Goal: Transaction & Acquisition: Purchase product/service

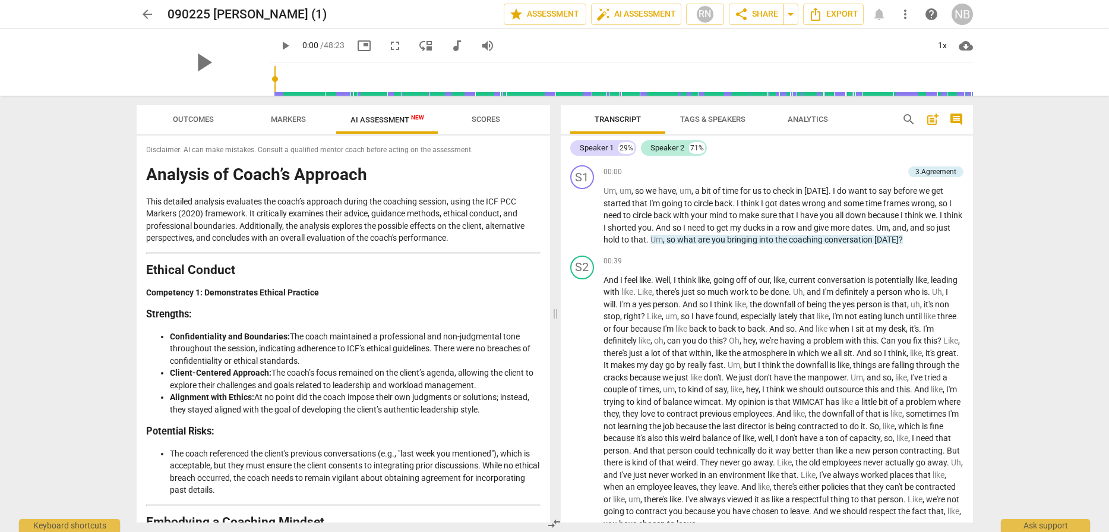
click at [988, 43] on div "play_arrow play_arrow 0:00 / 48:23 picture_in_picture fullscreen move_down audi…" at bounding box center [555, 62] width 1090 height 67
click at [488, 224] on p "This detailed analysis evaluates the coach’s approach during the coaching sessi…" at bounding box center [343, 220] width 395 height 49
click at [833, 13] on span "Export" at bounding box center [834, 14] width 50 height 14
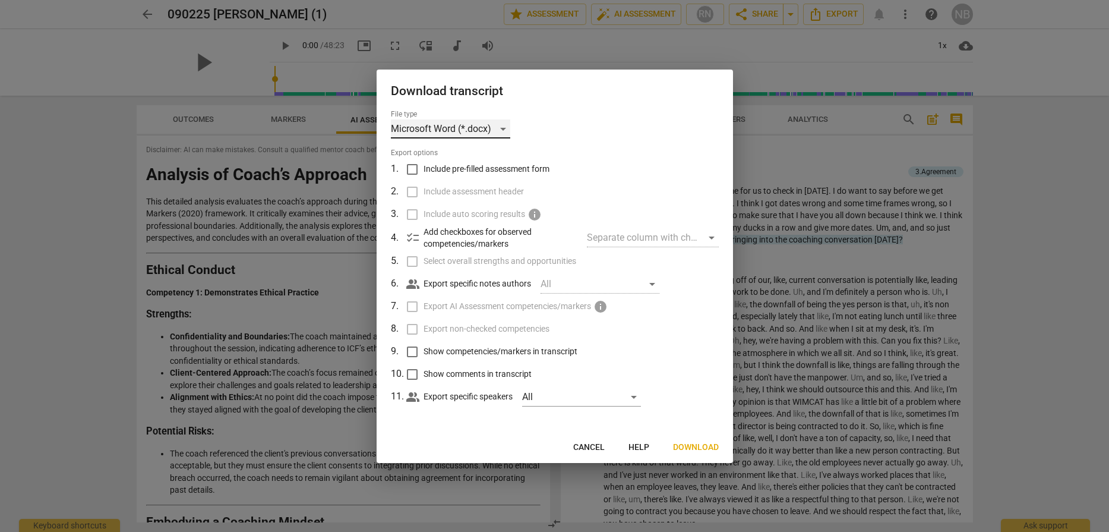
click at [501, 130] on div "Microsoft Word (*.docx)" at bounding box center [450, 128] width 119 height 19
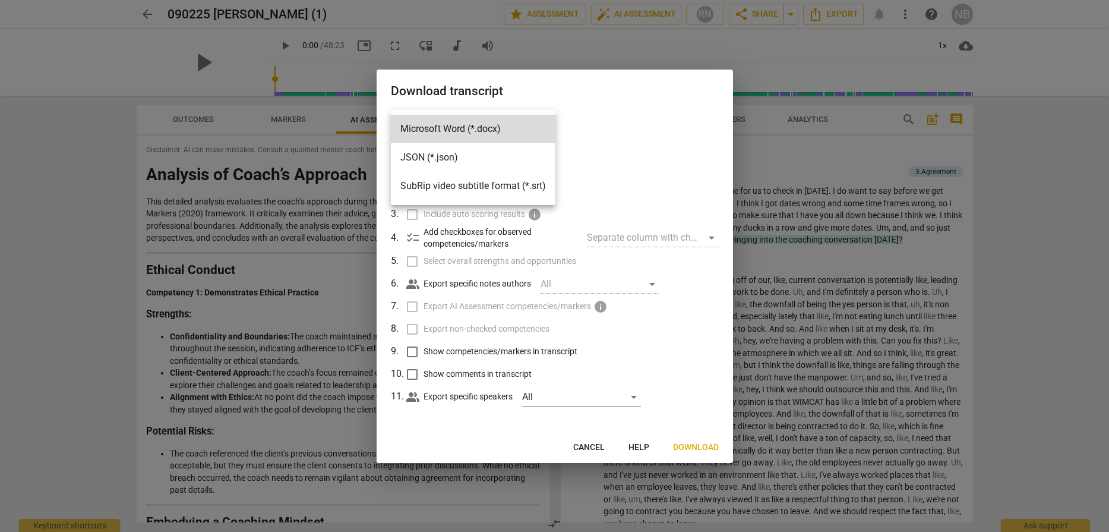
click at [501, 130] on li "Microsoft Word (*.docx)" at bounding box center [473, 129] width 165 height 29
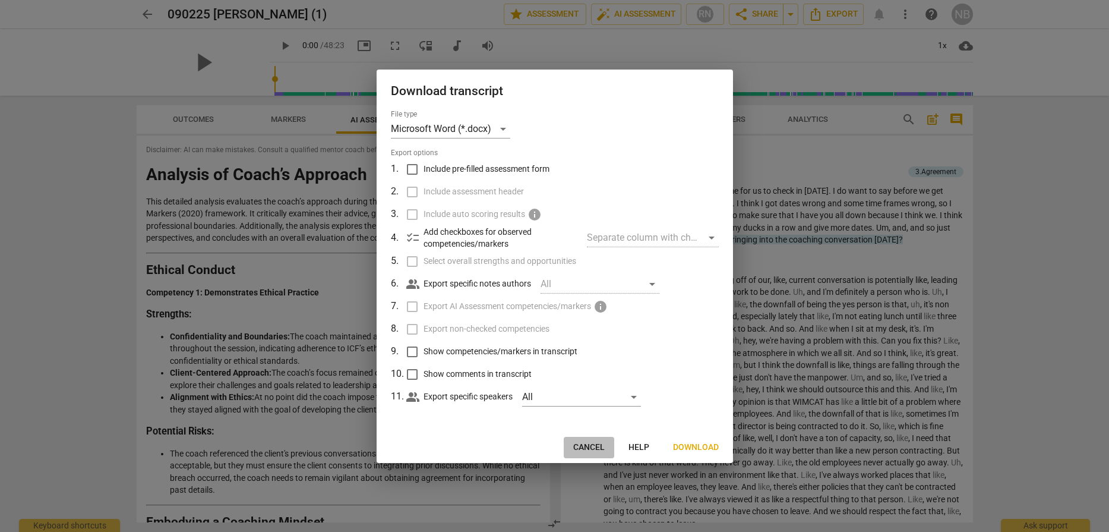
click at [588, 447] on span "Cancel" at bounding box center [588, 448] width 31 height 12
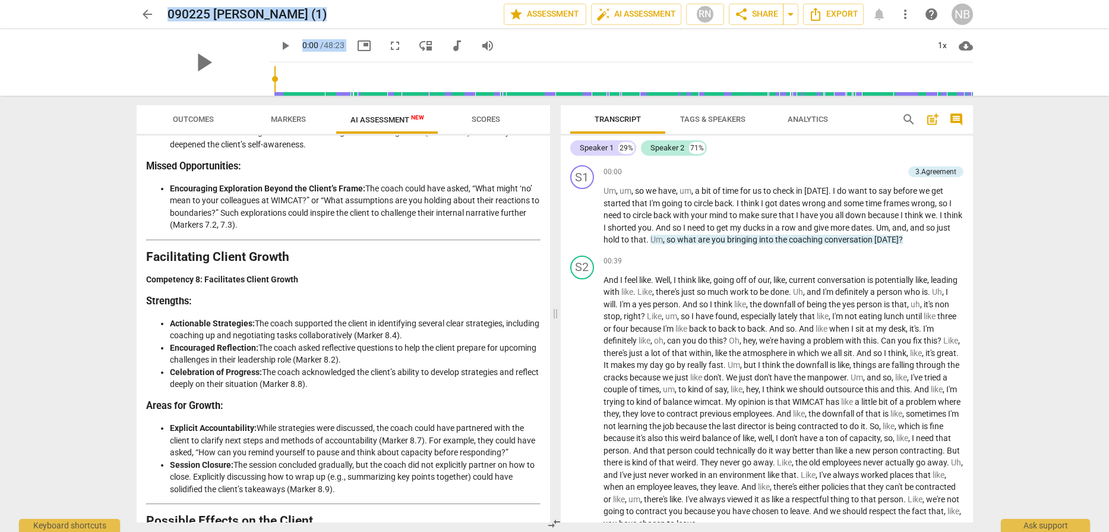
scroll to position [2089, 0]
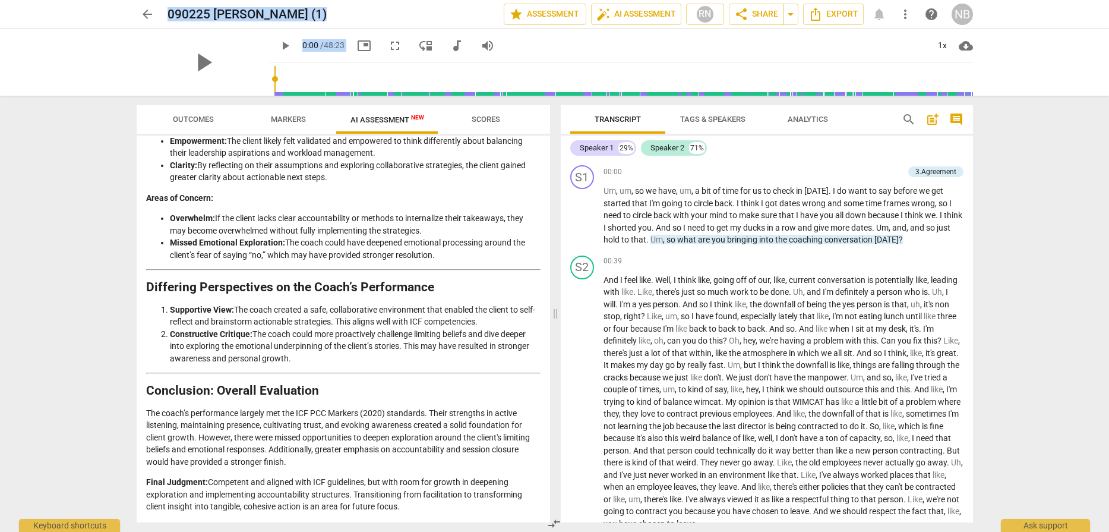
drag, startPoint x: 146, startPoint y: 151, endPoint x: 414, endPoint y: 513, distance: 450.3
click at [414, 513] on div "Disclaimer: AI can make mistakes. Consult a qualified mentor coach before actin…" at bounding box center [344, 328] width 414 height 387
copy div "Disclaimer: AI can make mistakes. Consult a qualified mentor coach before actin…"
click at [146, 12] on span "arrow_back" at bounding box center [147, 14] width 14 height 14
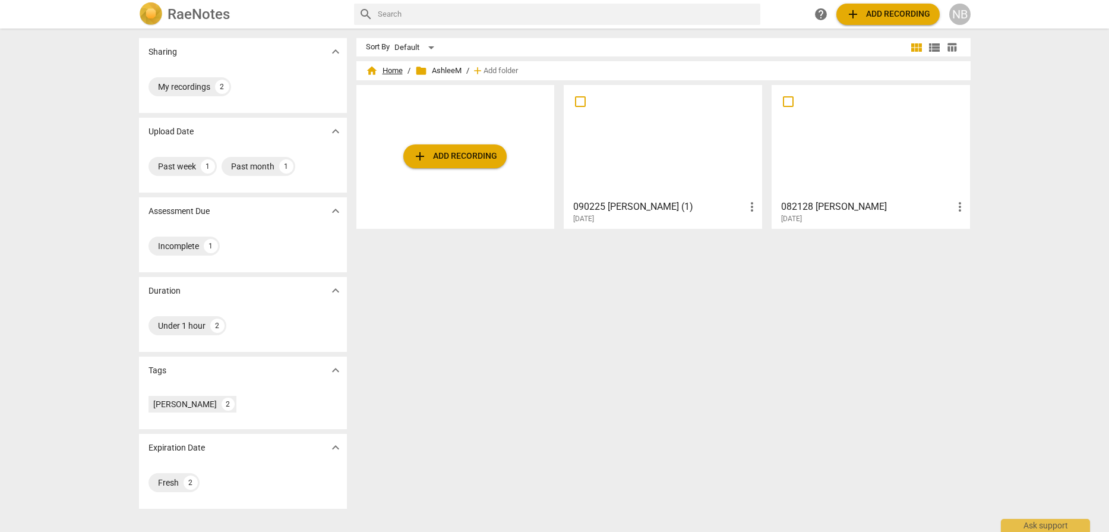
click at [390, 73] on span "home Home" at bounding box center [384, 71] width 37 height 12
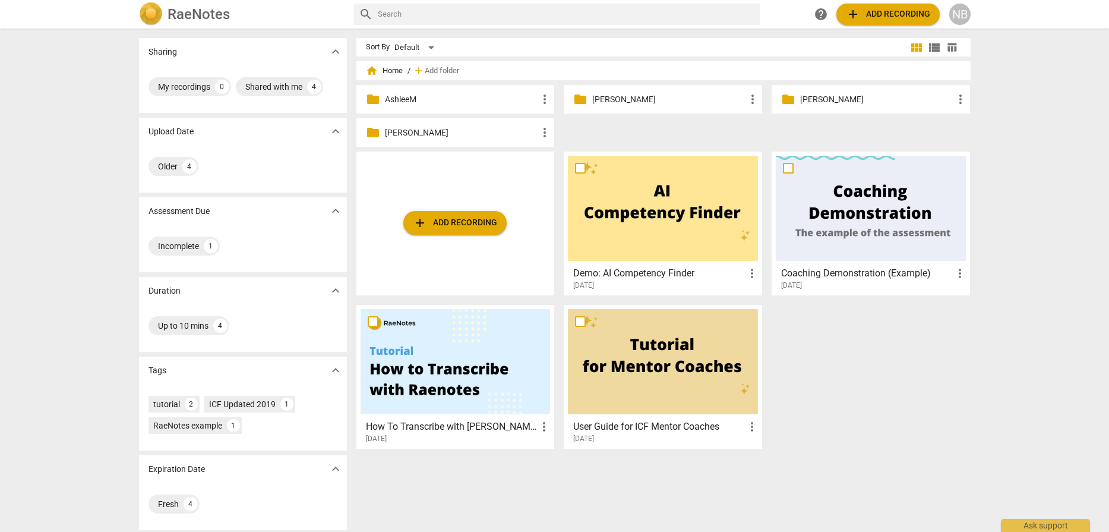
click at [472, 101] on p "AshleeM" at bounding box center [461, 99] width 153 height 12
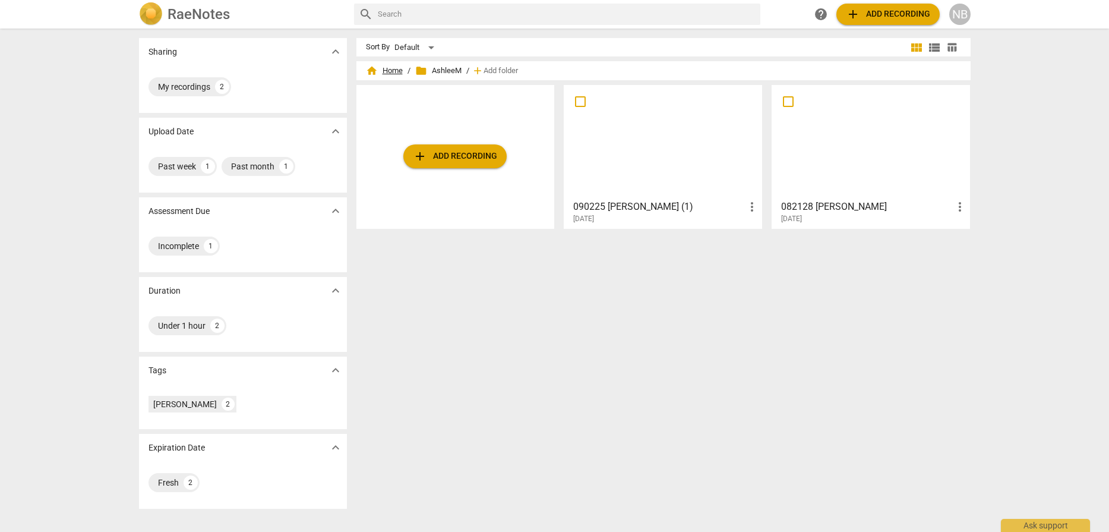
click at [394, 71] on span "home Home" at bounding box center [384, 71] width 37 height 12
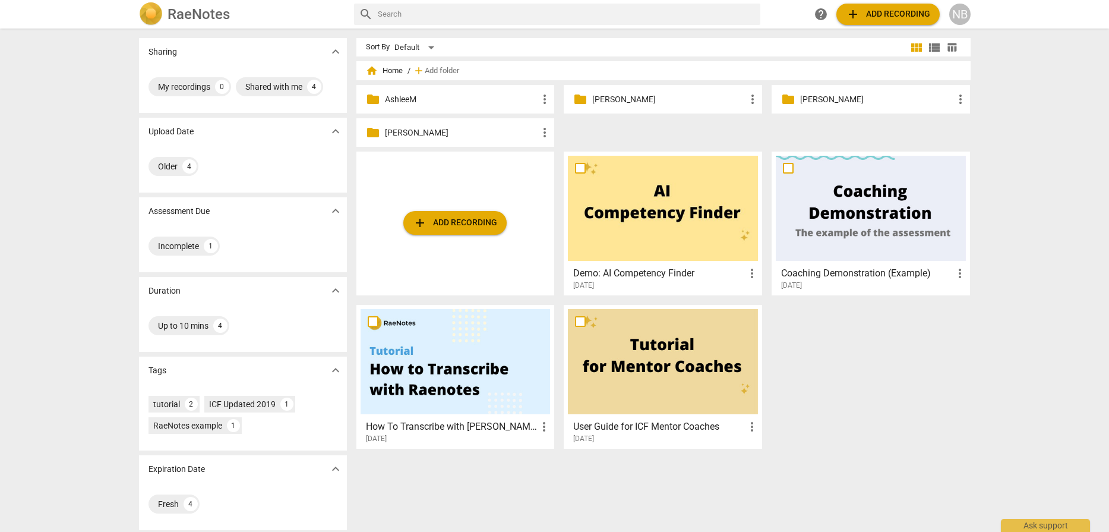
click at [804, 105] on p "Emily E." at bounding box center [876, 99] width 153 height 12
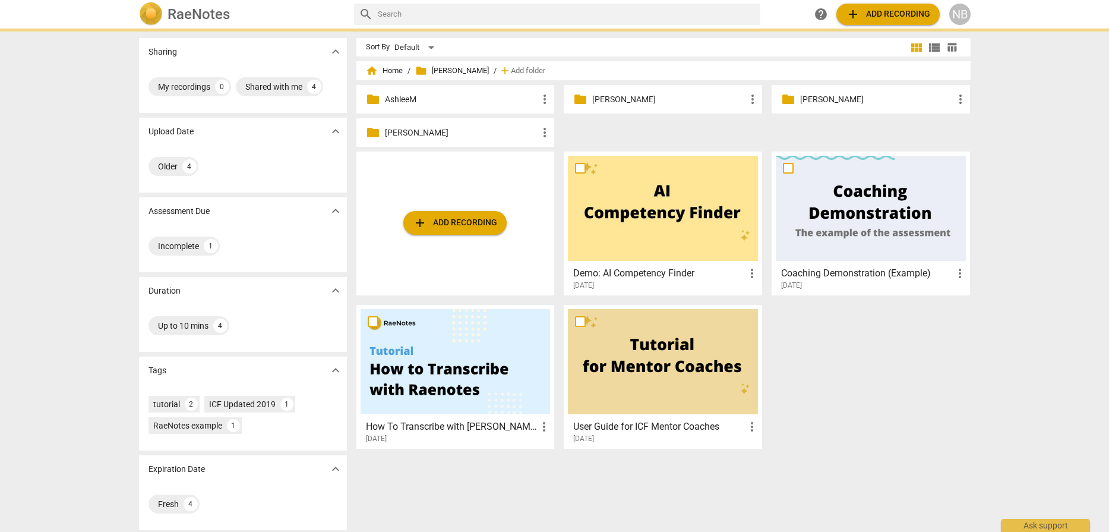
click at [804, 105] on p "Emily E." at bounding box center [876, 99] width 153 height 12
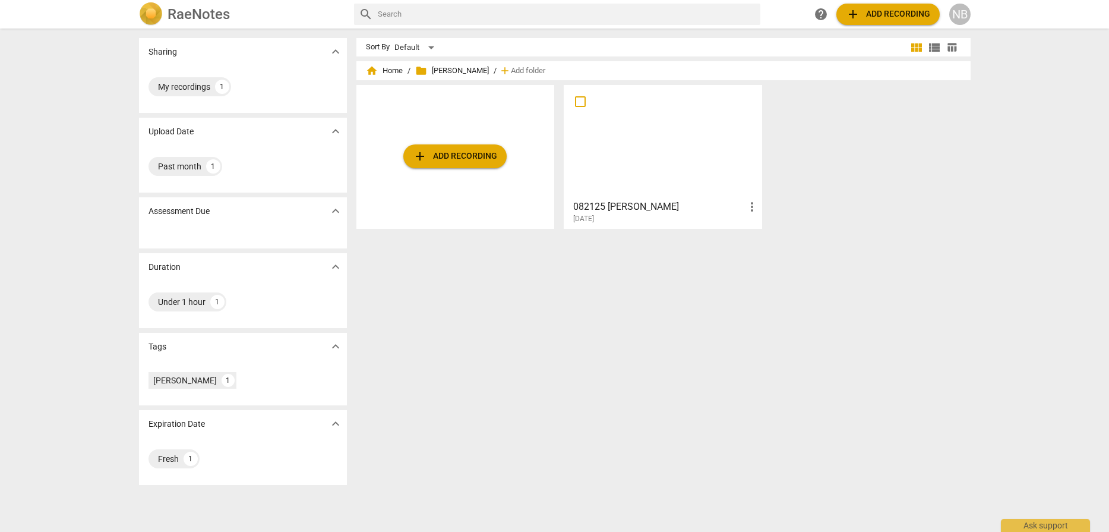
click at [456, 160] on span "add Add recording" at bounding box center [455, 156] width 84 height 14
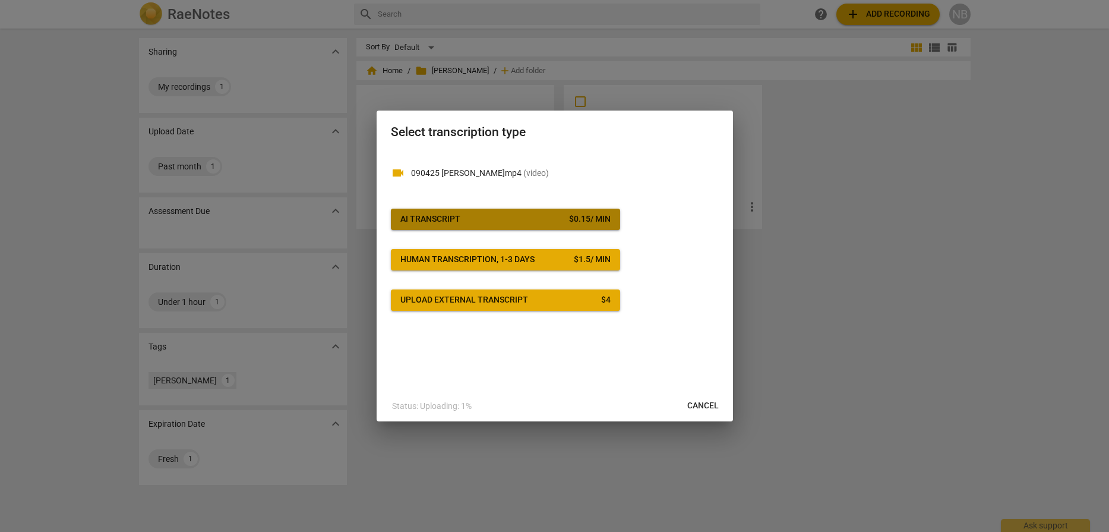
click at [511, 217] on span "AI Transcript $ 0.15 / min" at bounding box center [506, 219] width 210 height 12
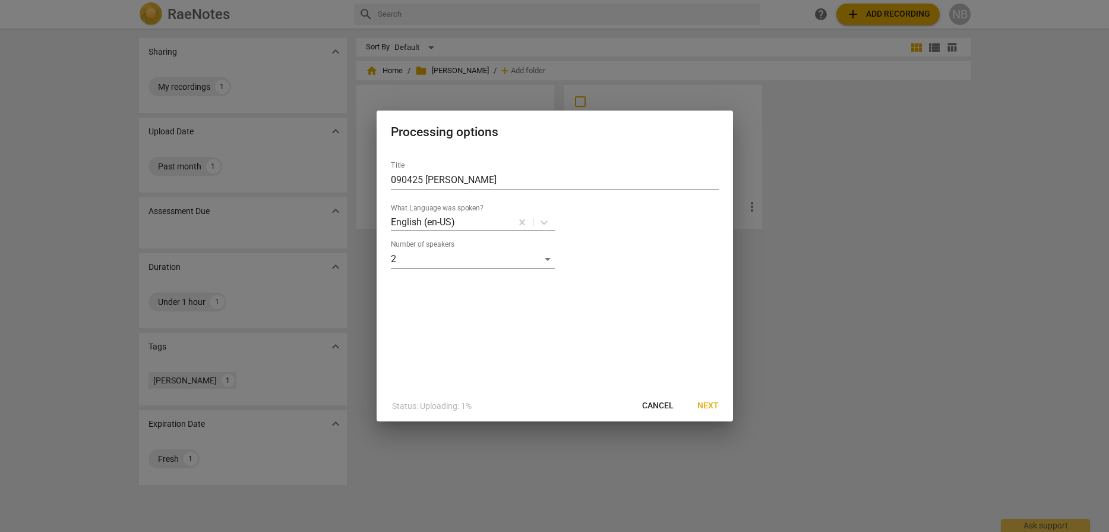
click at [714, 402] on span "Next" at bounding box center [708, 406] width 21 height 12
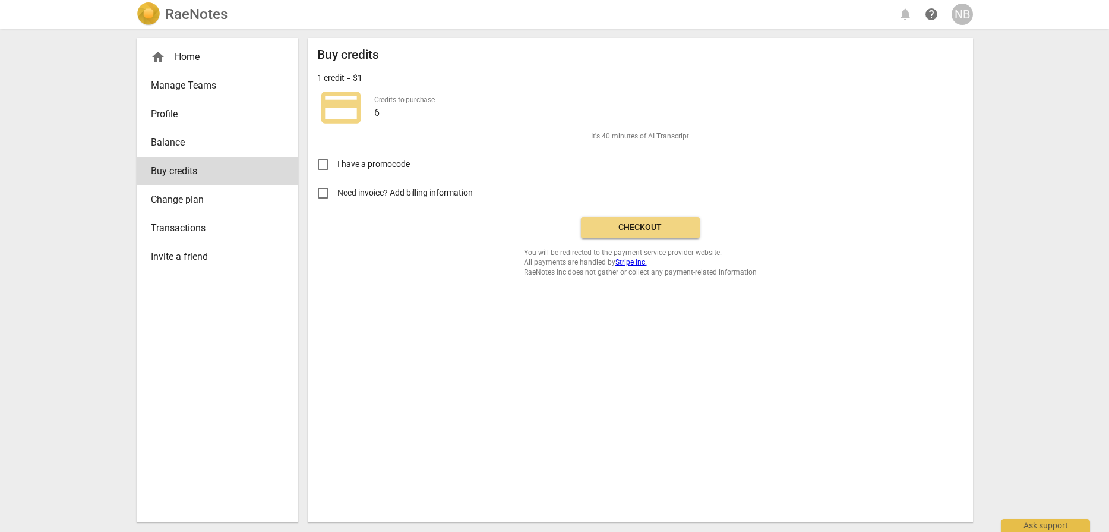
click at [635, 224] on span "Checkout" at bounding box center [641, 228] width 100 height 12
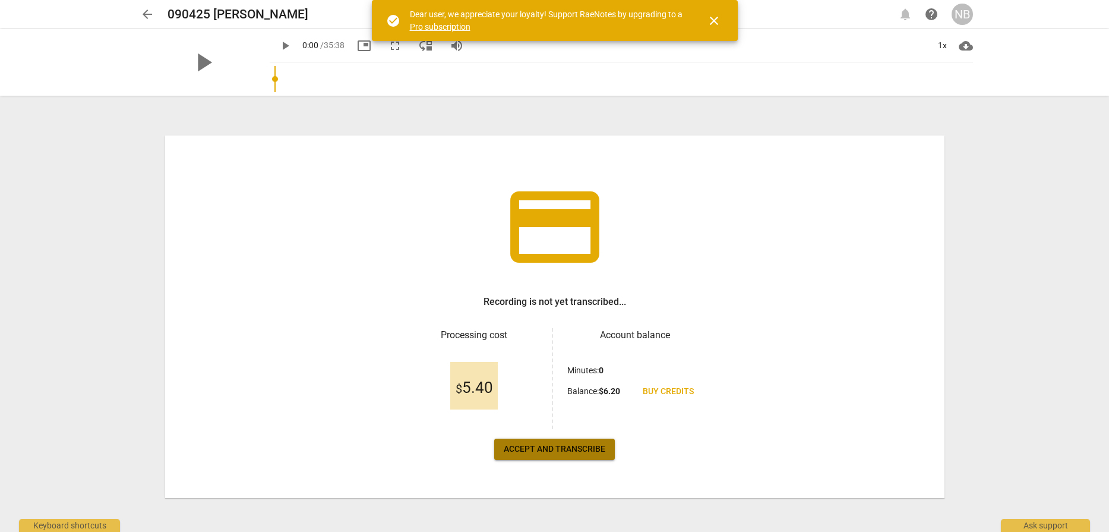
click at [538, 451] on span "Accept and transcribe" at bounding box center [555, 449] width 102 height 12
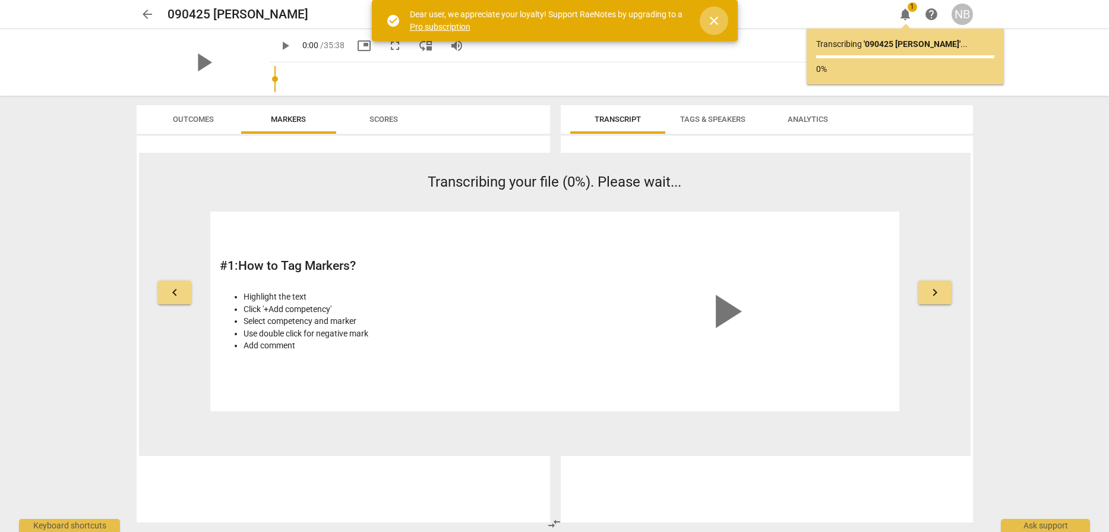
click at [712, 21] on span "close" at bounding box center [714, 21] width 14 height 14
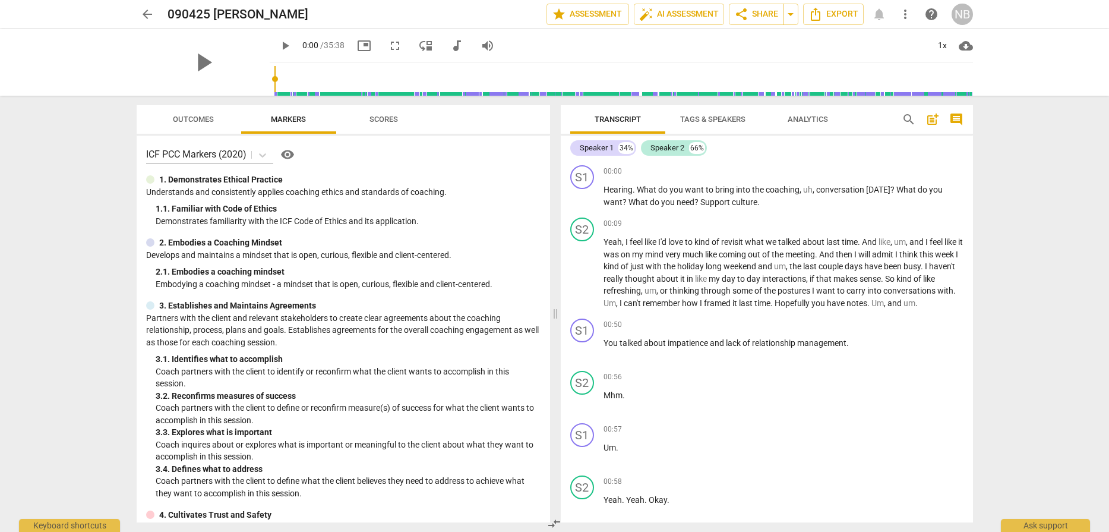
click at [393, 145] on div "ICF PCC Markers (2020) visibility" at bounding box center [343, 154] width 395 height 19
click at [666, 11] on span "auto_fix_high AI Assessment" at bounding box center [679, 14] width 80 height 14
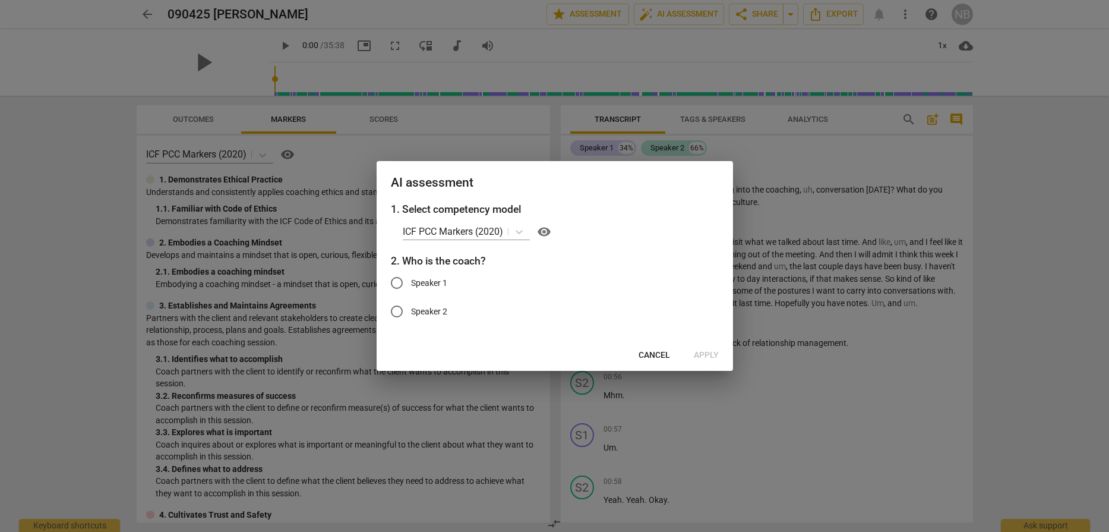
click at [394, 283] on input "Speaker 1" at bounding box center [397, 283] width 29 height 29
radio input "true"
click at [716, 348] on button "Apply" at bounding box center [707, 355] width 44 height 21
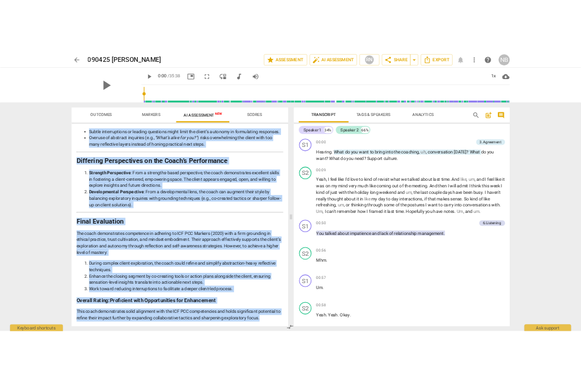
scroll to position [1804, 0]
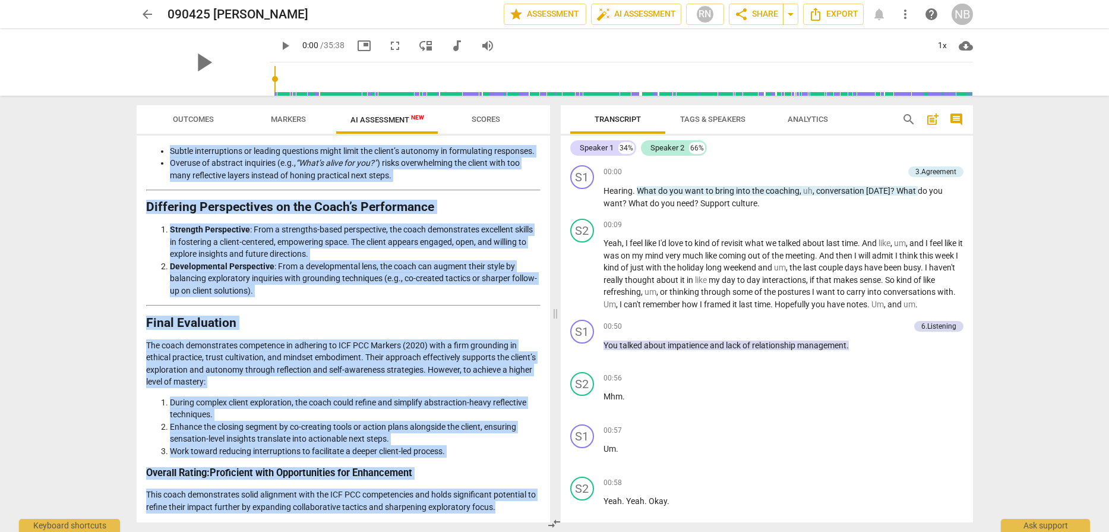
drag, startPoint x: 147, startPoint y: 150, endPoint x: 513, endPoint y: 506, distance: 510.6
click at [513, 506] on div "Disclaimer: AI can make mistakes. Consult a qualified mentor coach before actin…" at bounding box center [344, 328] width 414 height 387
copy div "Disclaimer: AI can make mistakes. Consult a qualified mentor coach before actin…"
click at [145, 16] on span "arrow_back" at bounding box center [147, 14] width 14 height 14
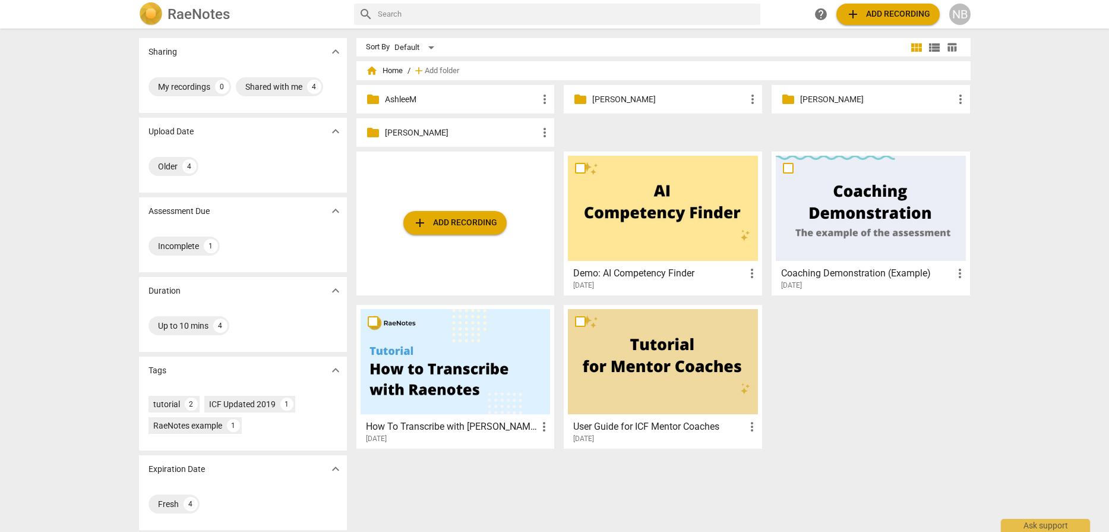
click at [843, 97] on p "[PERSON_NAME]" at bounding box center [876, 99] width 153 height 12
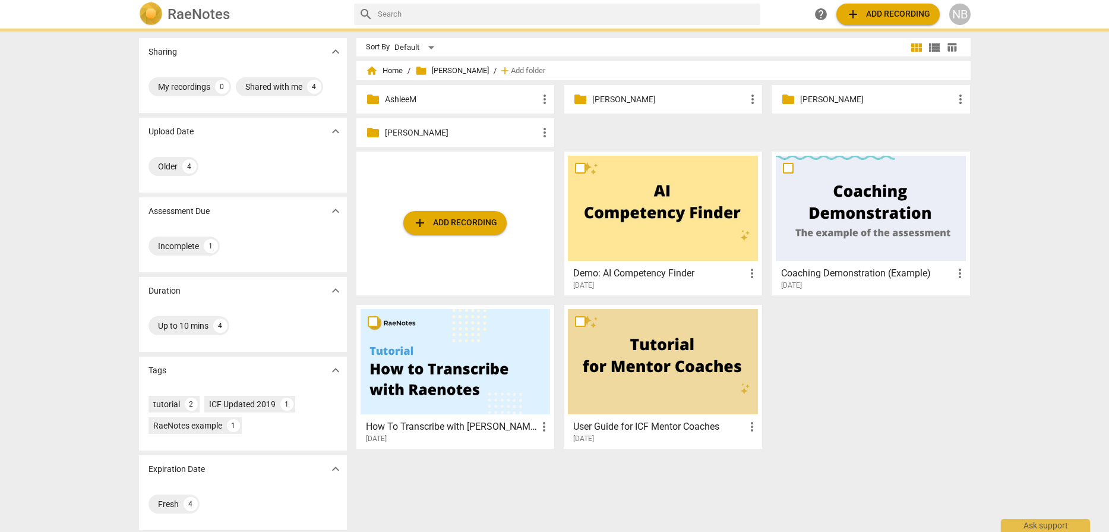
click at [843, 97] on p "[PERSON_NAME]" at bounding box center [876, 99] width 153 height 12
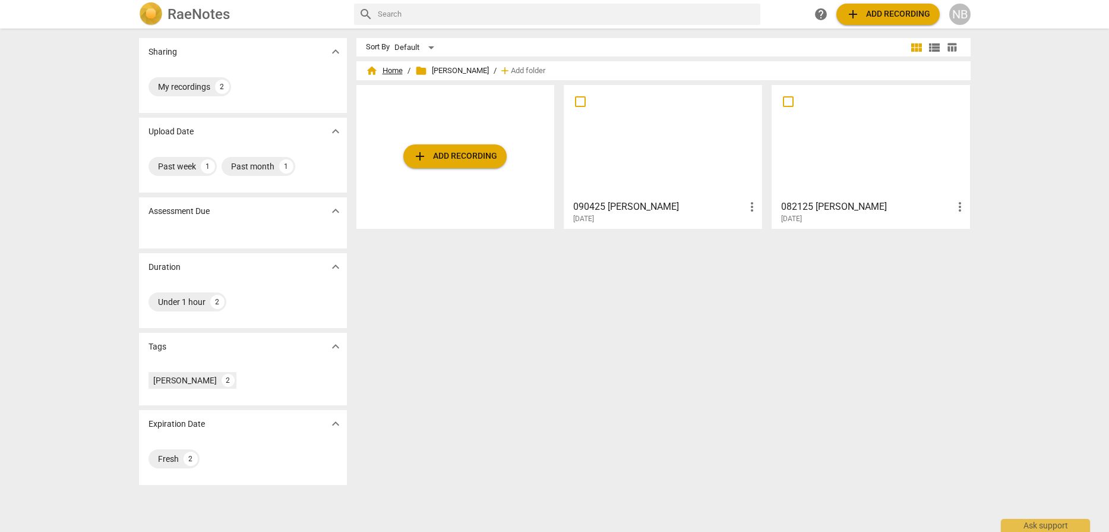
click at [387, 70] on span "home Home" at bounding box center [384, 71] width 37 height 12
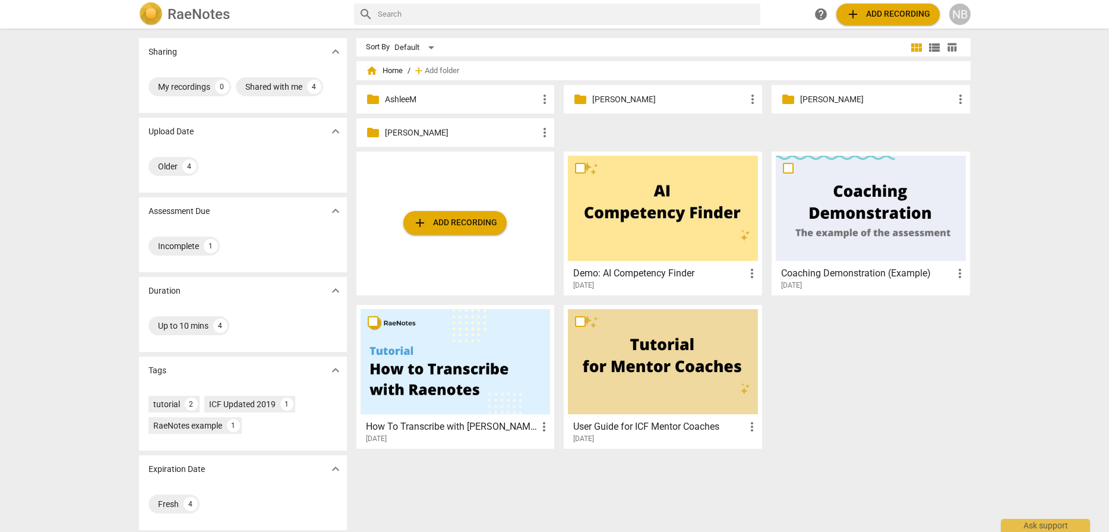
click at [445, 101] on p "AshleeM" at bounding box center [461, 99] width 153 height 12
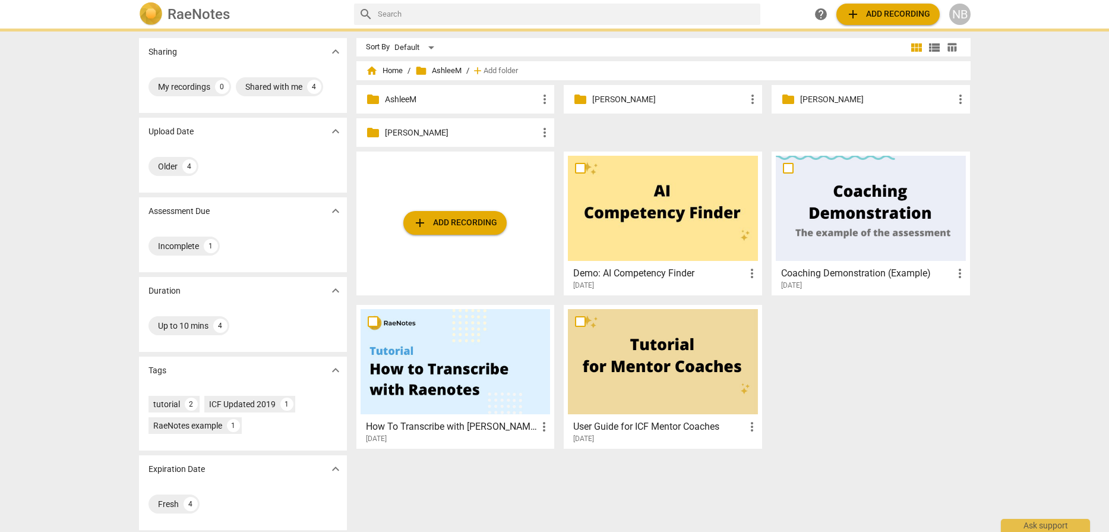
click at [445, 101] on p "AshleeM" at bounding box center [461, 99] width 153 height 12
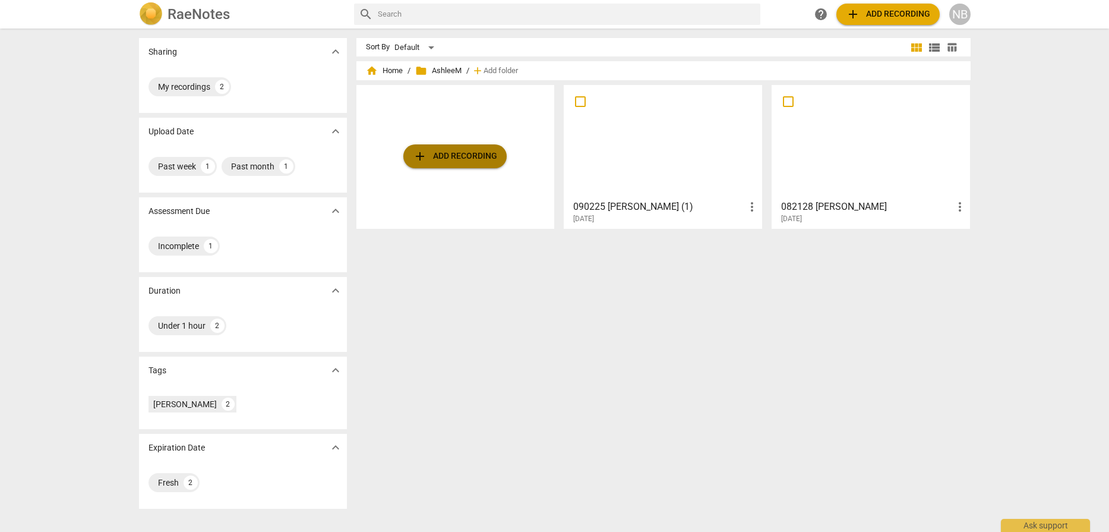
click at [446, 151] on span "add Add recording" at bounding box center [455, 156] width 84 height 14
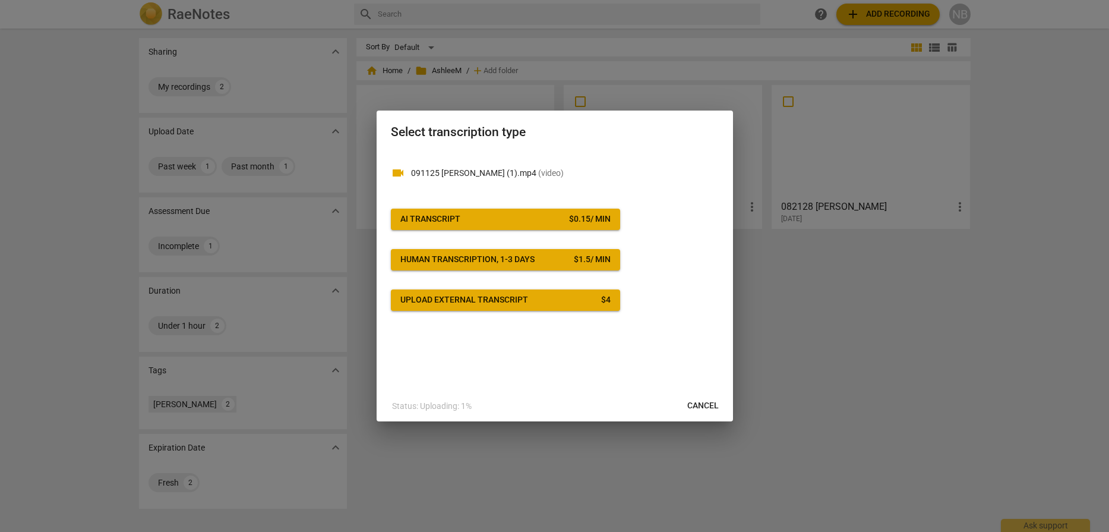
click at [529, 213] on span "AI Transcript $ 0.15 / min" at bounding box center [506, 219] width 210 height 12
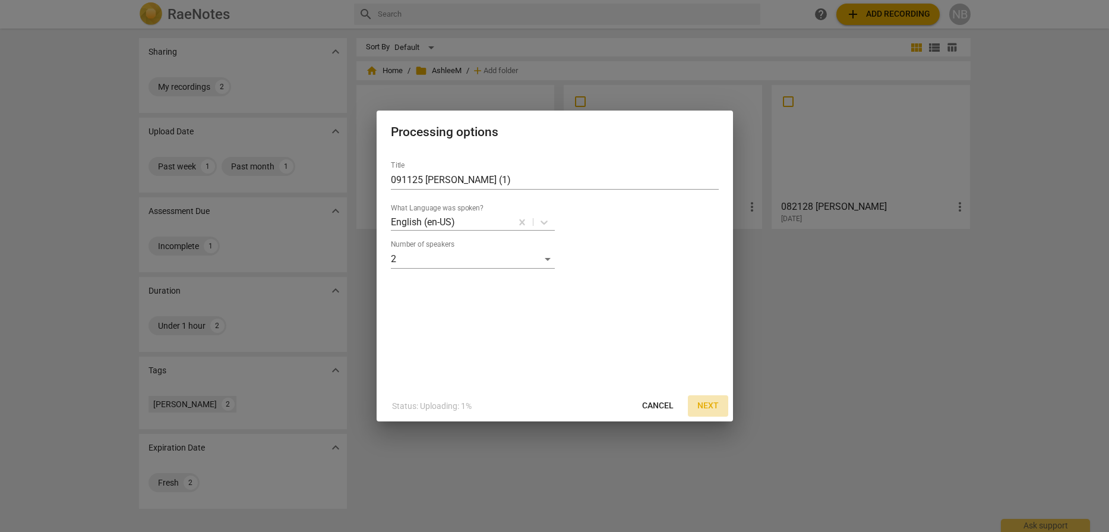
click at [703, 401] on span "Next" at bounding box center [708, 406] width 21 height 12
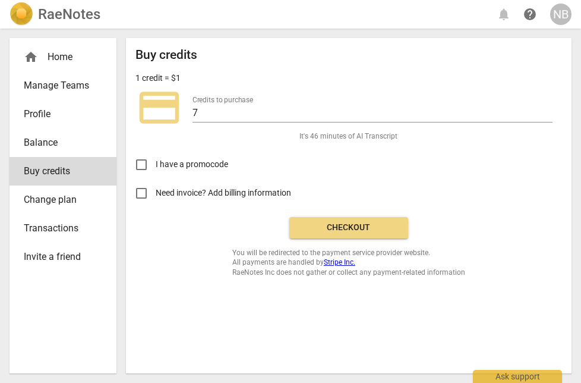
click at [329, 225] on span "Checkout" at bounding box center [349, 228] width 100 height 12
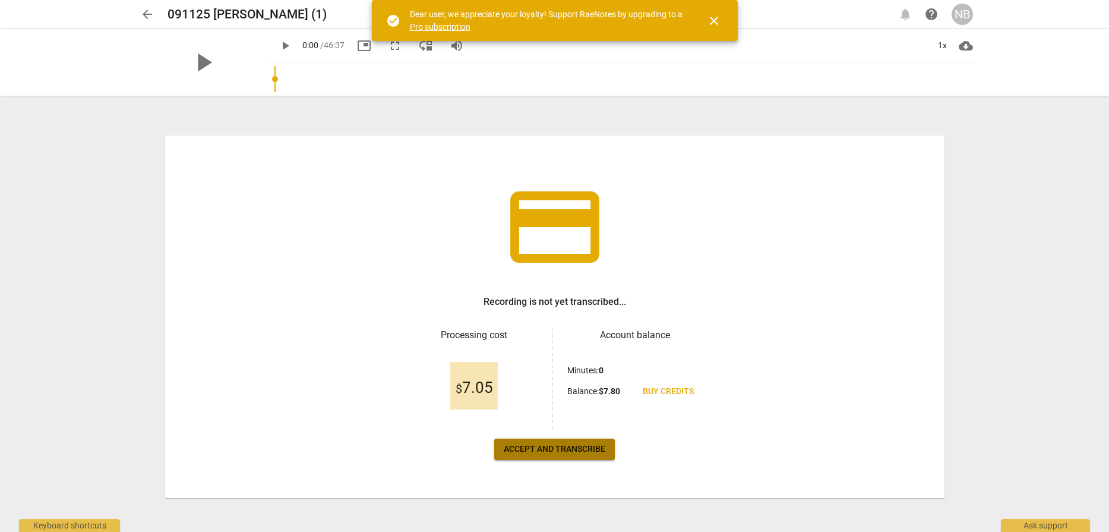
click at [532, 382] on span "Accept and transcribe" at bounding box center [555, 449] width 102 height 12
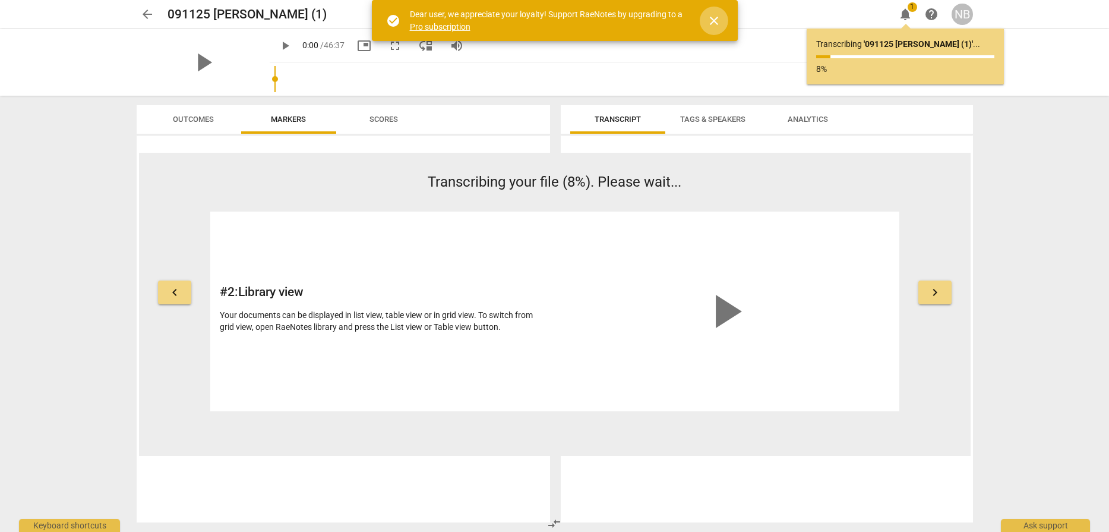
click at [581, 22] on span "close" at bounding box center [714, 21] width 14 height 14
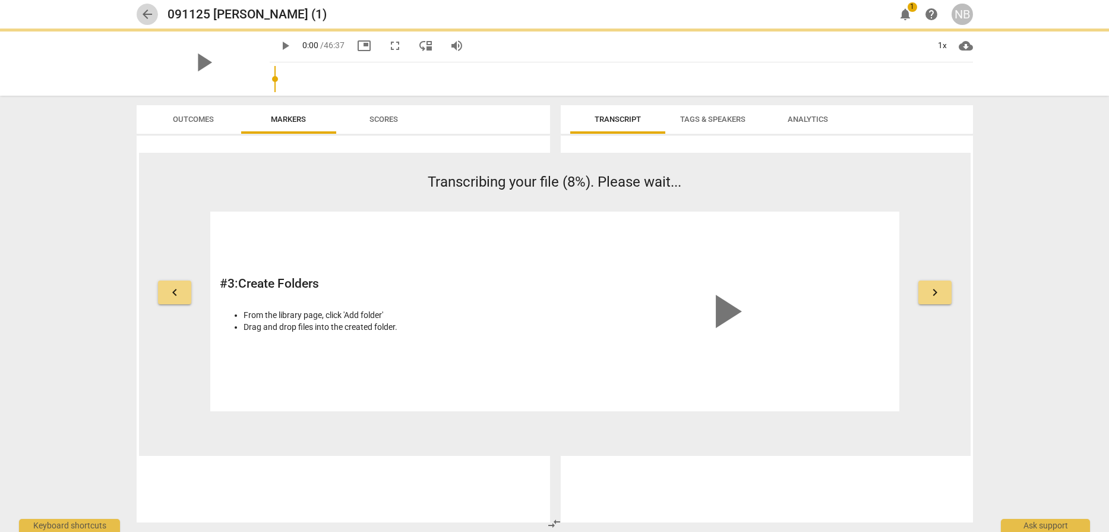
click at [144, 15] on span "arrow_back" at bounding box center [147, 14] width 14 height 14
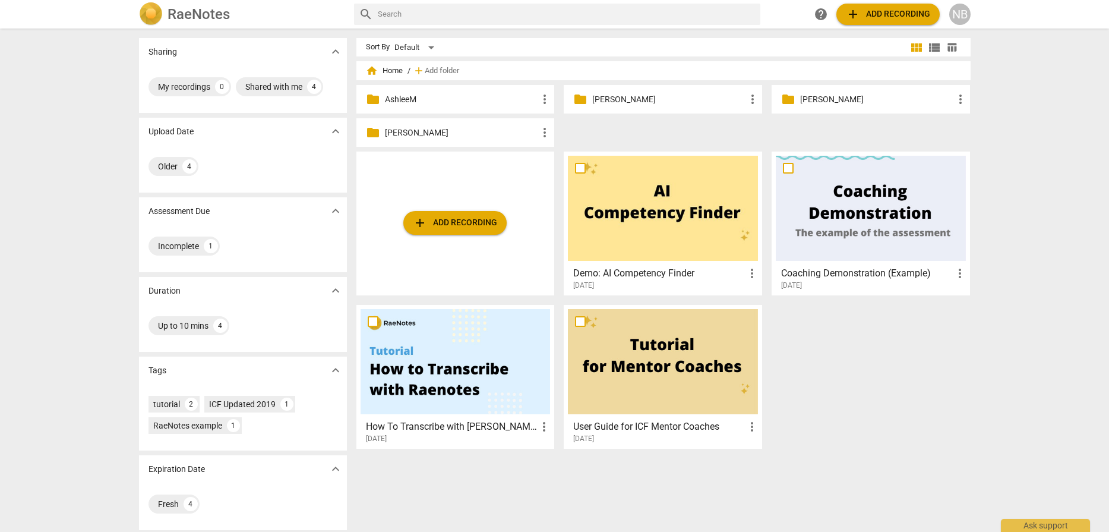
click at [581, 98] on p "[PERSON_NAME]" at bounding box center [668, 99] width 153 height 12
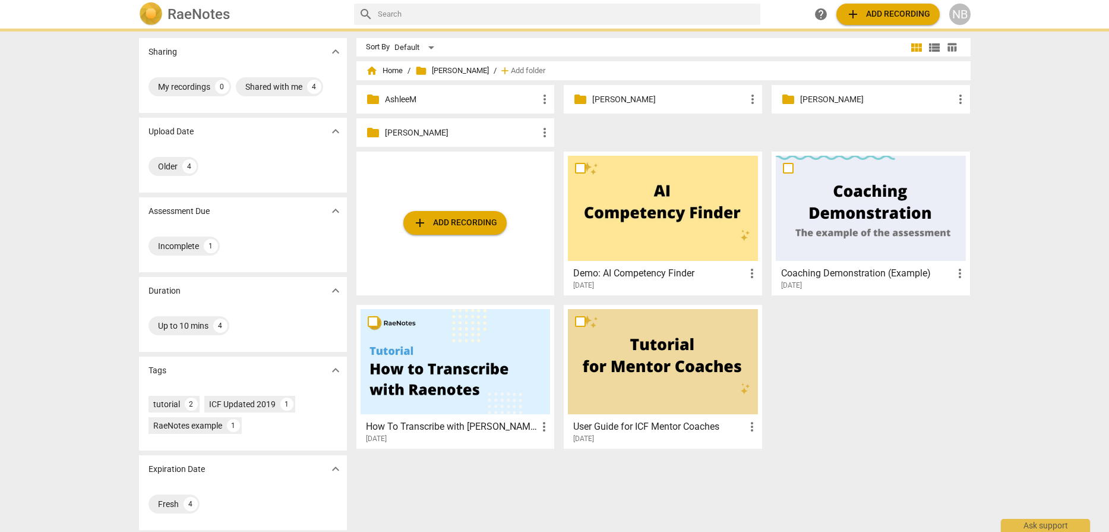
click at [581, 98] on p "[PERSON_NAME]" at bounding box center [668, 99] width 153 height 12
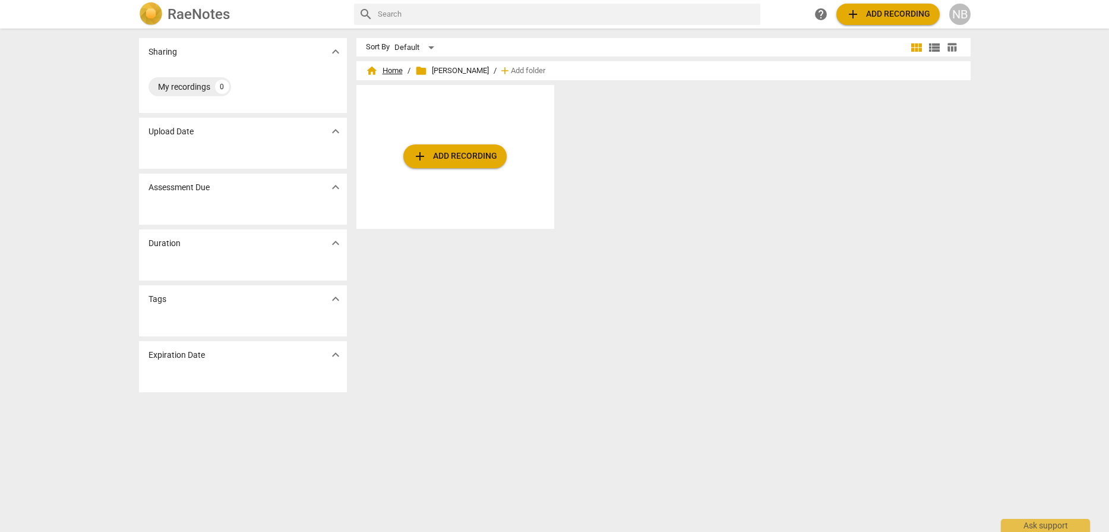
click at [390, 70] on span "home Home" at bounding box center [384, 71] width 37 height 12
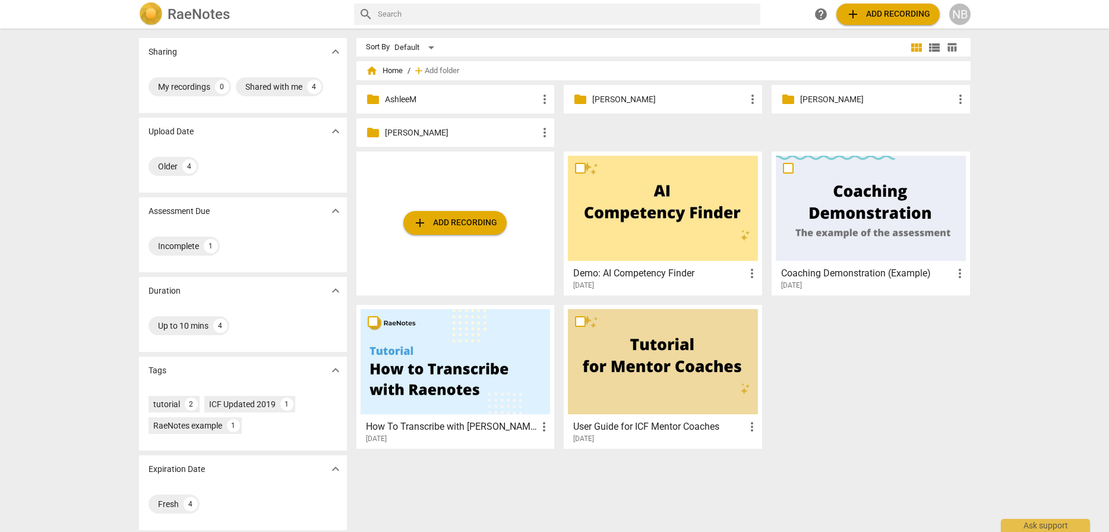
click at [473, 132] on p "[PERSON_NAME]" at bounding box center [461, 133] width 153 height 12
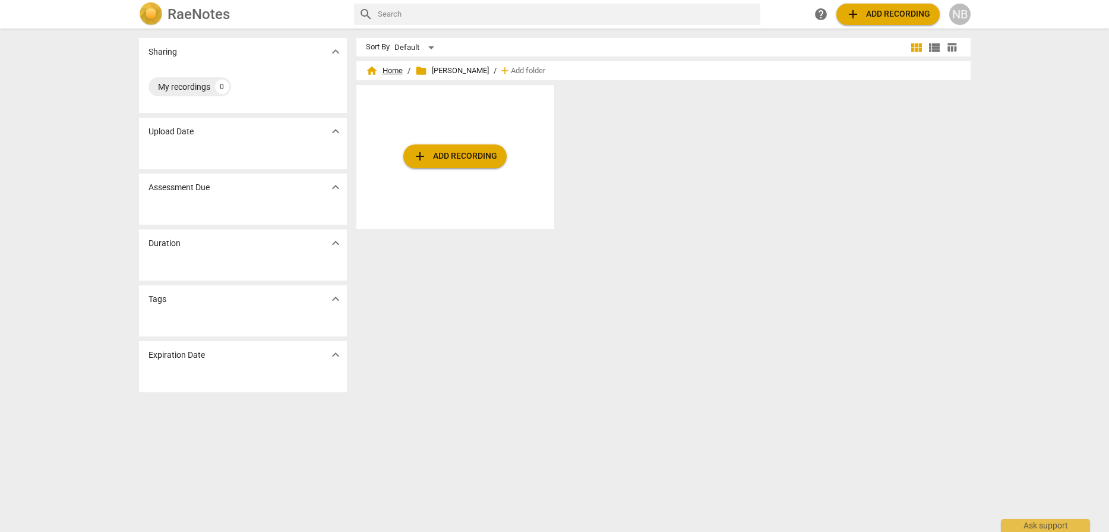
click at [386, 70] on span "home Home" at bounding box center [384, 71] width 37 height 12
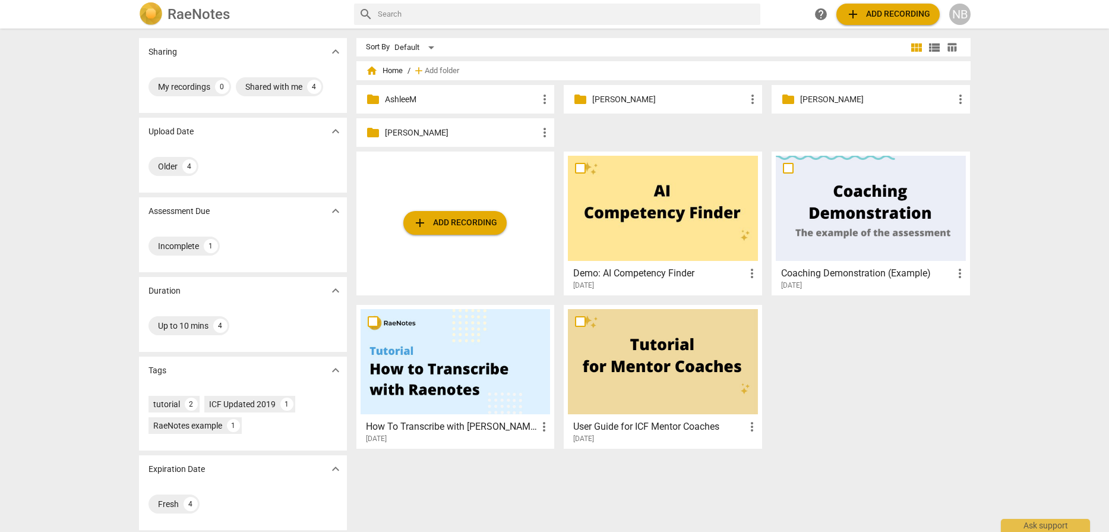
click at [466, 102] on p "AshleeM" at bounding box center [461, 99] width 153 height 12
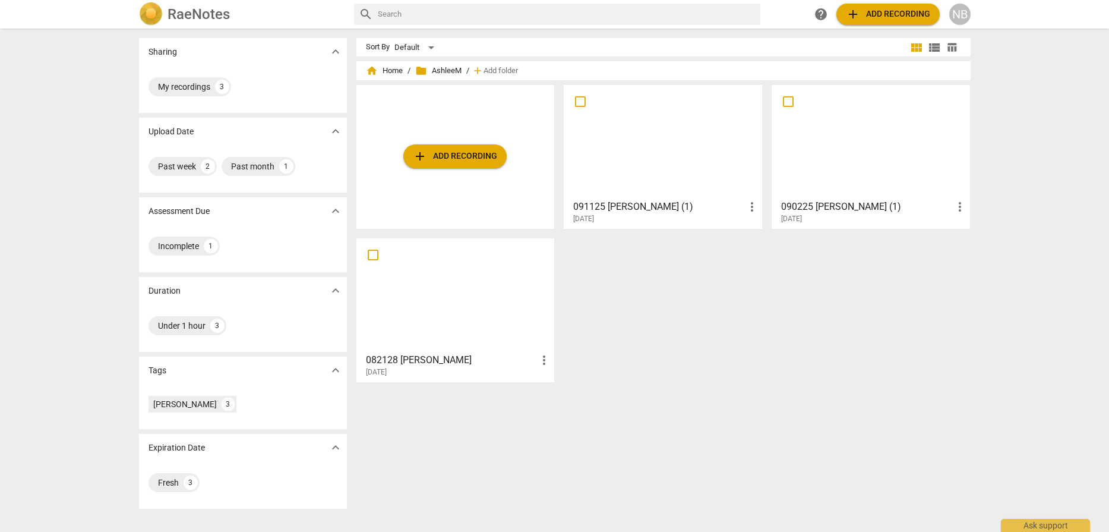
click at [581, 192] on div at bounding box center [663, 141] width 190 height 105
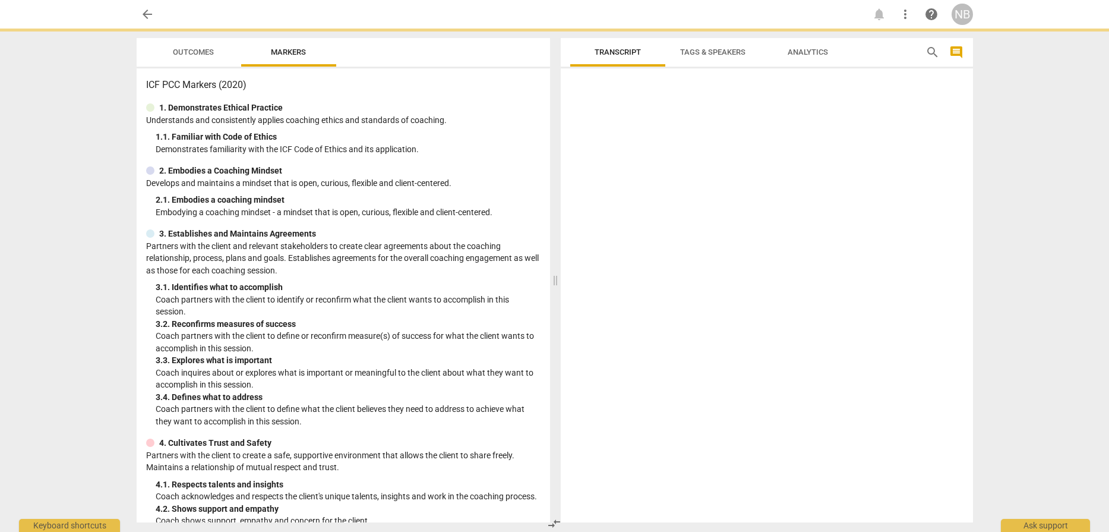
click at [581, 192] on div at bounding box center [767, 297] width 412 height 449
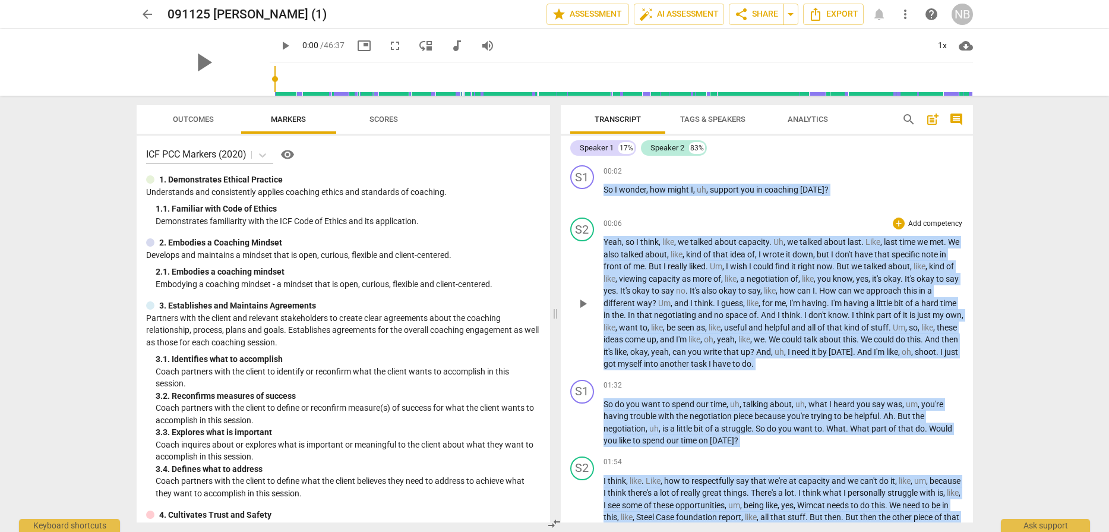
click at [581, 266] on div "play_arrow pause" at bounding box center [588, 303] width 30 height 125
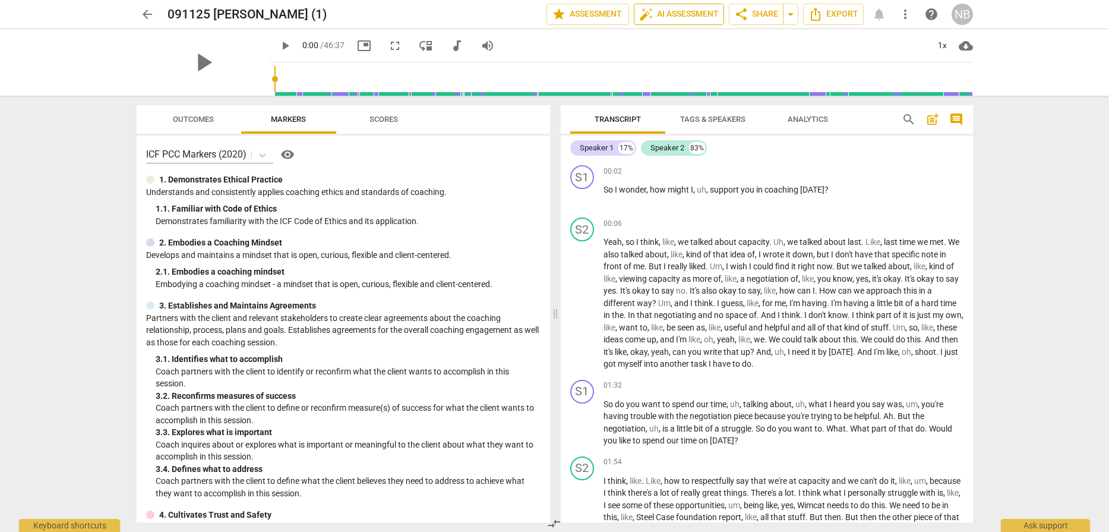
click at [581, 18] on span "auto_fix_high AI Assessment" at bounding box center [679, 14] width 80 height 14
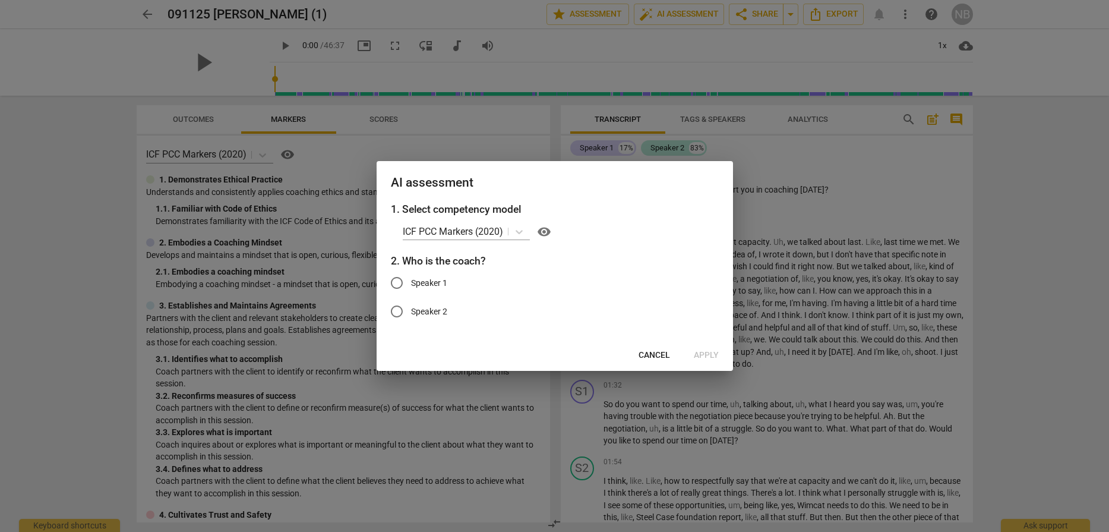
click at [399, 281] on input "Speaker 1" at bounding box center [397, 283] width 29 height 29
radio input "true"
click at [581, 351] on span "Apply" at bounding box center [706, 355] width 25 height 12
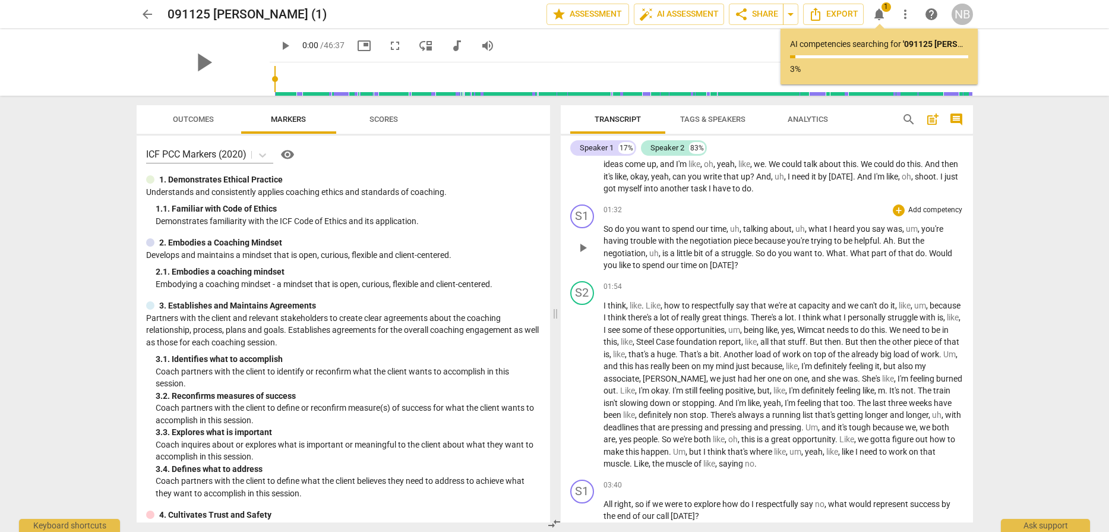
scroll to position [185, 0]
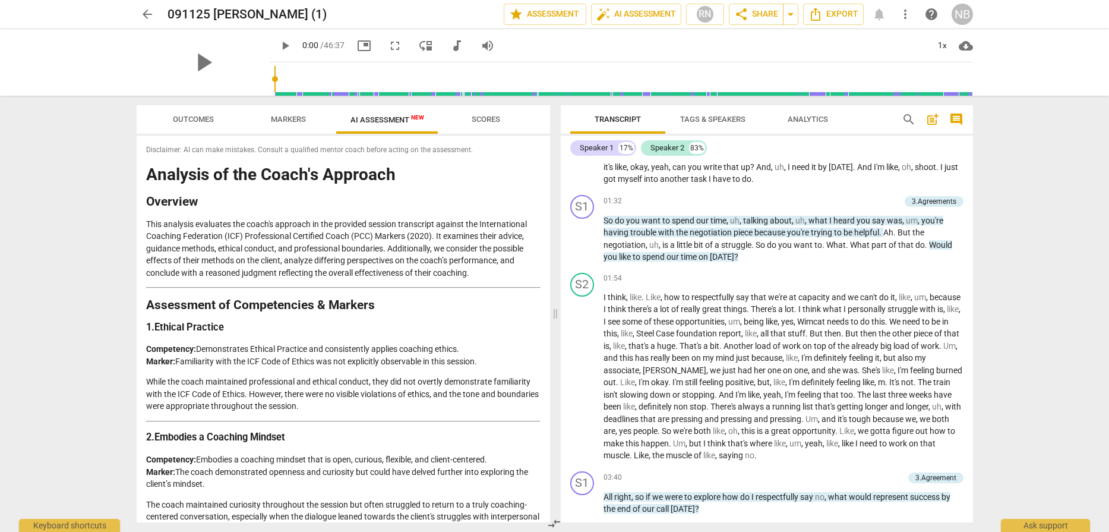
click at [263, 244] on p "This analysis evaluates the coach's approach in the provided session transcript…" at bounding box center [343, 248] width 395 height 61
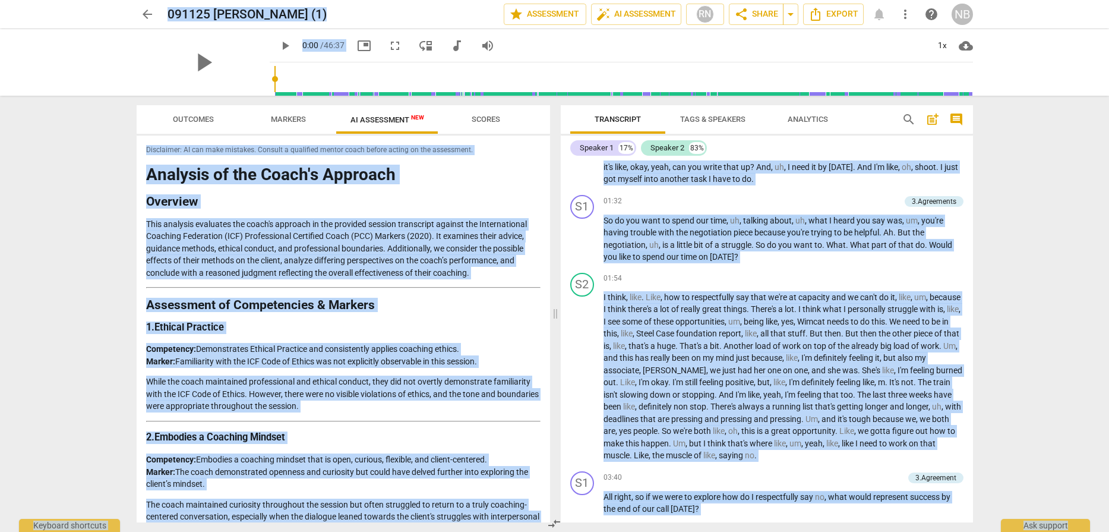
click at [265, 233] on p "This analysis evaluates the coach's approach in the provided session transcript…" at bounding box center [343, 248] width 395 height 61
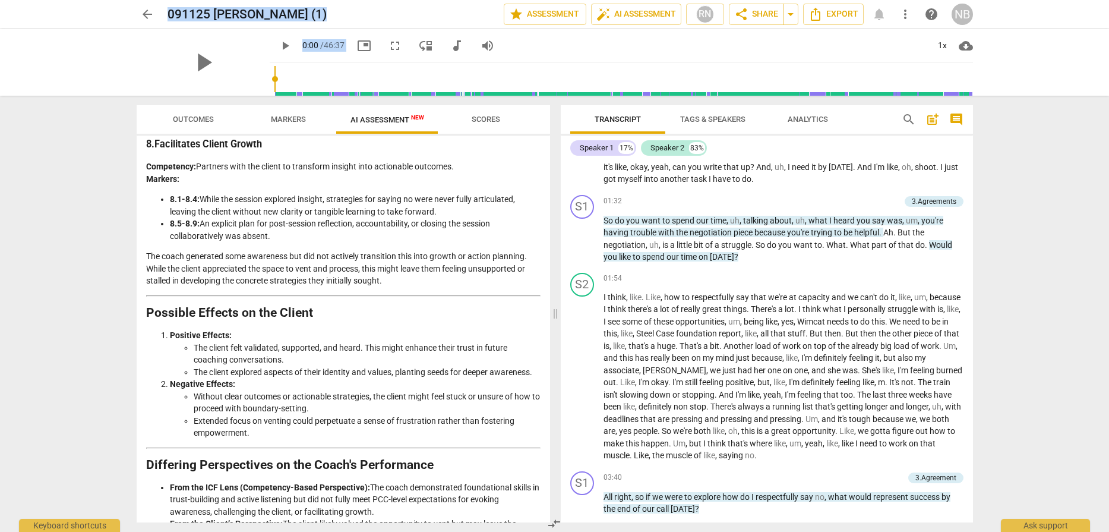
scroll to position [1846, 0]
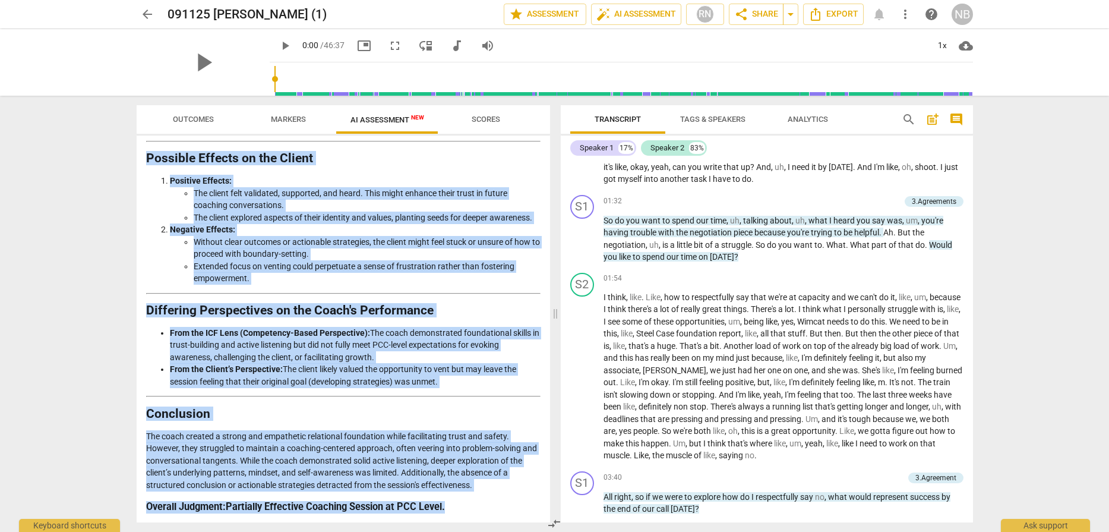
drag, startPoint x: 148, startPoint y: 151, endPoint x: 472, endPoint y: 512, distance: 485.2
click at [472, 382] on div "Disclaimer: AI can make mistakes. Consult a qualified mentor coach before actin…" at bounding box center [344, 328] width 414 height 387
copy div "Disclaimer: AI can make mistakes. Consult a qualified mentor coach before actin…"
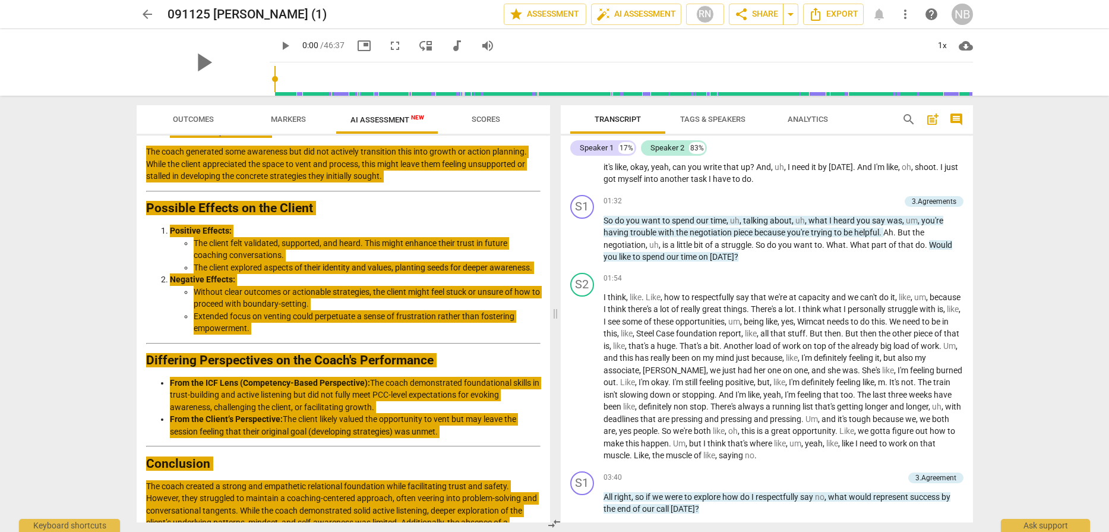
scroll to position [1773, 0]
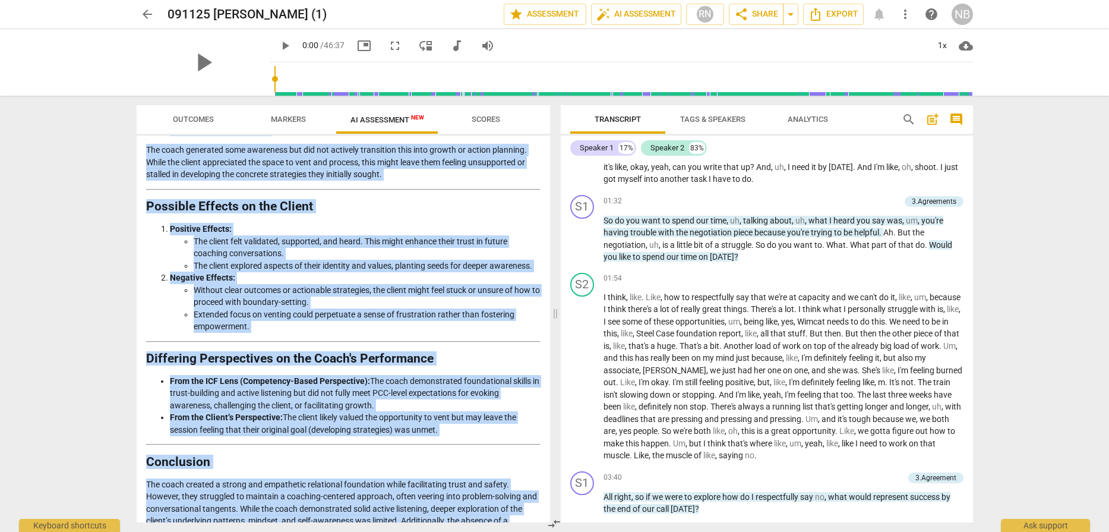
click at [145, 10] on span "arrow_back" at bounding box center [147, 14] width 14 height 14
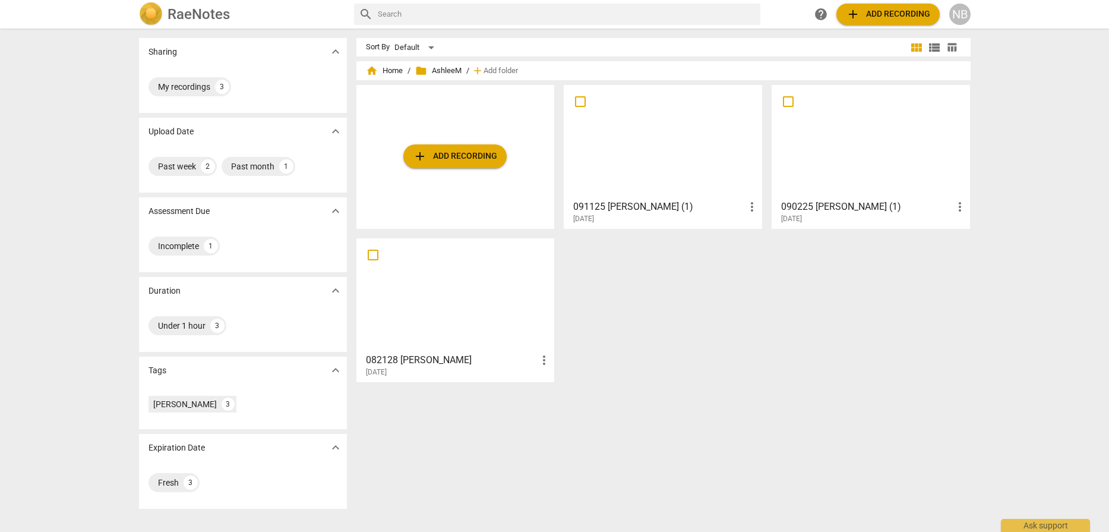
click at [492, 298] on div at bounding box center [456, 294] width 190 height 105
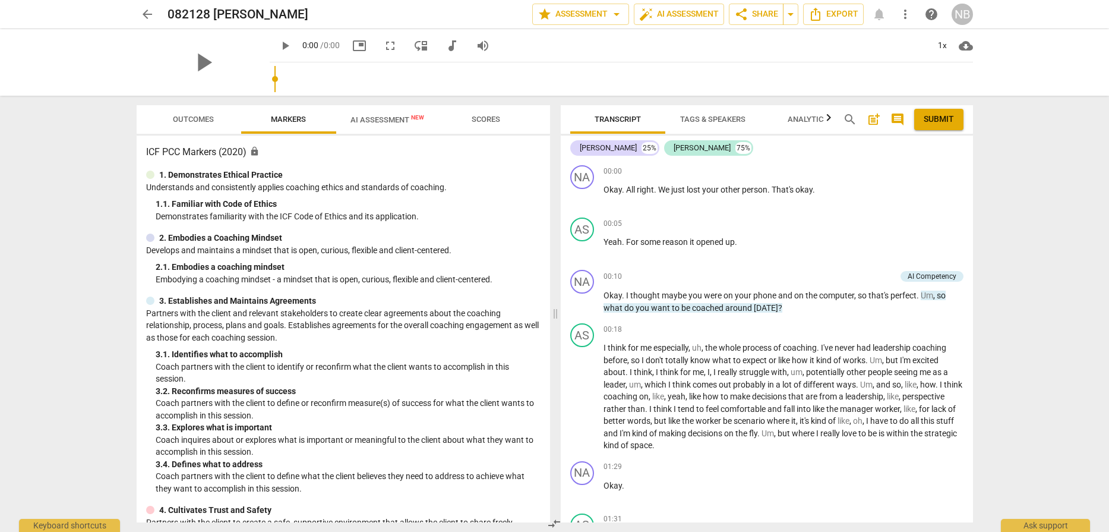
click at [375, 119] on span "AI Assessment New" at bounding box center [388, 119] width 74 height 9
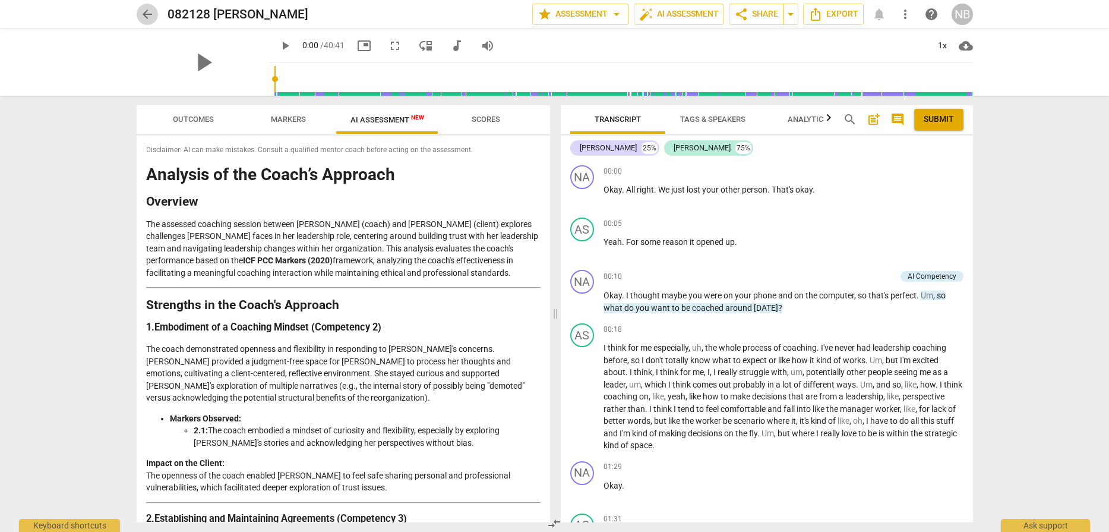
click at [147, 14] on span "arrow_back" at bounding box center [147, 14] width 14 height 14
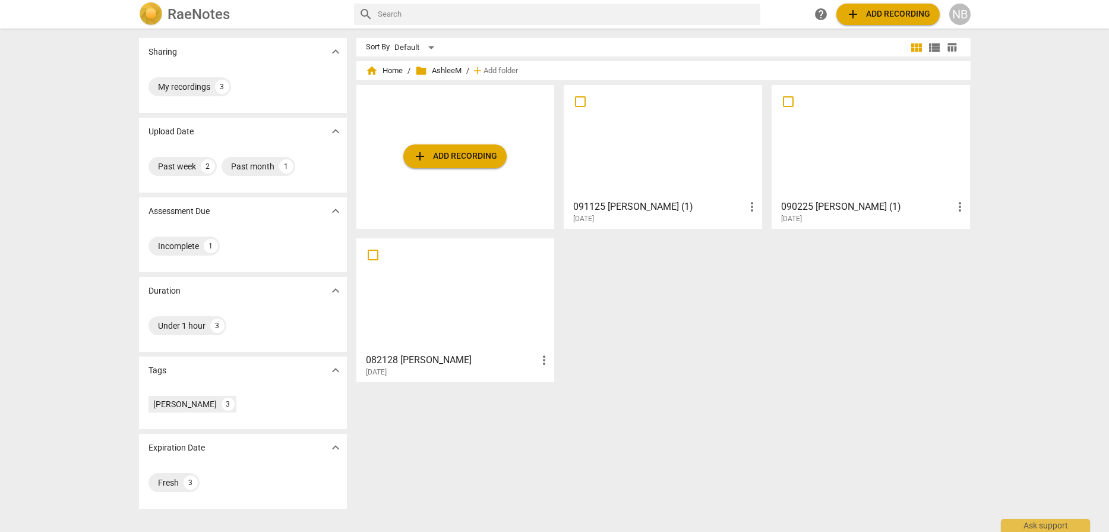
click at [581, 163] on div at bounding box center [871, 141] width 190 height 105
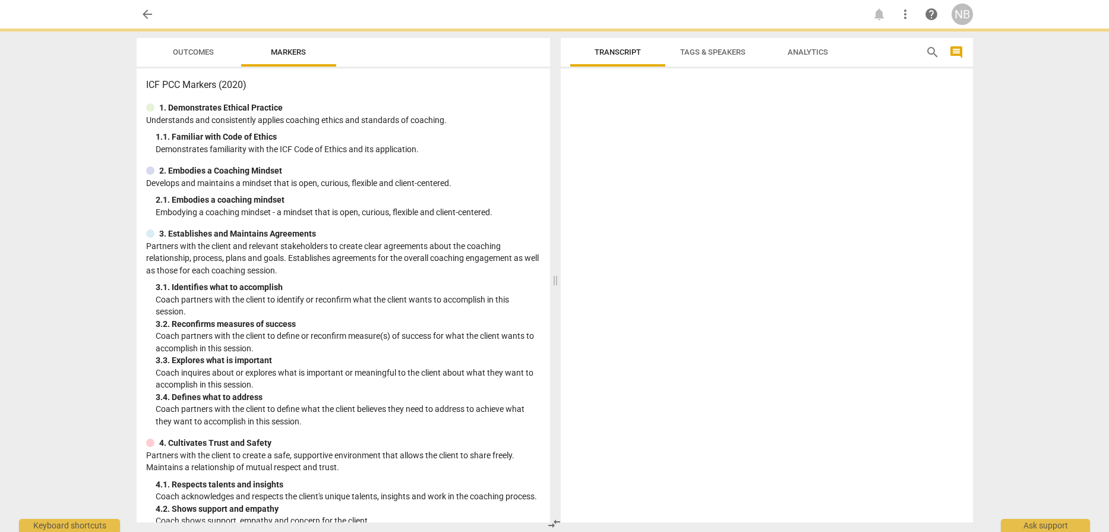
click at [581, 163] on div at bounding box center [767, 297] width 412 height 449
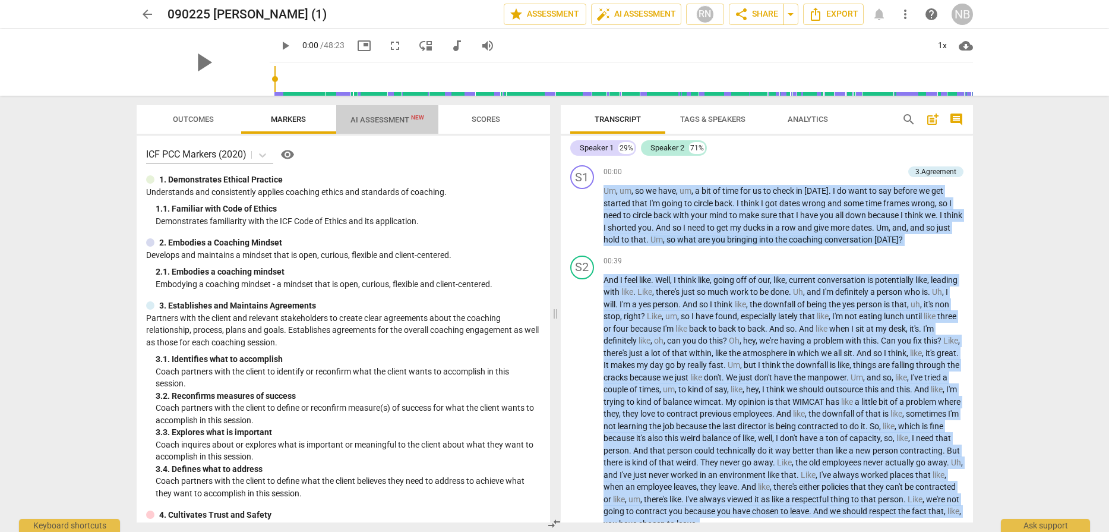
click at [379, 125] on span "AI Assessment New" at bounding box center [387, 120] width 102 height 18
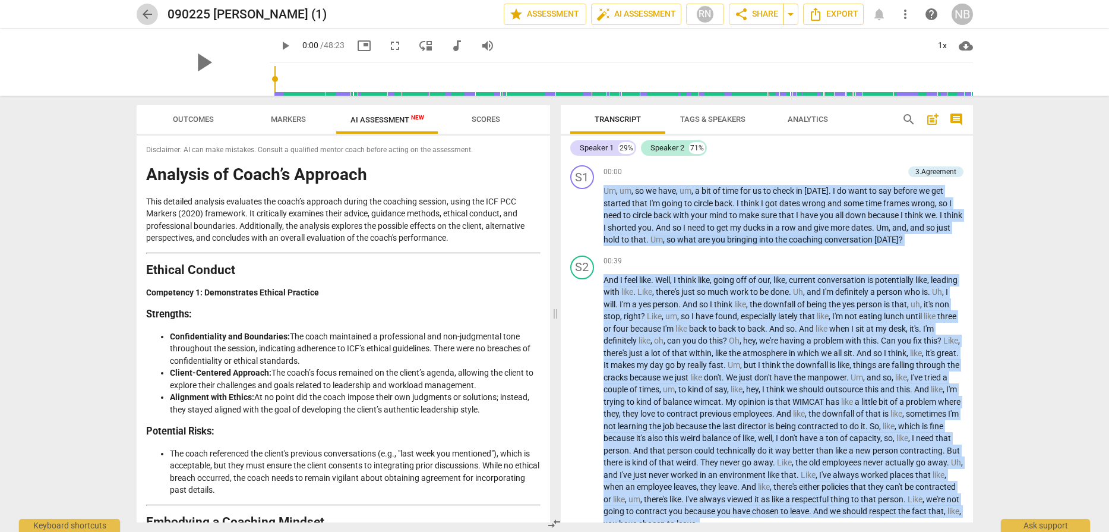
click at [150, 17] on span "arrow_back" at bounding box center [147, 14] width 14 height 14
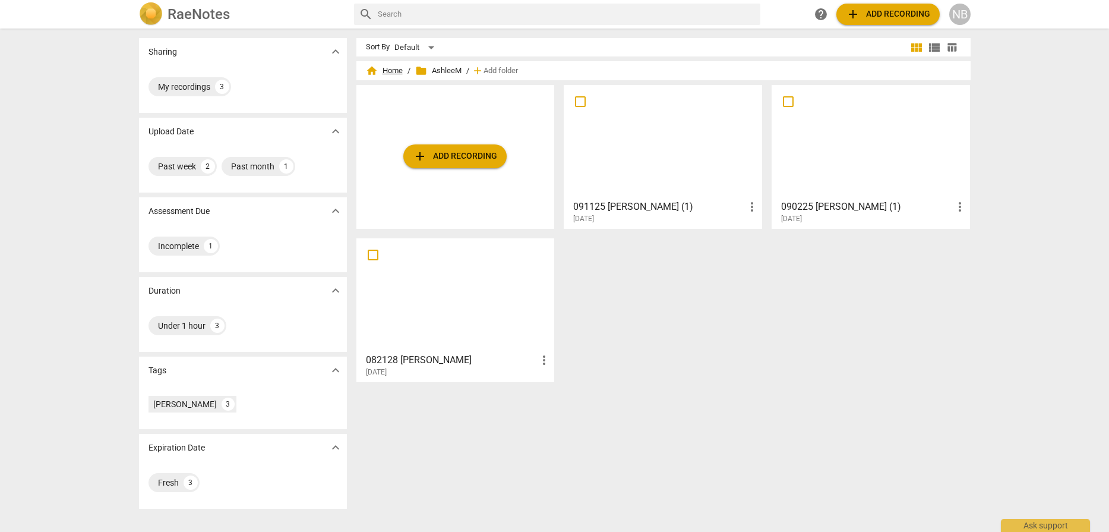
click at [386, 66] on span "home Home" at bounding box center [384, 71] width 37 height 12
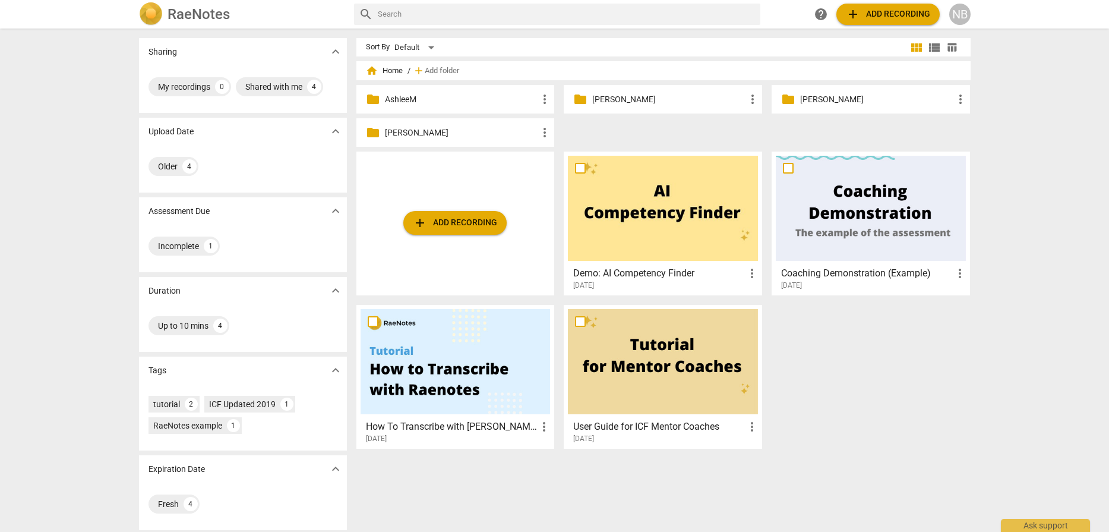
click at [437, 128] on p "[PERSON_NAME]" at bounding box center [461, 133] width 153 height 12
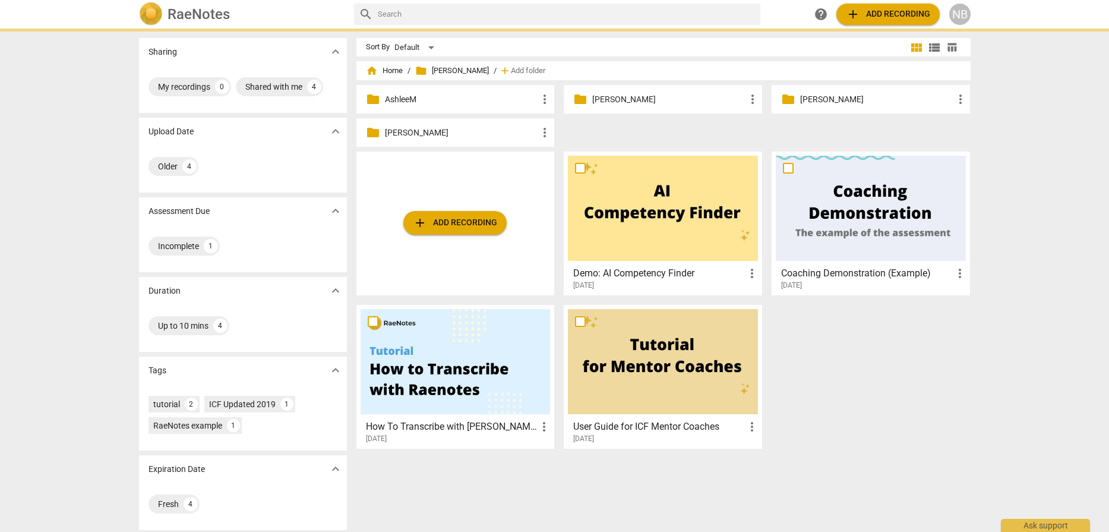
click at [437, 128] on p "[PERSON_NAME]" at bounding box center [461, 133] width 153 height 12
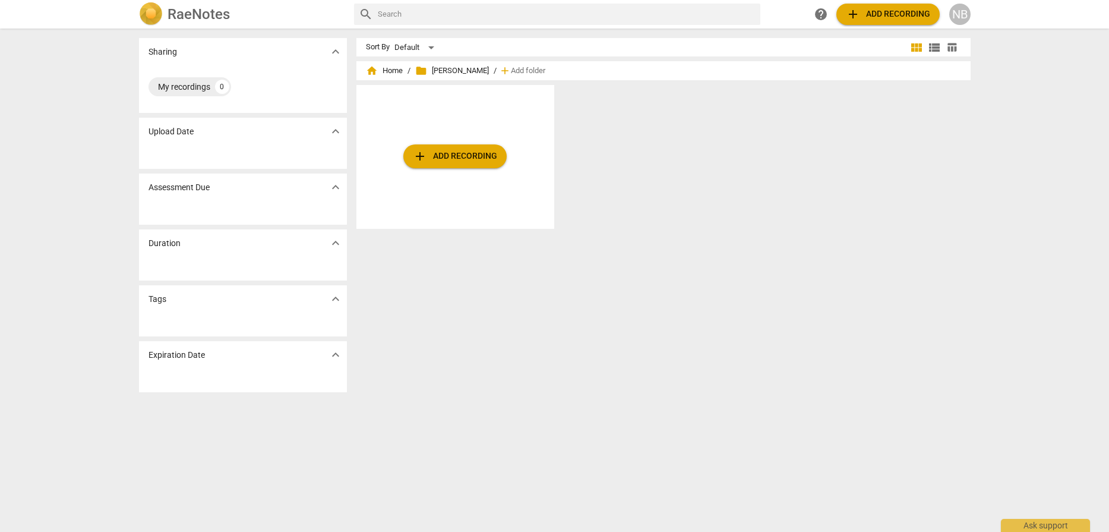
click at [433, 157] on span "add Add recording" at bounding box center [455, 156] width 84 height 14
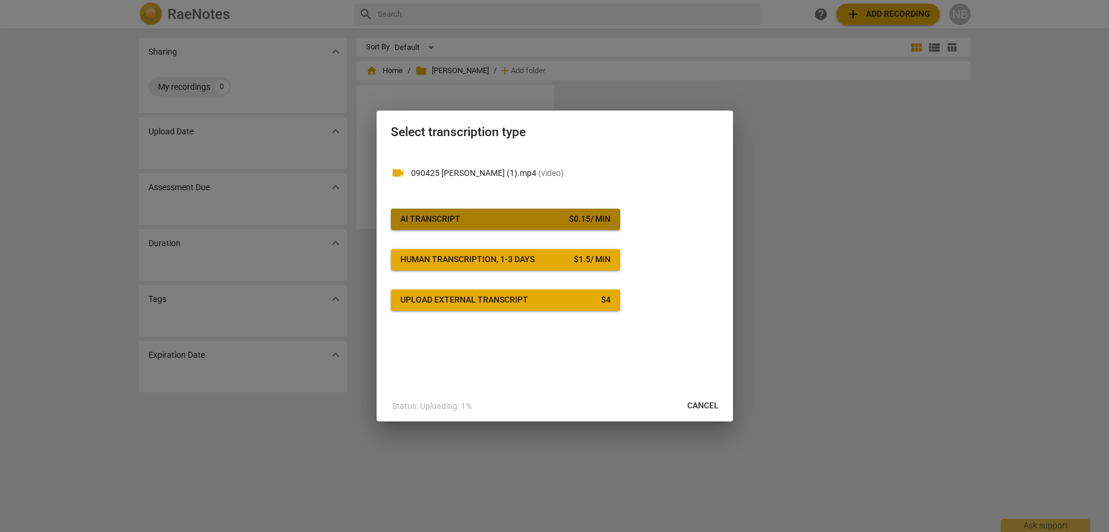
click at [517, 216] on span "AI Transcript $ 0.15 / min" at bounding box center [506, 219] width 210 height 12
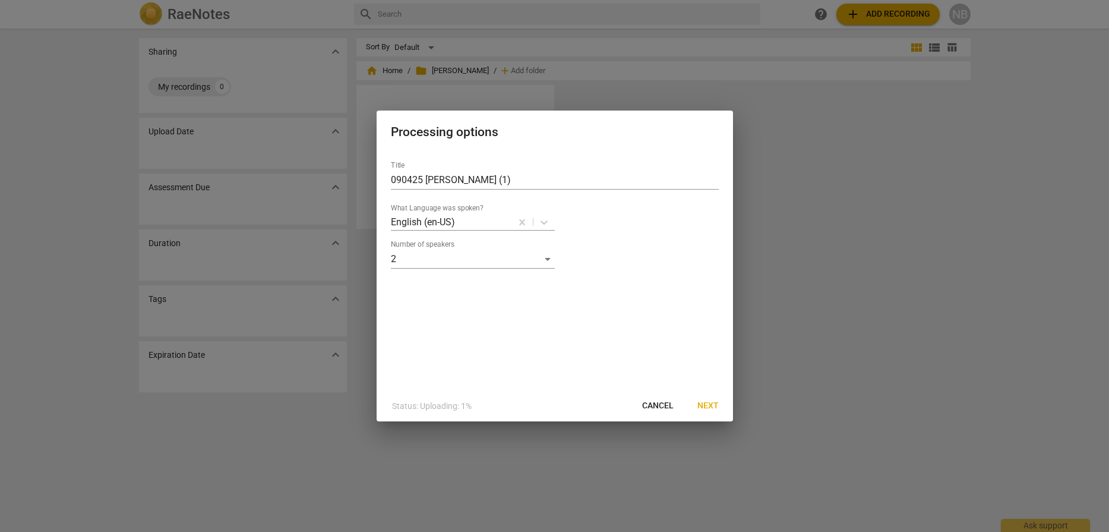
click at [581, 382] on span "Next" at bounding box center [708, 406] width 21 height 12
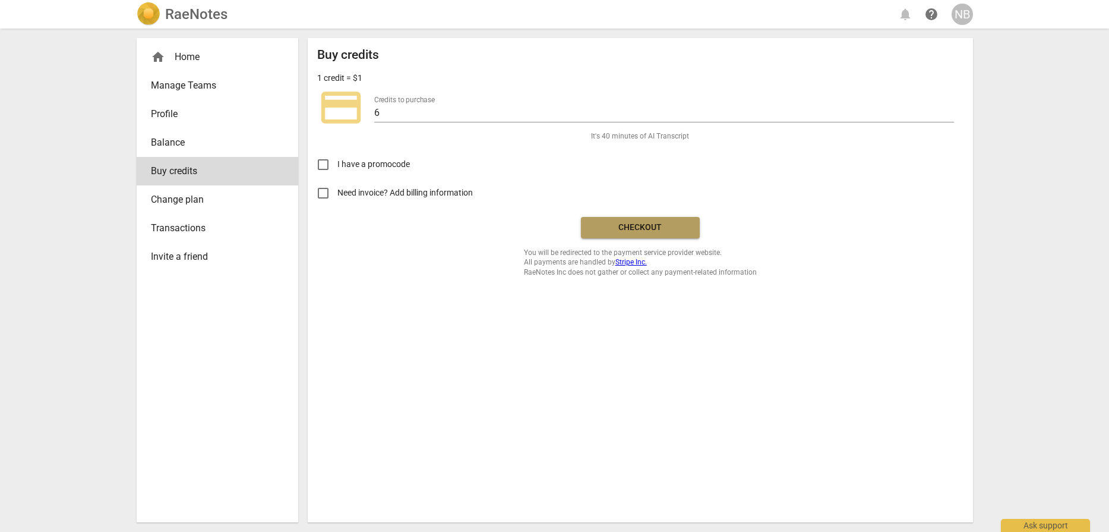
click at [581, 234] on button "Checkout" at bounding box center [640, 227] width 119 height 21
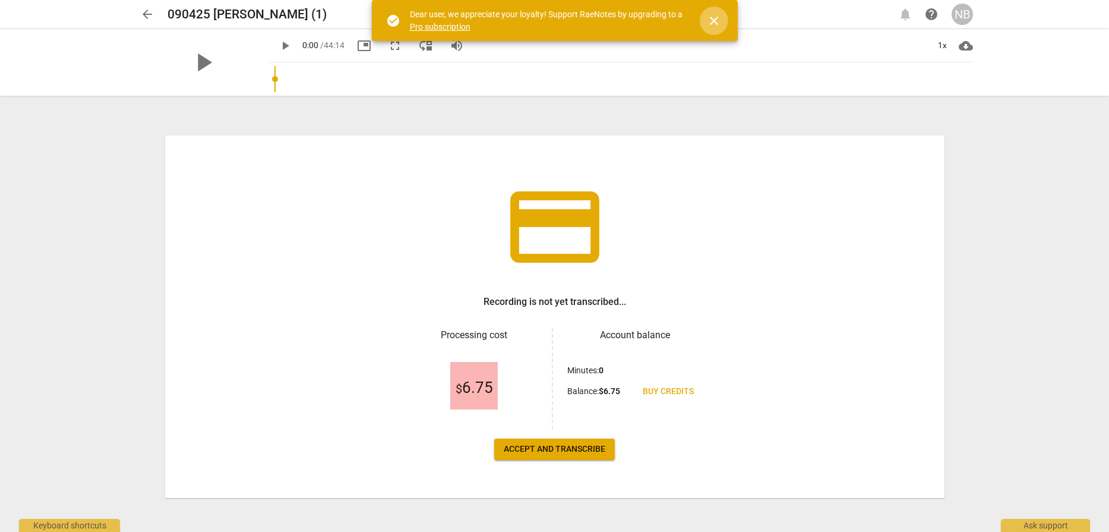
click at [714, 26] on span "close" at bounding box center [714, 21] width 14 height 14
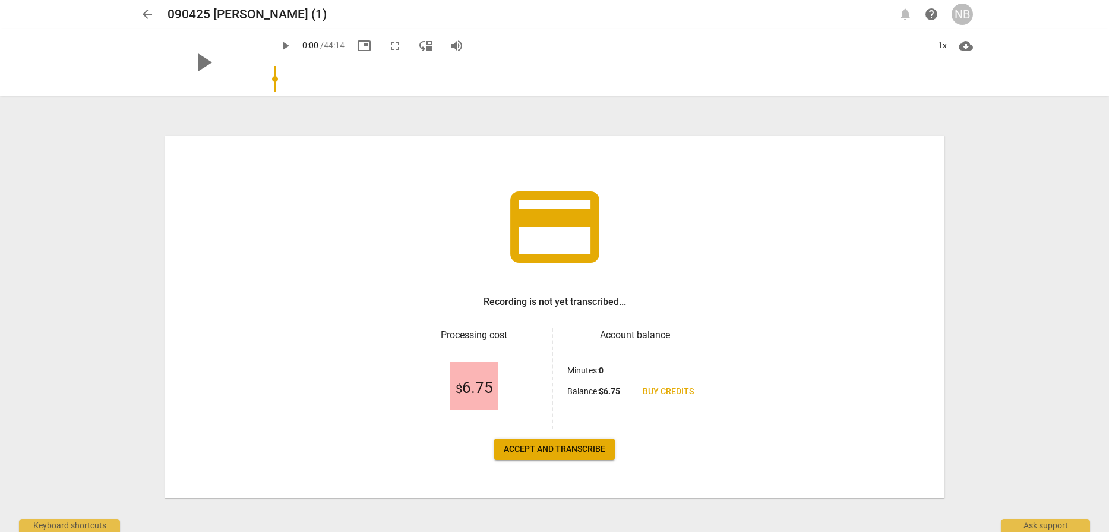
click at [566, 452] on span "Accept and transcribe" at bounding box center [555, 449] width 102 height 12
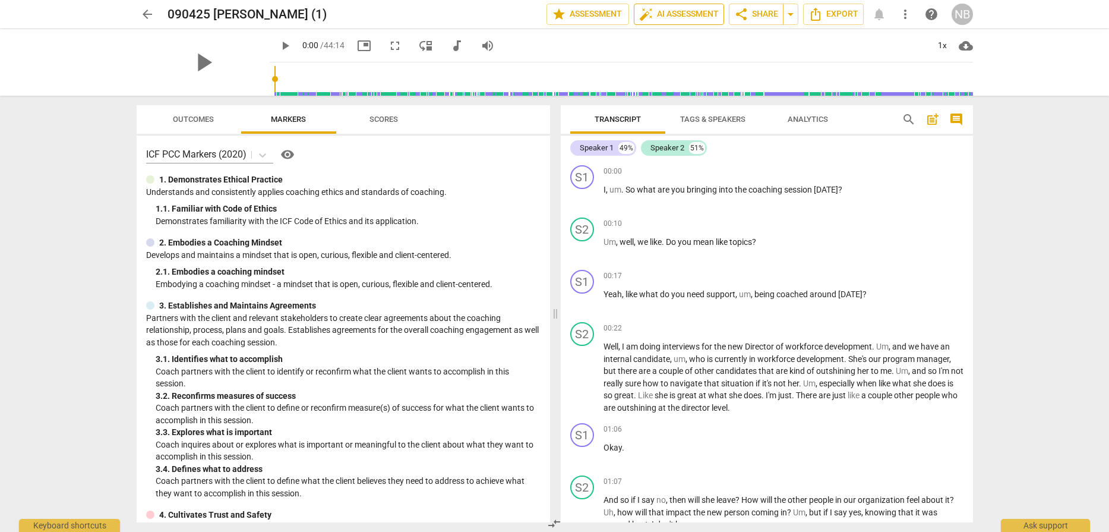
click at [673, 14] on span "auto_fix_high AI Assessment" at bounding box center [679, 14] width 80 height 14
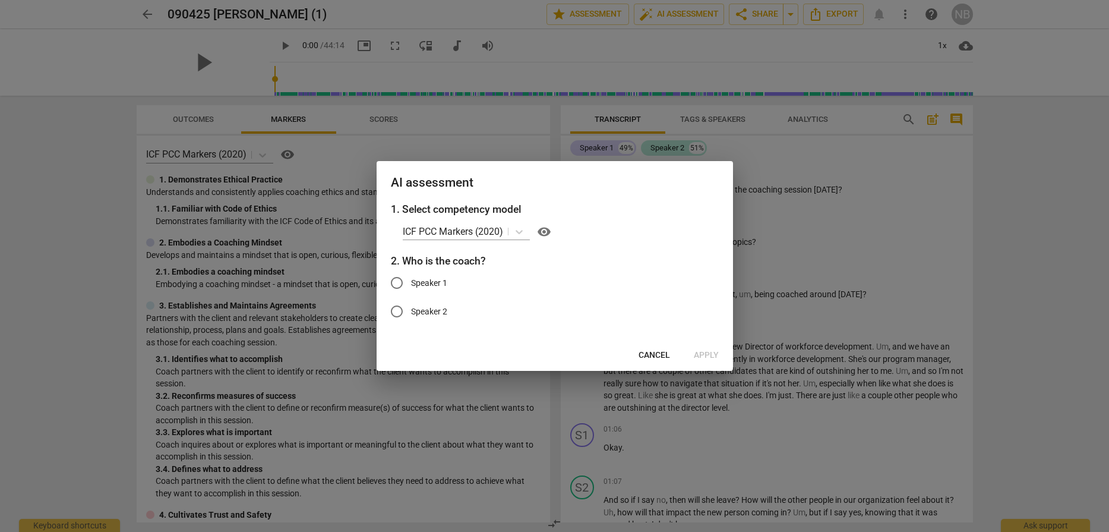
click at [413, 278] on span "Speaker 1" at bounding box center [429, 283] width 36 height 12
click at [411, 278] on input "Speaker 1" at bounding box center [397, 283] width 29 height 29
radio input "true"
click at [696, 349] on span "Apply" at bounding box center [706, 355] width 25 height 12
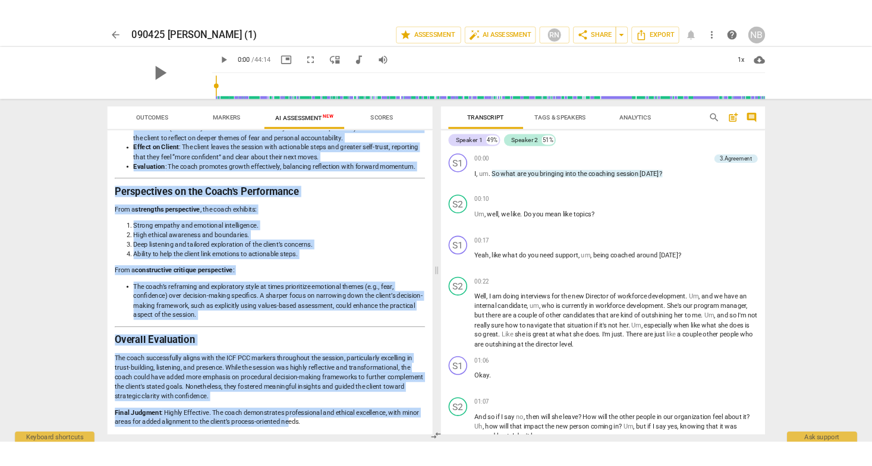
scroll to position [1729, 0]
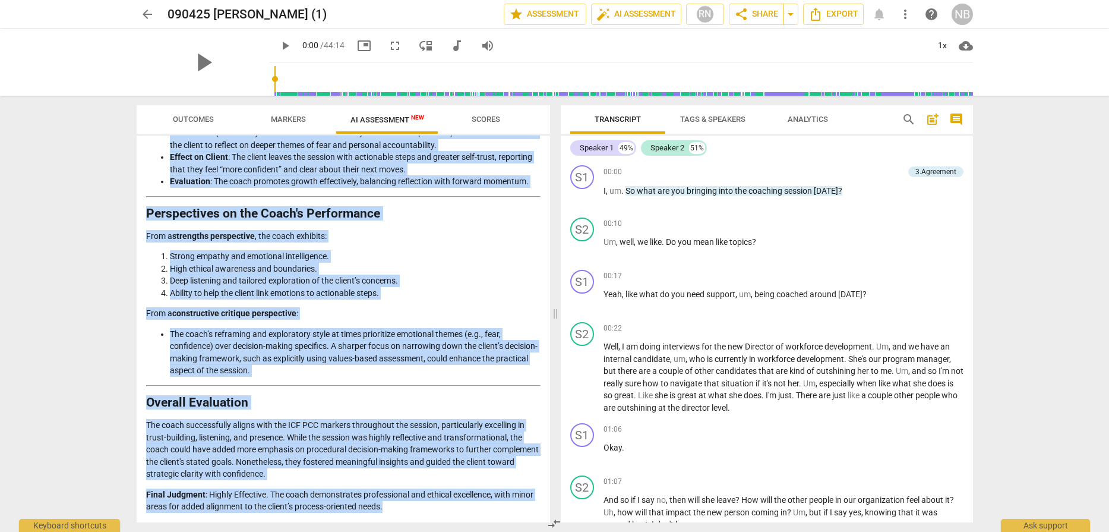
drag, startPoint x: 147, startPoint y: 149, endPoint x: 396, endPoint y: 506, distance: 435.7
click at [396, 506] on div "Disclaimer: AI can make mistakes. Consult a qualified mentor coach before actin…" at bounding box center [344, 328] width 414 height 387
copy div "Disclaimer: AI can make mistakes. Consult a qualified mentor coach before actin…"
click at [147, 16] on span "arrow_back" at bounding box center [147, 14] width 14 height 14
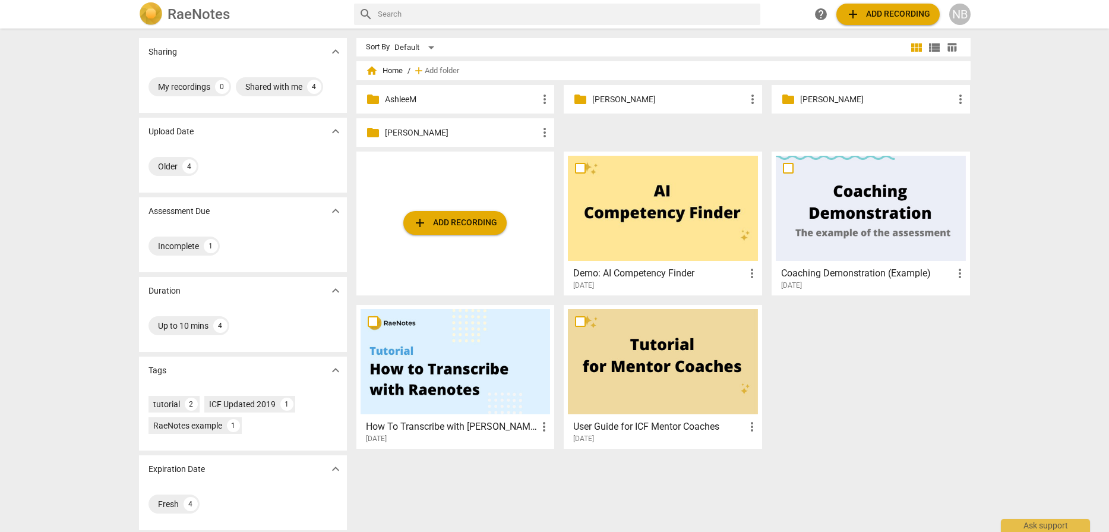
click at [385, 132] on p "Renida C." at bounding box center [461, 133] width 153 height 12
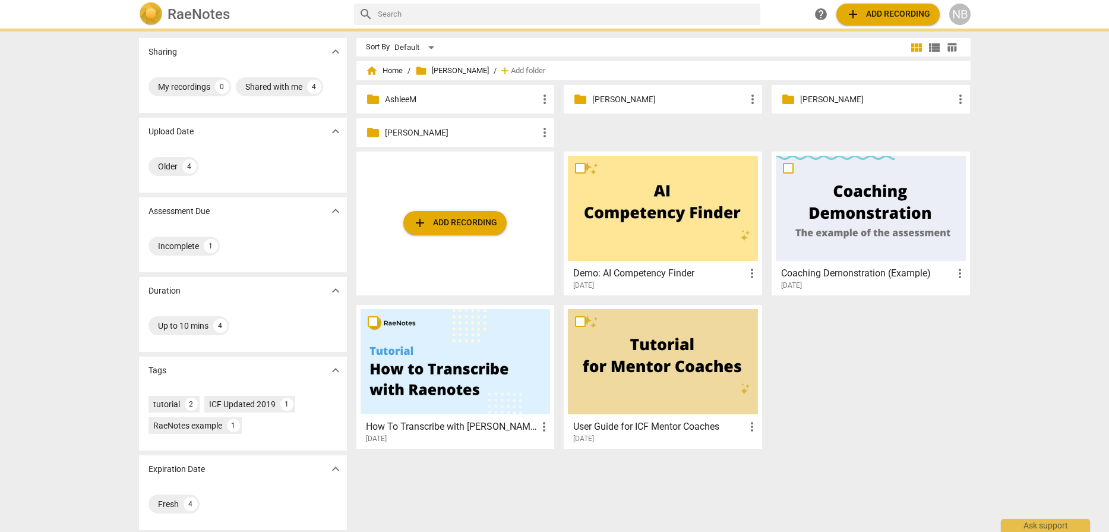
click at [385, 132] on p "Renida C." at bounding box center [461, 133] width 153 height 12
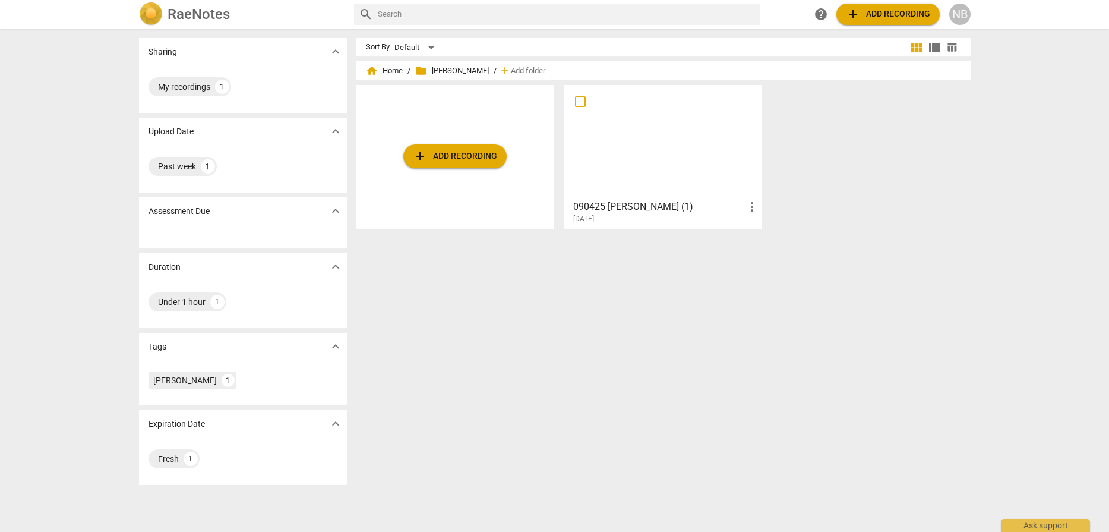
click at [634, 167] on div at bounding box center [663, 141] width 190 height 105
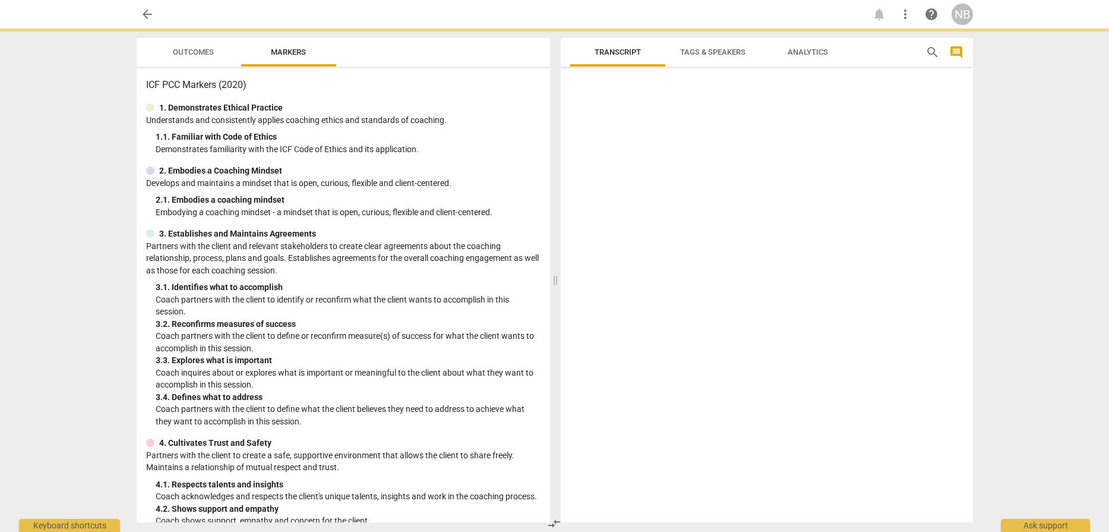
click at [634, 167] on div at bounding box center [767, 297] width 412 height 449
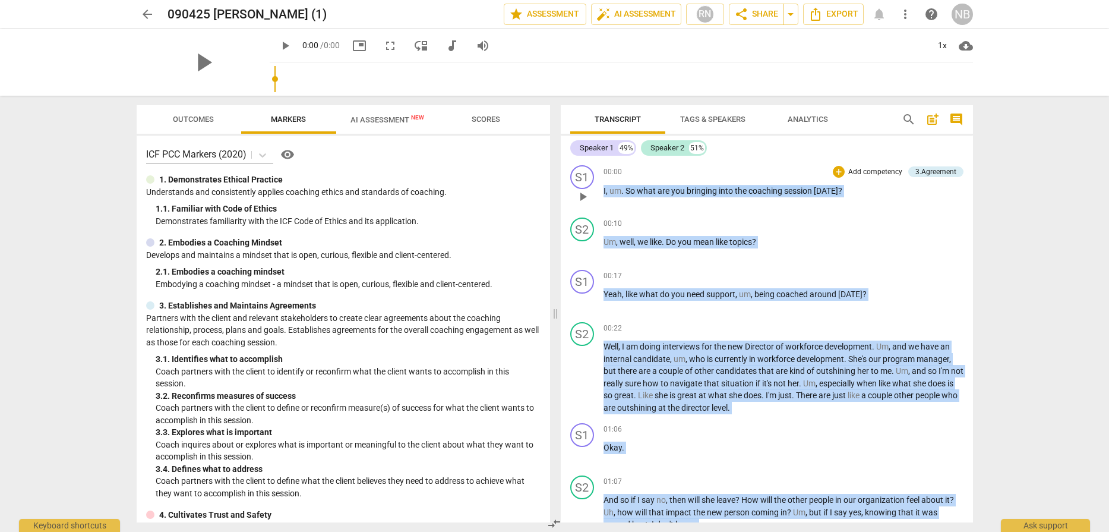
click at [570, 195] on div "S1 play_arrow pause" at bounding box center [586, 186] width 33 height 43
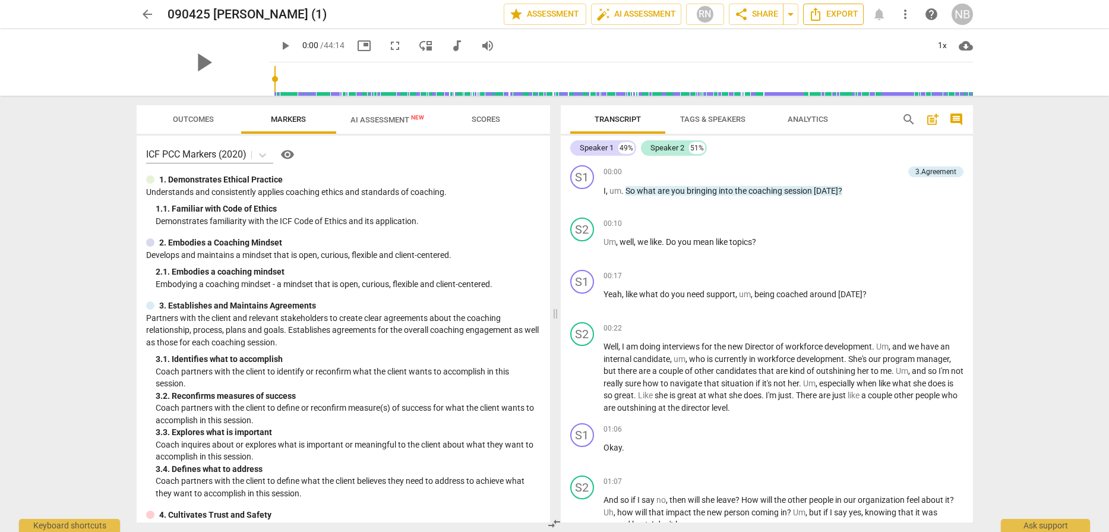
click at [812, 14] on icon "Export" at bounding box center [816, 14] width 10 height 13
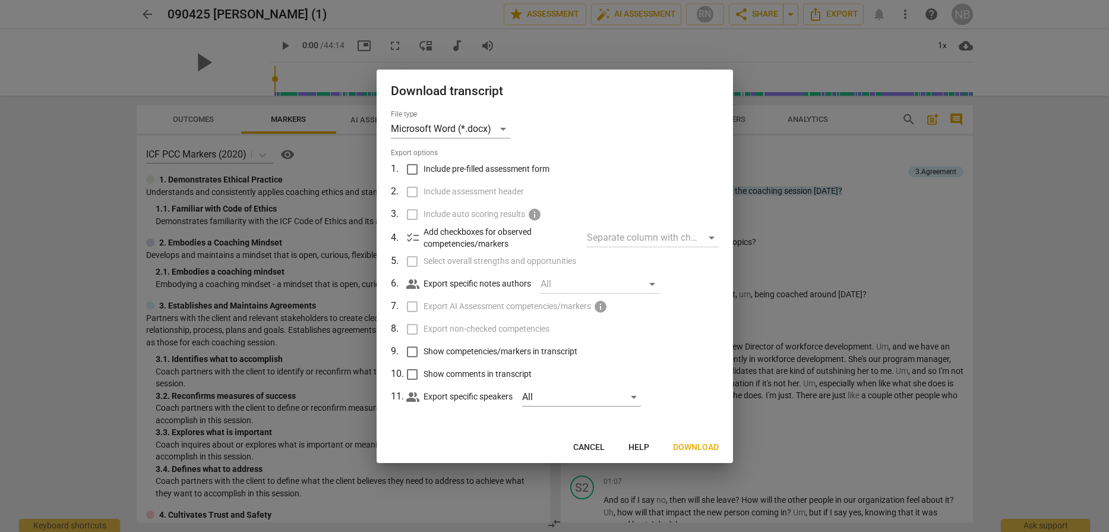
click at [580, 447] on span "Cancel" at bounding box center [588, 448] width 31 height 12
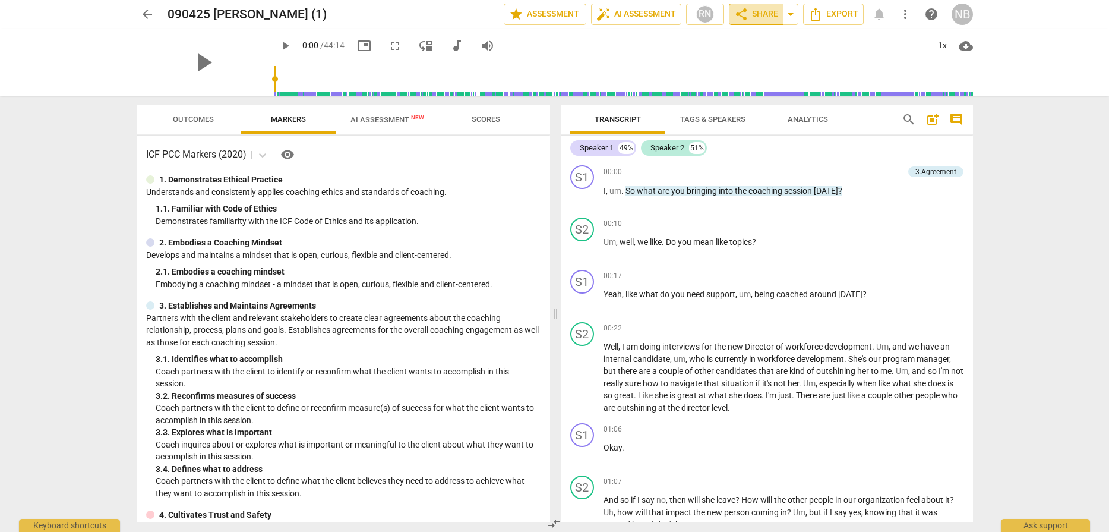
click at [753, 9] on span "share Share" at bounding box center [756, 14] width 44 height 14
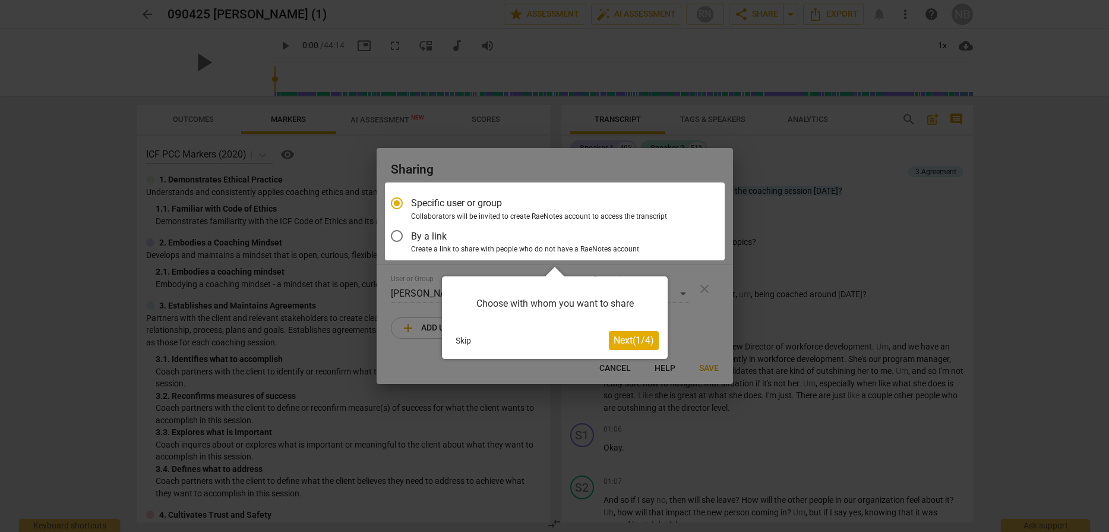
click at [623, 335] on span "Next ( 1 / 4 )" at bounding box center [634, 340] width 40 height 11
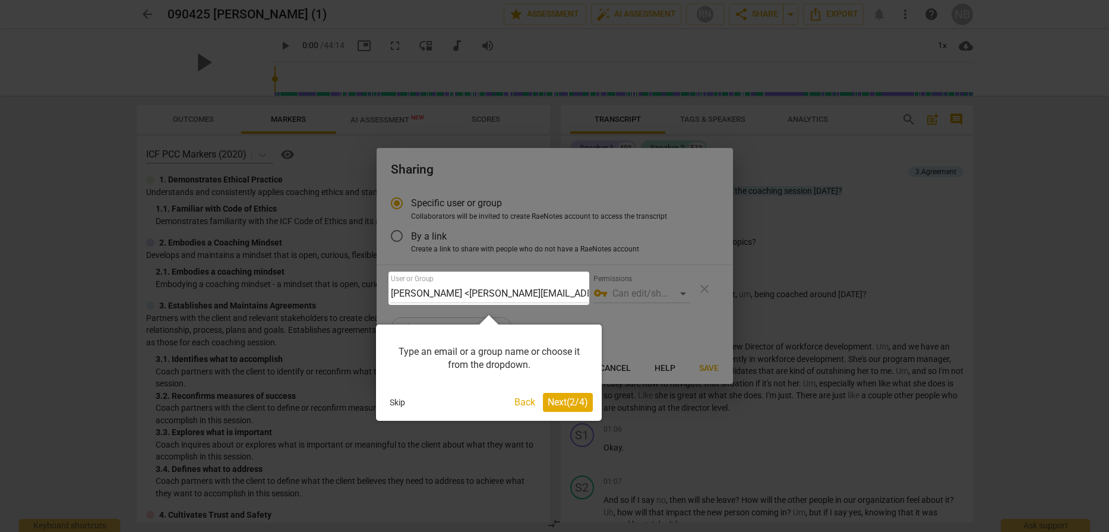
click at [550, 401] on span "Next ( 2 / 4 )" at bounding box center [568, 401] width 40 height 11
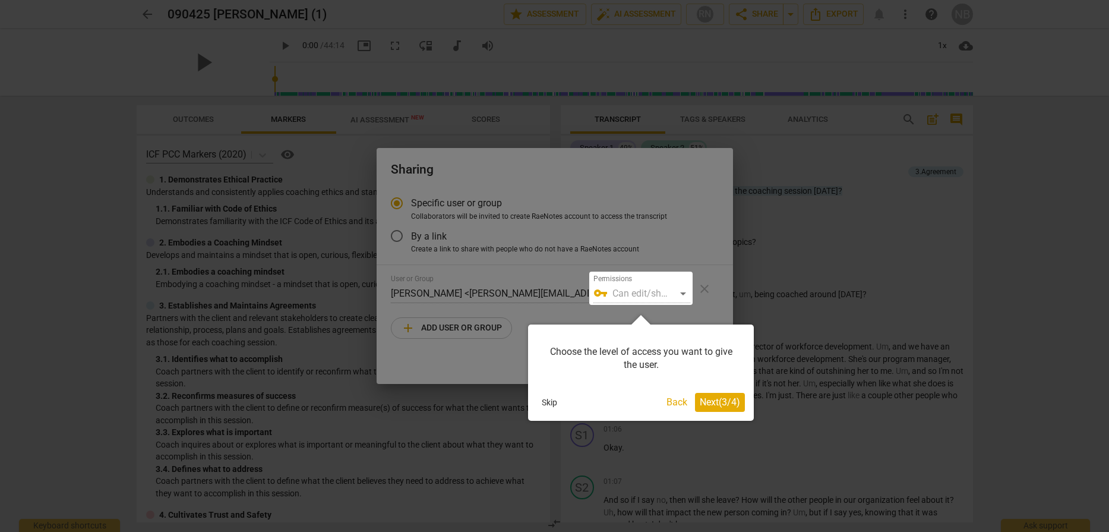
click at [707, 404] on span "Next ( 3 / 4 )" at bounding box center [720, 401] width 40 height 11
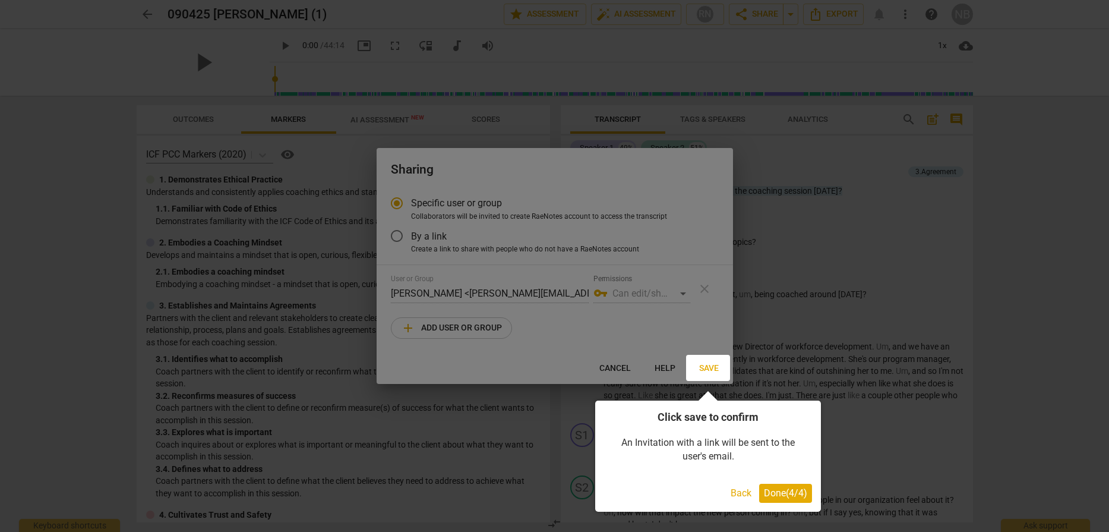
click at [764, 494] on span "Done ( 4 / 4 )" at bounding box center [785, 492] width 43 height 11
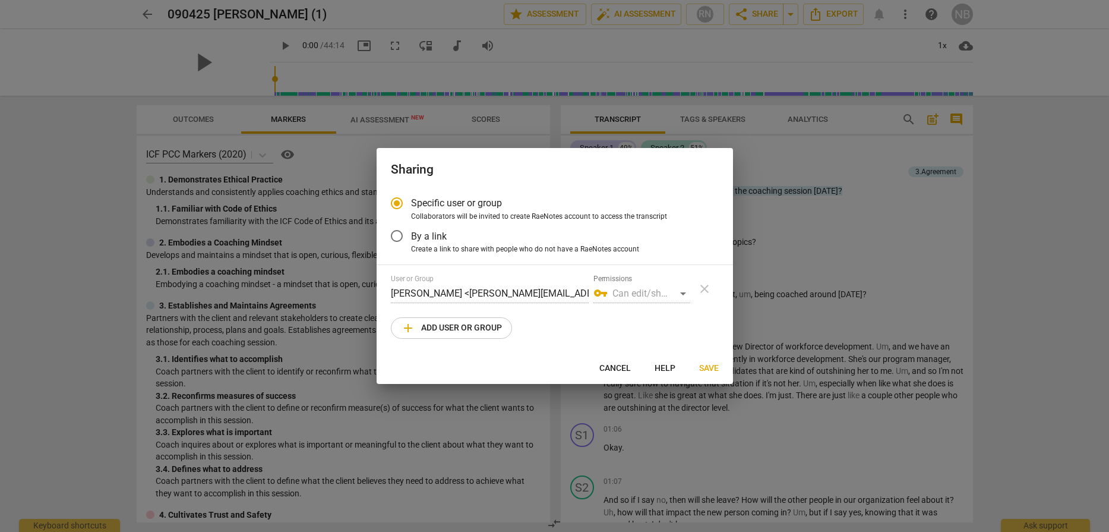
click at [453, 323] on span "add Add user or group" at bounding box center [451, 328] width 101 height 14
radio input "false"
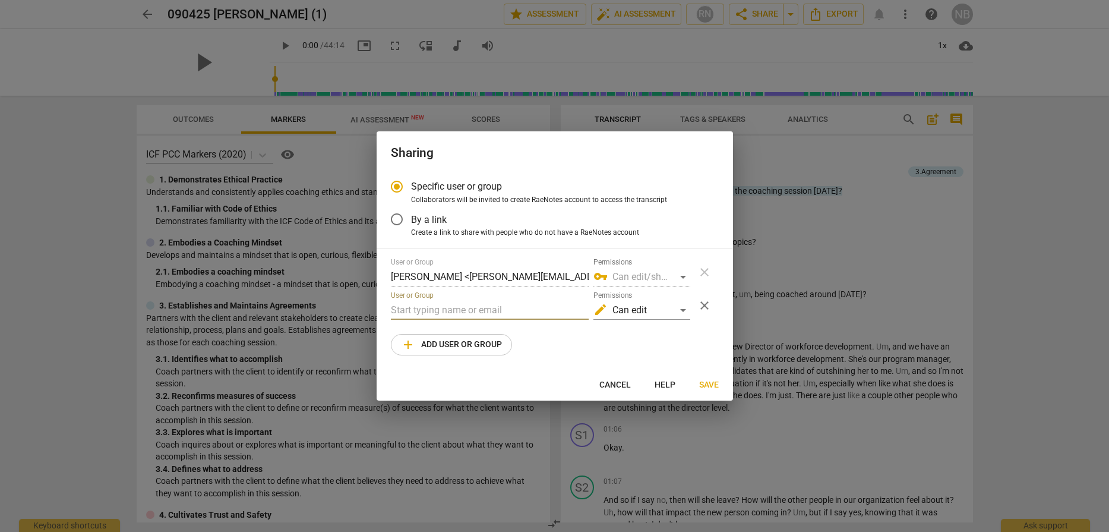
click at [464, 303] on input "text" at bounding box center [490, 310] width 198 height 19
type input "dawn@dshcoach.com"
click at [686, 312] on div "edit Can edit" at bounding box center [642, 310] width 97 height 19
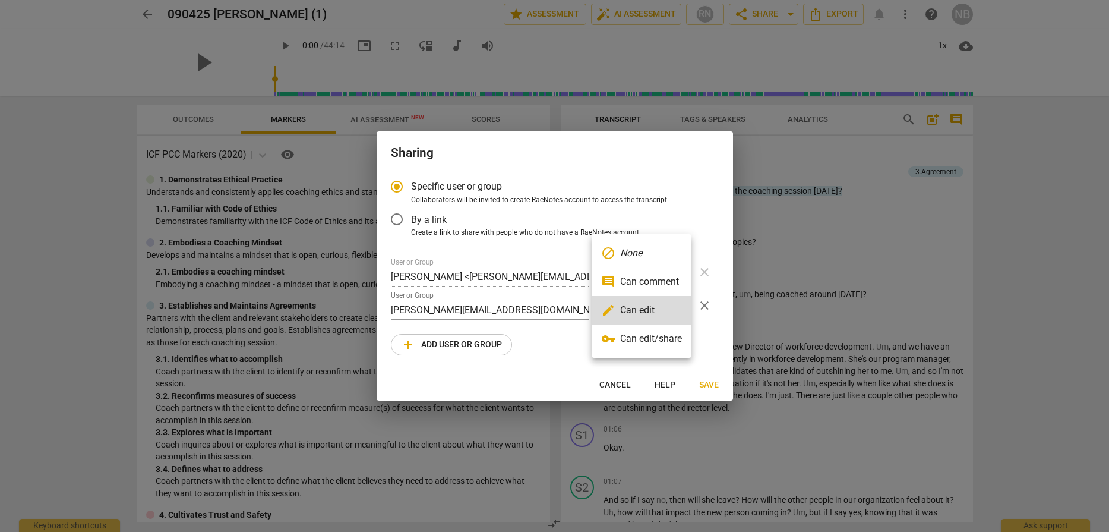
click at [686, 312] on li "edit Can edit" at bounding box center [642, 310] width 100 height 29
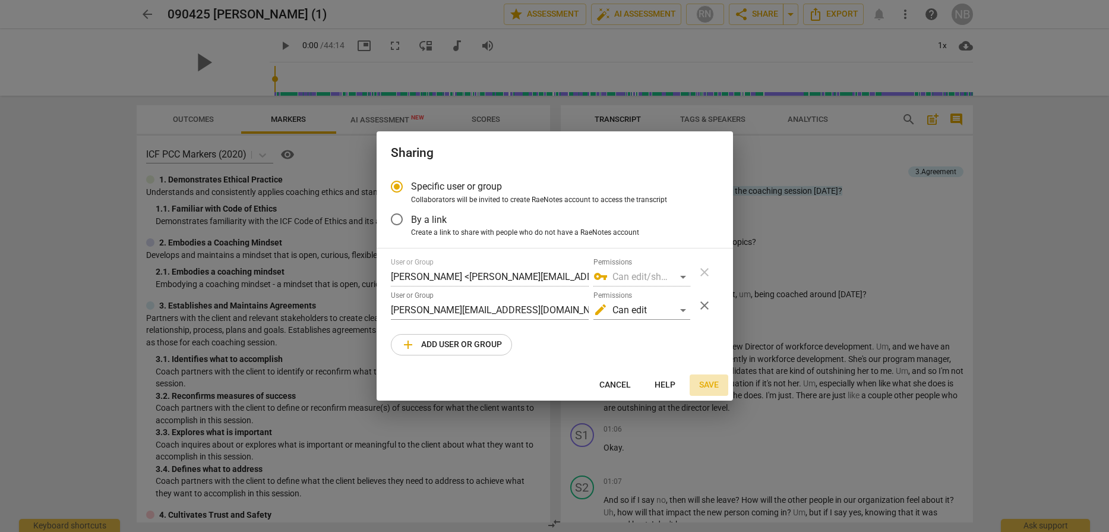
click at [706, 386] on span "Save" at bounding box center [709, 385] width 20 height 12
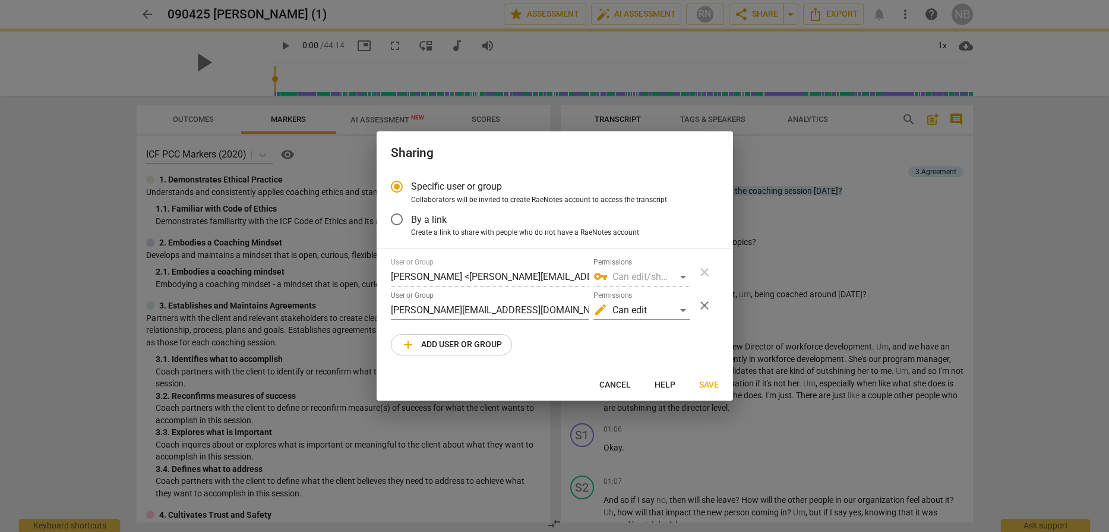
radio input "false"
type input "Dawn Hicks <dawn@dshcoach.com>"
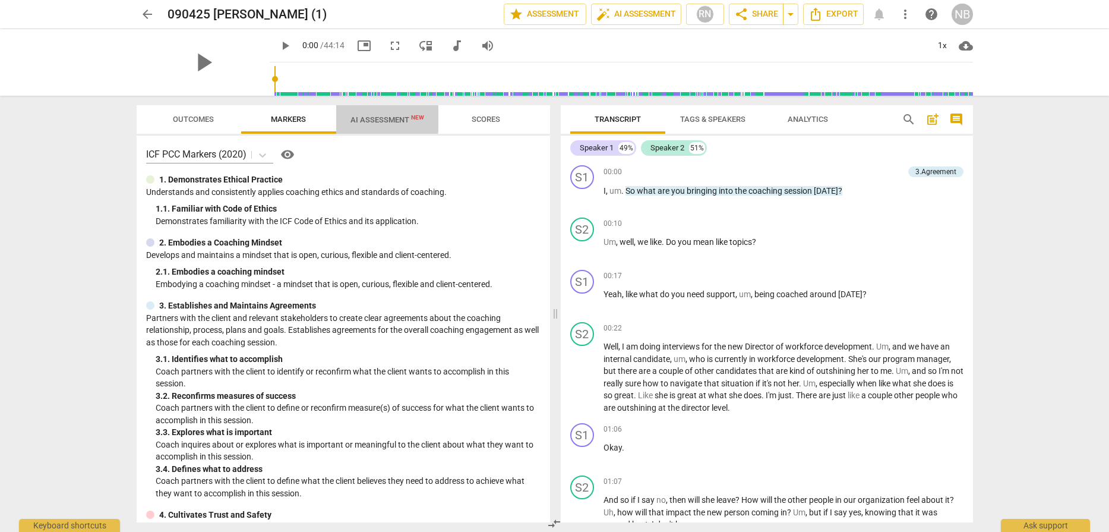
click at [371, 119] on span "AI Assessment New" at bounding box center [388, 119] width 74 height 9
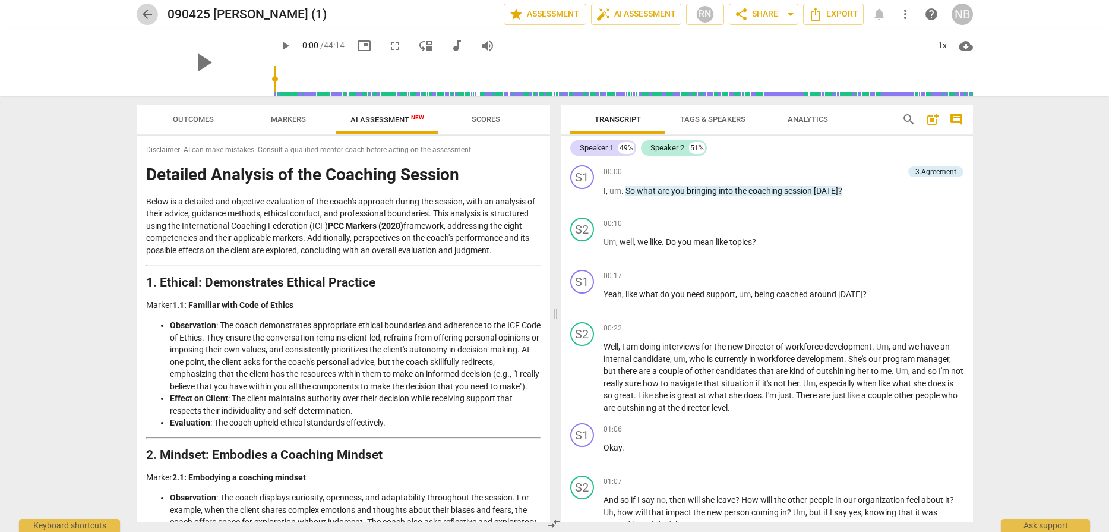
click at [141, 12] on span "arrow_back" at bounding box center [147, 14] width 14 height 14
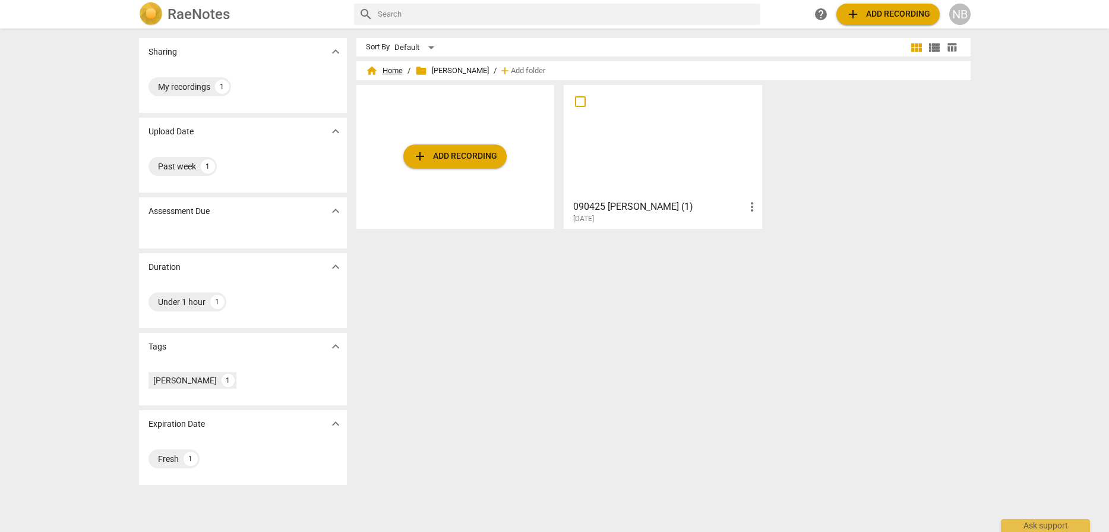
click at [381, 68] on span "home Home" at bounding box center [384, 71] width 37 height 12
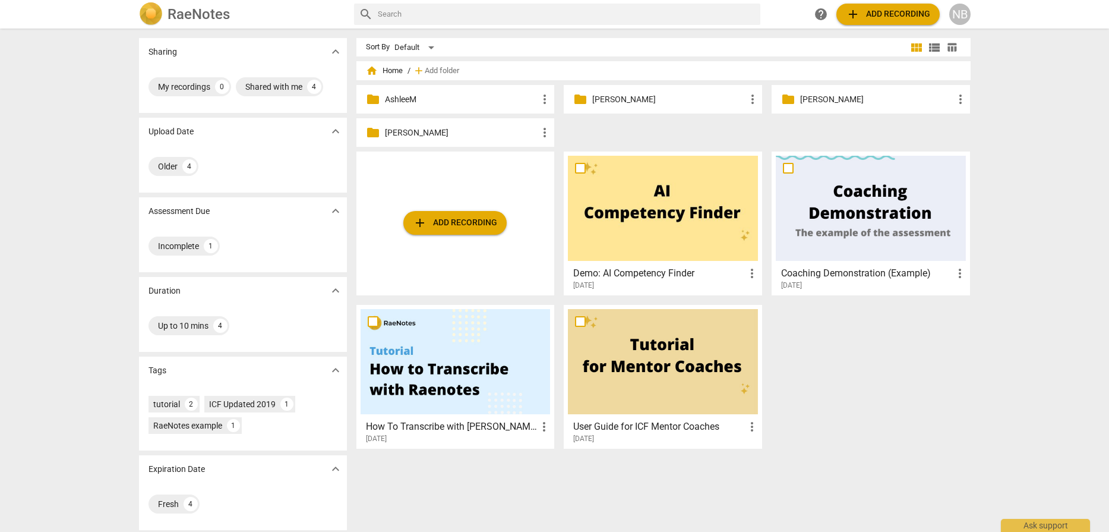
click at [644, 102] on p "Diara N." at bounding box center [668, 99] width 153 height 12
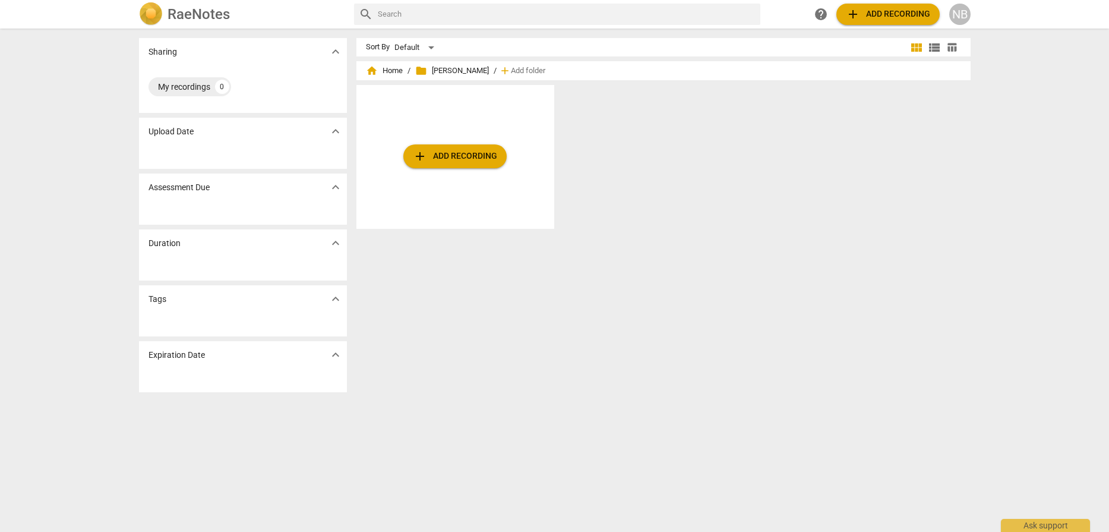
click at [459, 160] on span "add Add recording" at bounding box center [455, 156] width 84 height 14
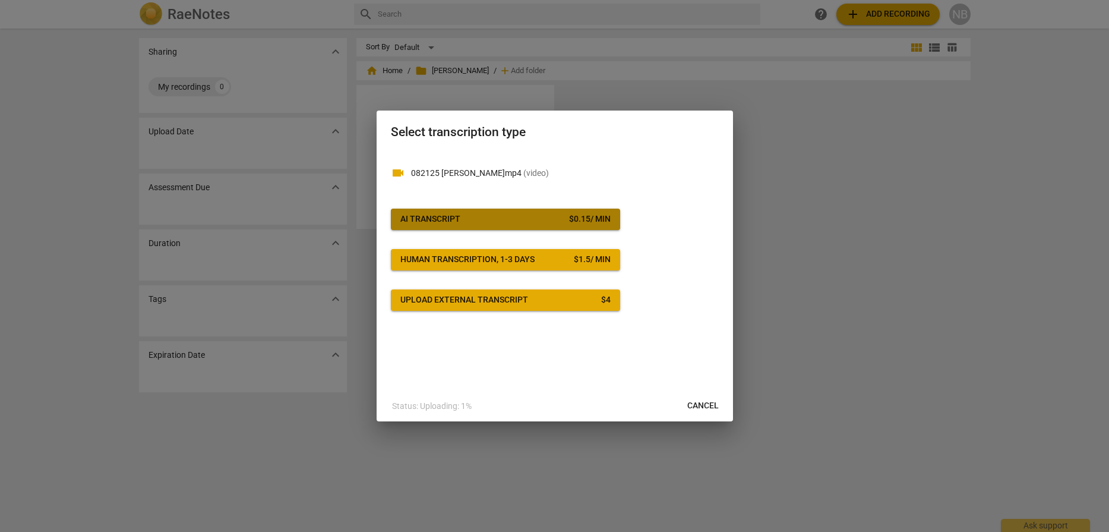
click at [516, 214] on span "AI Transcript $ 0.15 / min" at bounding box center [506, 219] width 210 height 12
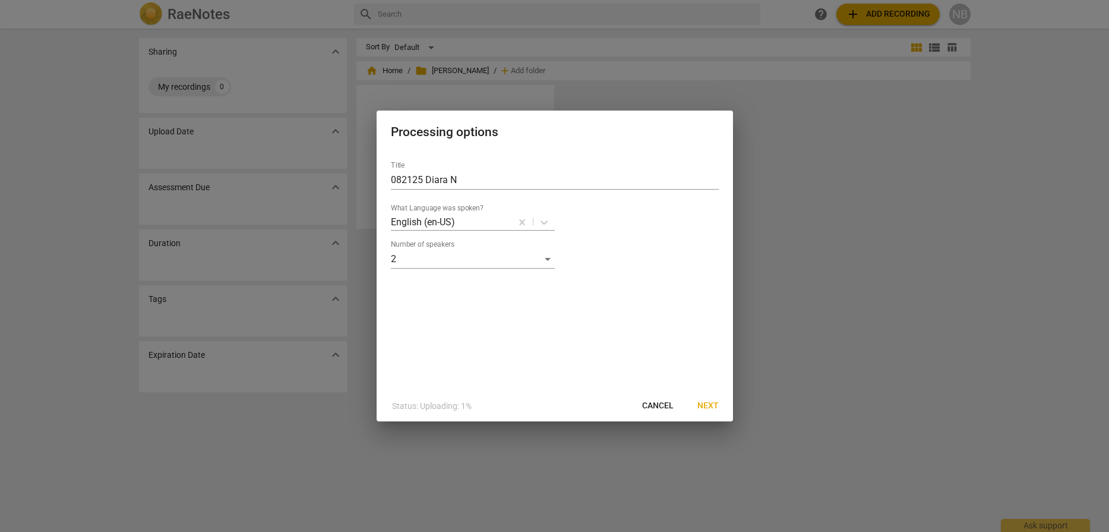
click at [706, 405] on span "Next" at bounding box center [708, 406] width 21 height 12
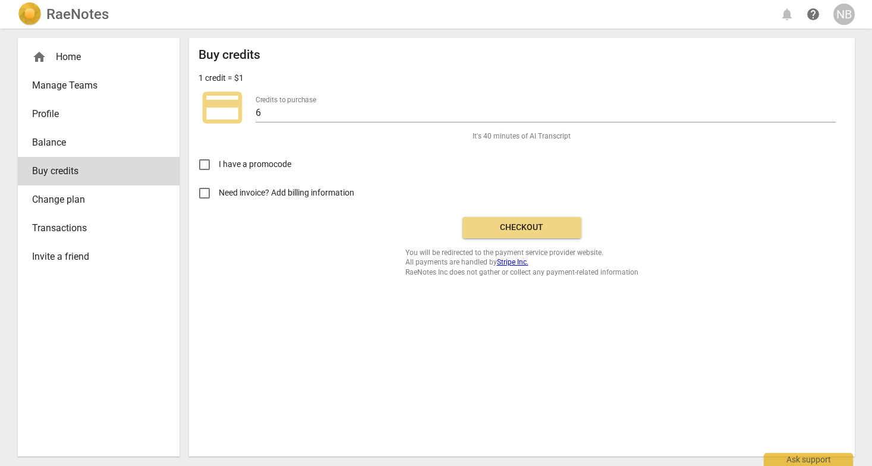
click at [500, 222] on span "Checkout" at bounding box center [522, 228] width 100 height 12
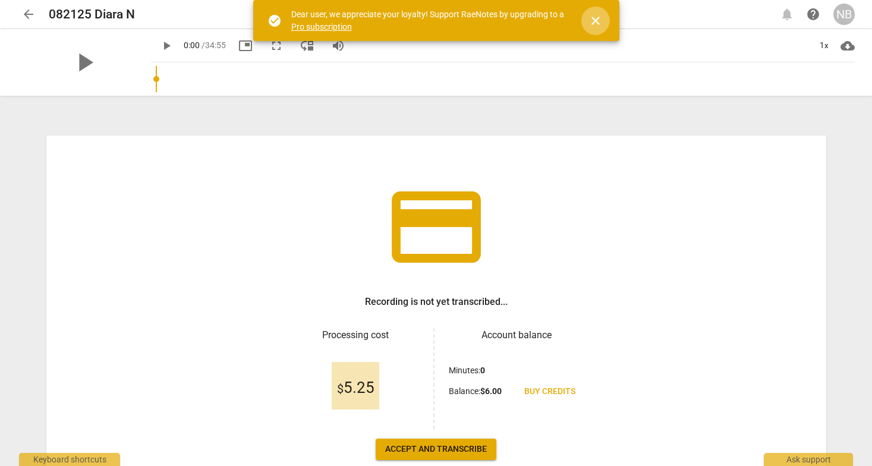
click at [597, 19] on span "close" at bounding box center [595, 21] width 14 height 14
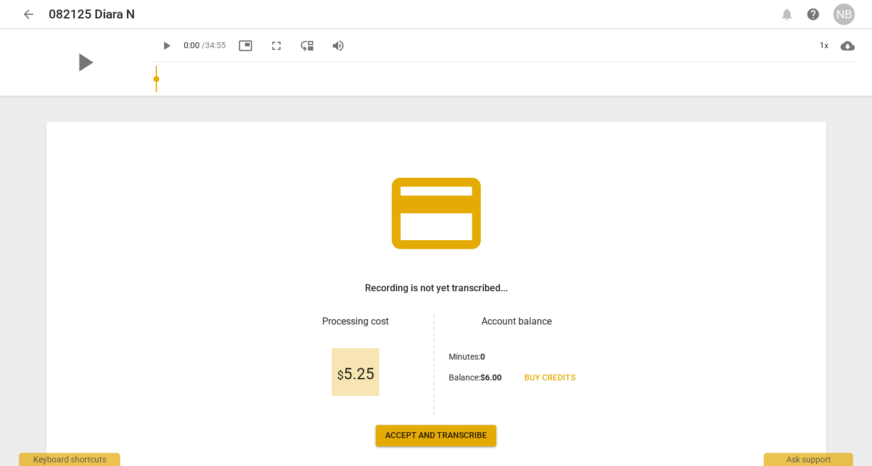
scroll to position [12, 0]
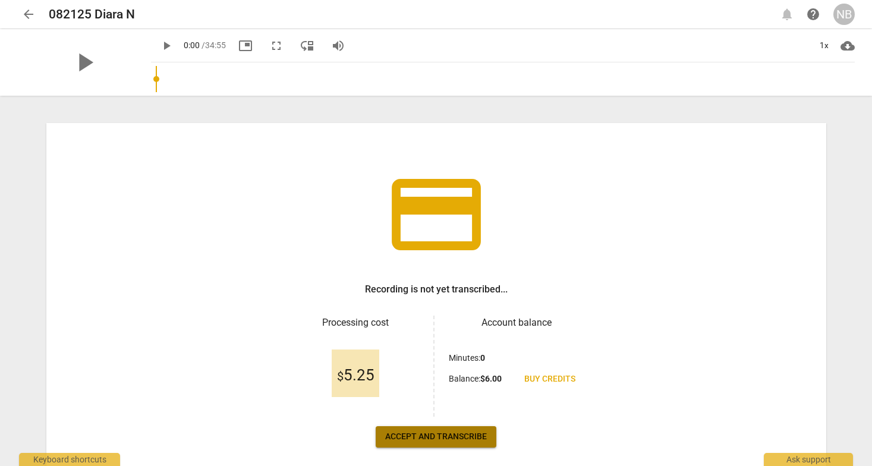
click at [386, 428] on button "Accept and transcribe" at bounding box center [436, 436] width 121 height 21
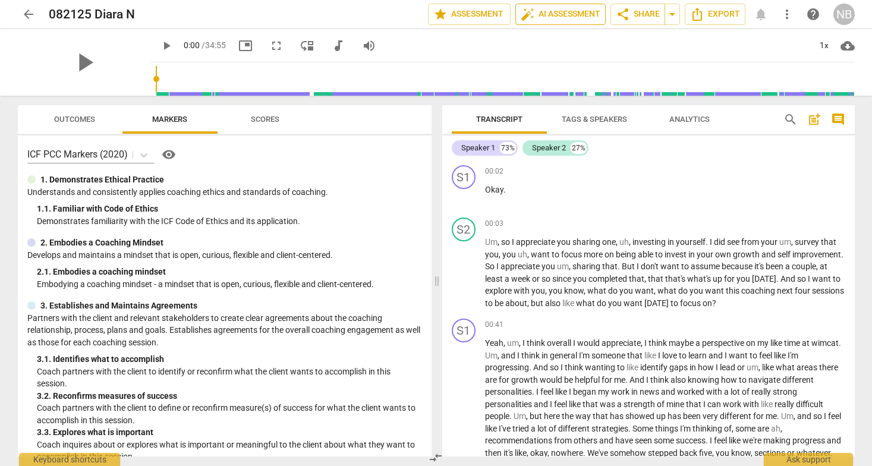
click at [562, 16] on span "auto_fix_high AI Assessment" at bounding box center [561, 14] width 80 height 14
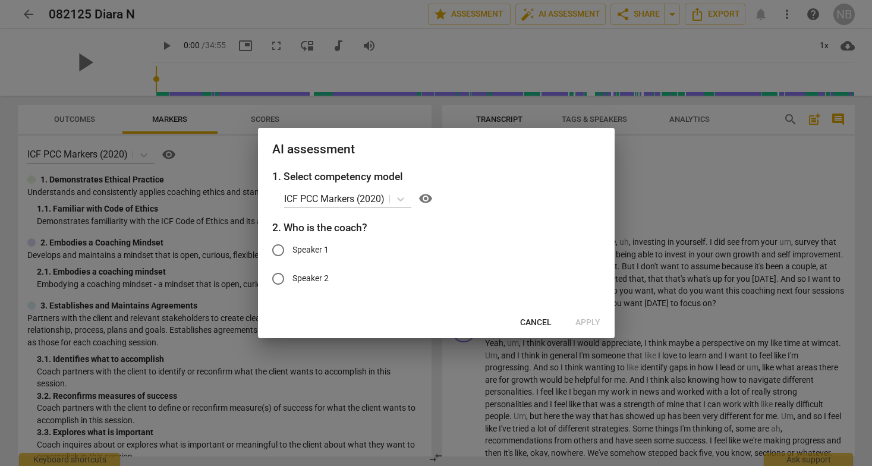
click at [282, 253] on input "Speaker 1" at bounding box center [278, 250] width 29 height 29
radio input "true"
click at [580, 320] on span "Apply" at bounding box center [587, 323] width 25 height 12
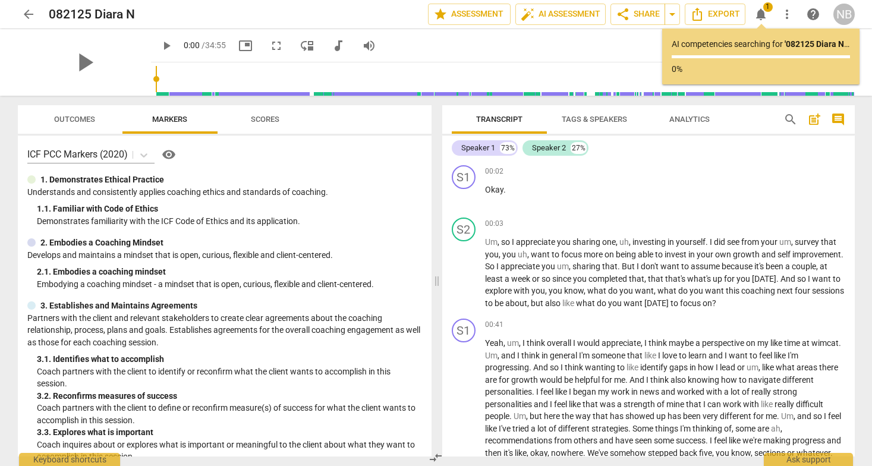
click at [775, 42] on p "AI competencies searching for ' 082125 Diara N ' ..." at bounding box center [760, 44] width 178 height 12
click at [843, 45] on b "' 082125 Diara N '" at bounding box center [816, 44] width 65 height 10
click at [721, 61] on div "AI competencies searching for ' 082125 Diara N ' ... 0%" at bounding box center [760, 56] width 178 height 37
click at [691, 53] on div "AI competencies searching for ' 082125 Diara N ' ... 0%" at bounding box center [760, 56] width 178 height 37
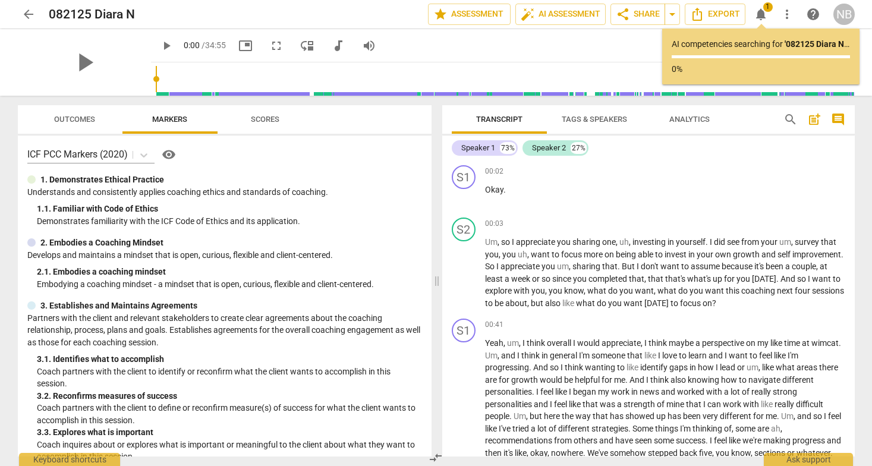
click at [709, 57] on div at bounding box center [760, 56] width 178 height 3
click at [678, 56] on div at bounding box center [760, 56] width 178 height 3
click at [572, 16] on span "auto_fix_high AI Assessment" at bounding box center [561, 14] width 80 height 14
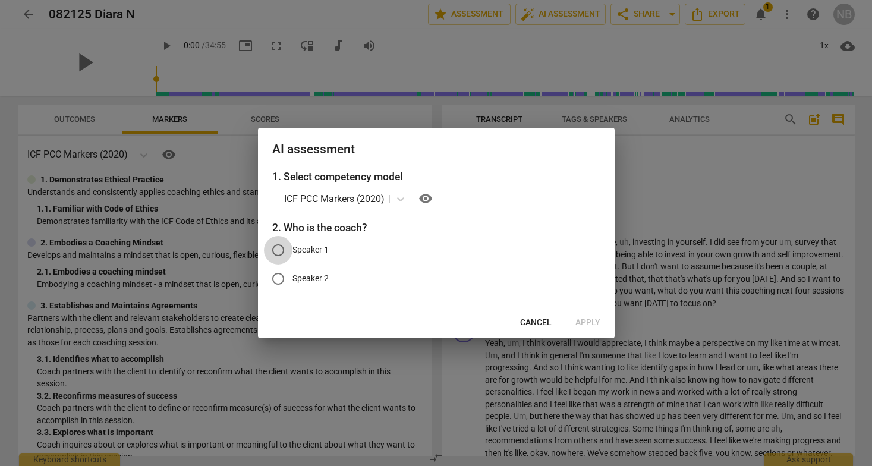
click at [277, 247] on input "Speaker 1" at bounding box center [278, 250] width 29 height 29
radio input "true"
click at [275, 281] on input "Speaker 2" at bounding box center [278, 278] width 29 height 29
radio input "true"
radio input "false"
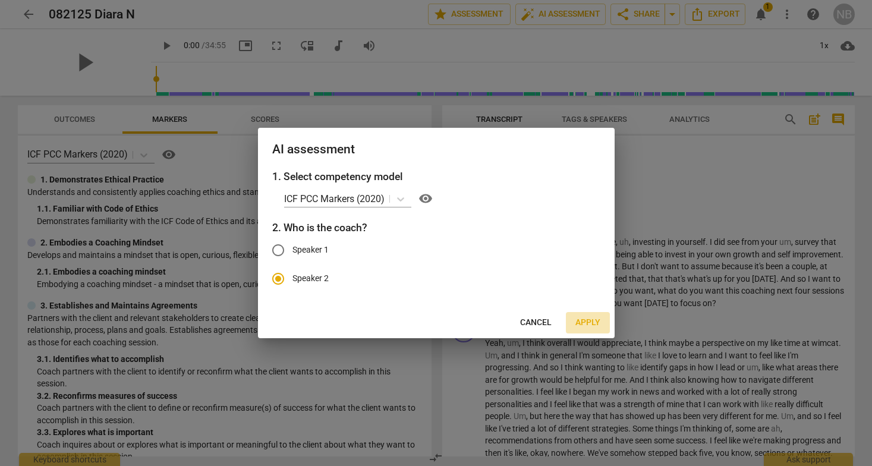
click at [583, 319] on span "Apply" at bounding box center [587, 323] width 25 height 12
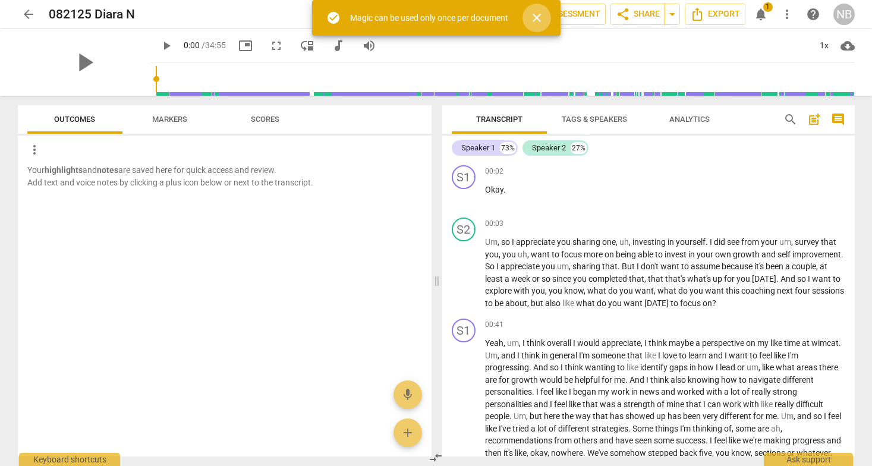
click at [540, 15] on span "close" at bounding box center [536, 18] width 14 height 14
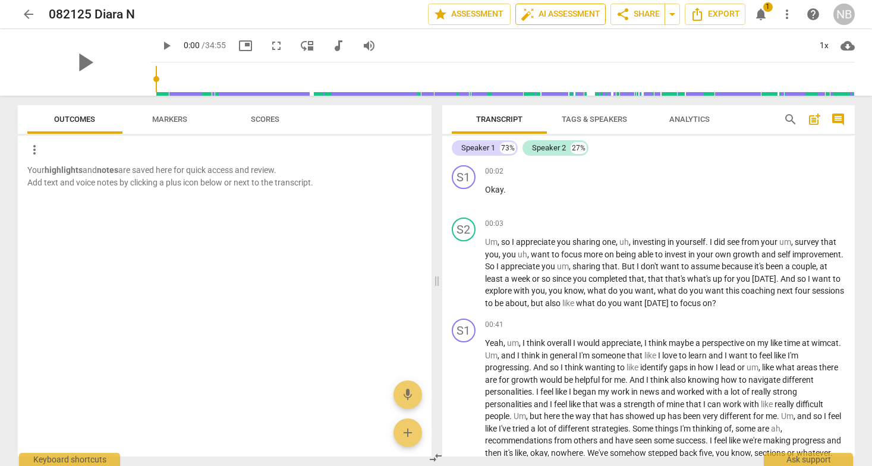
click at [559, 21] on span "auto_fix_high AI Assessment" at bounding box center [561, 14] width 80 height 14
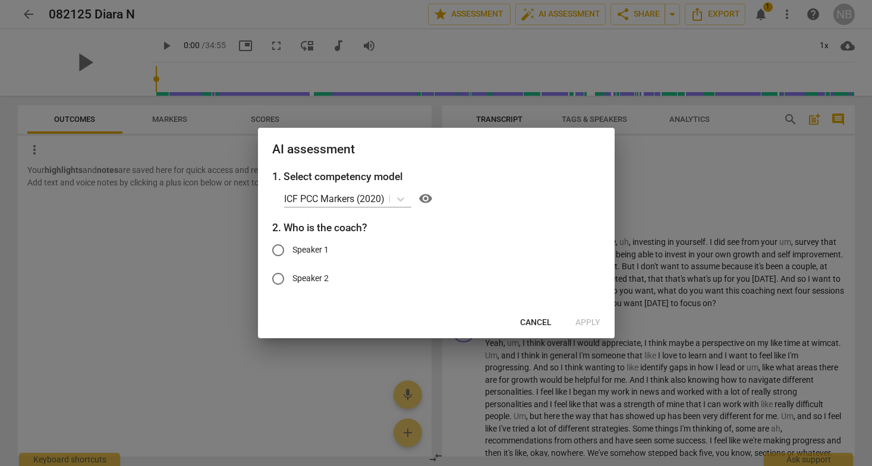
click at [288, 276] on input "Speaker 2" at bounding box center [278, 278] width 29 height 29
radio input "true"
click at [597, 320] on span "Apply" at bounding box center [587, 323] width 25 height 12
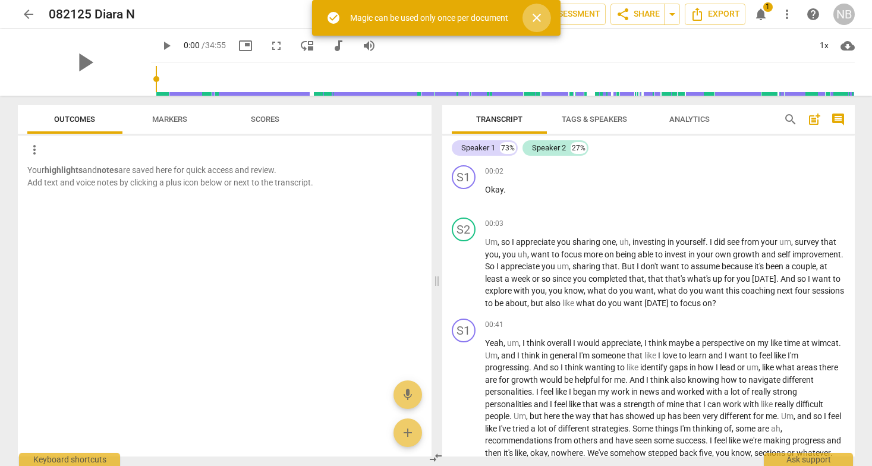
click at [535, 20] on span "close" at bounding box center [536, 18] width 14 height 14
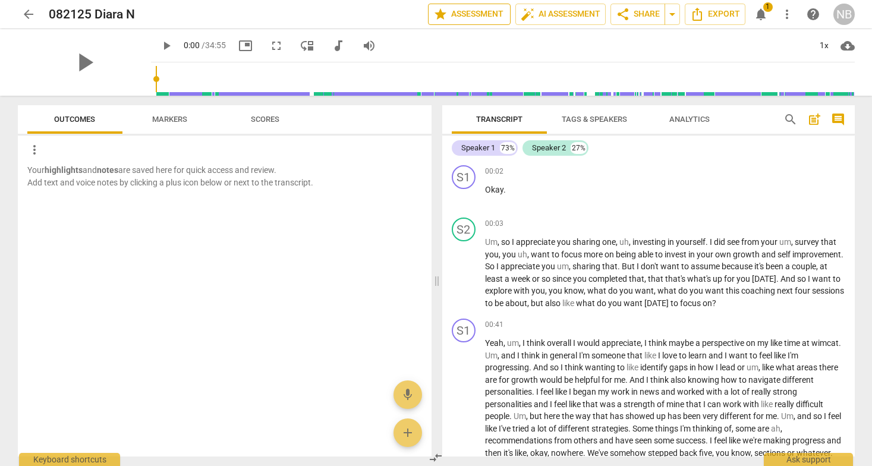
click at [471, 8] on span "star Assessment" at bounding box center [469, 14] width 72 height 14
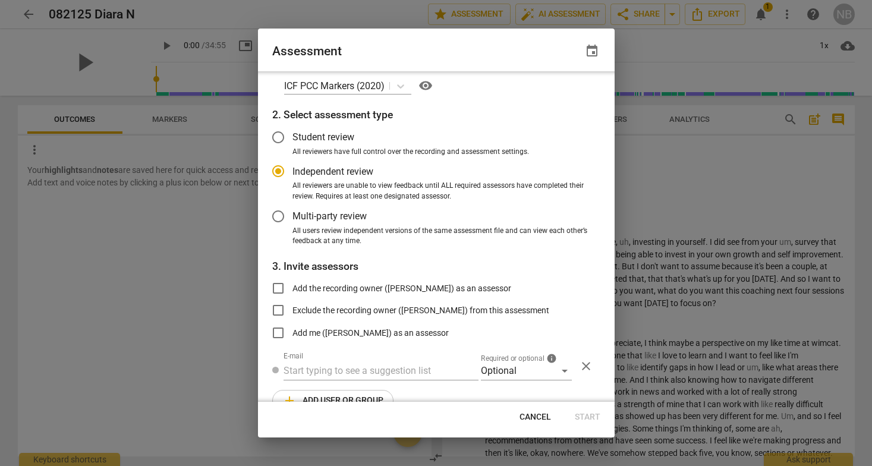
scroll to position [0, 0]
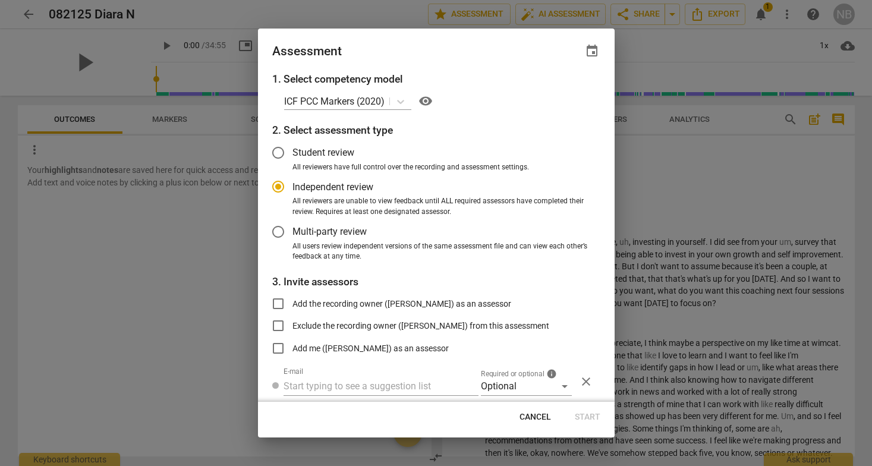
click at [534, 415] on span "Cancel" at bounding box center [534, 417] width 31 height 12
radio input "false"
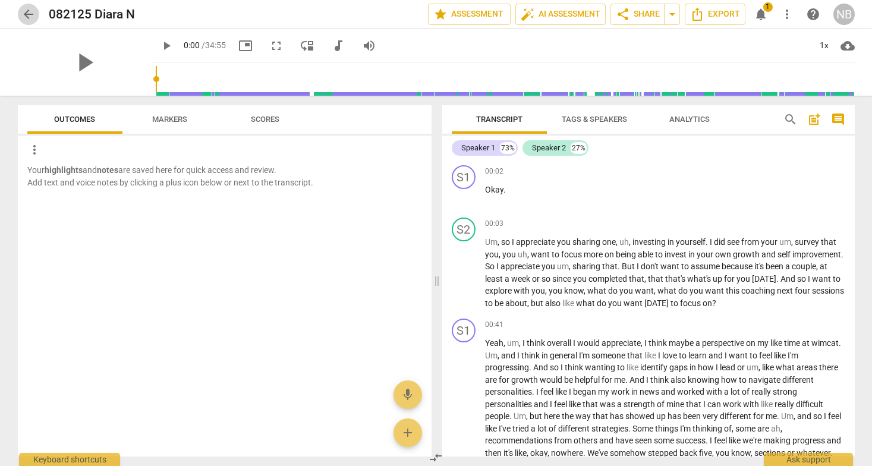
click at [24, 15] on span "arrow_back" at bounding box center [28, 14] width 14 height 14
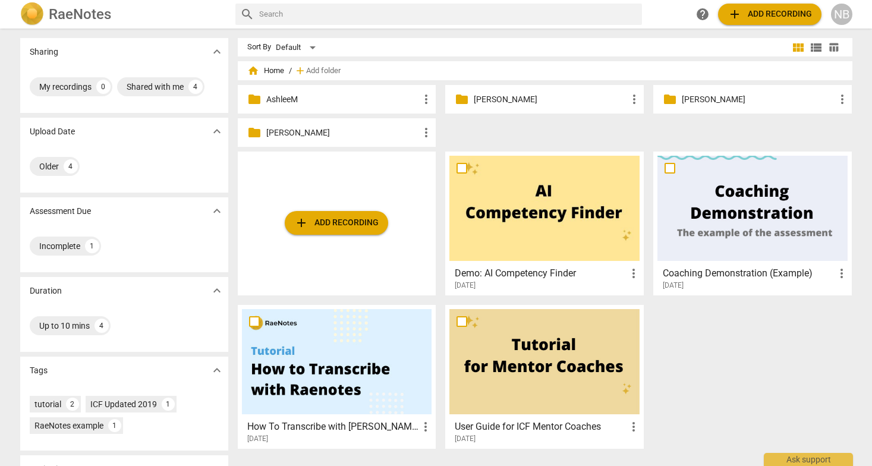
click at [502, 104] on p "Diara N." at bounding box center [550, 99] width 153 height 12
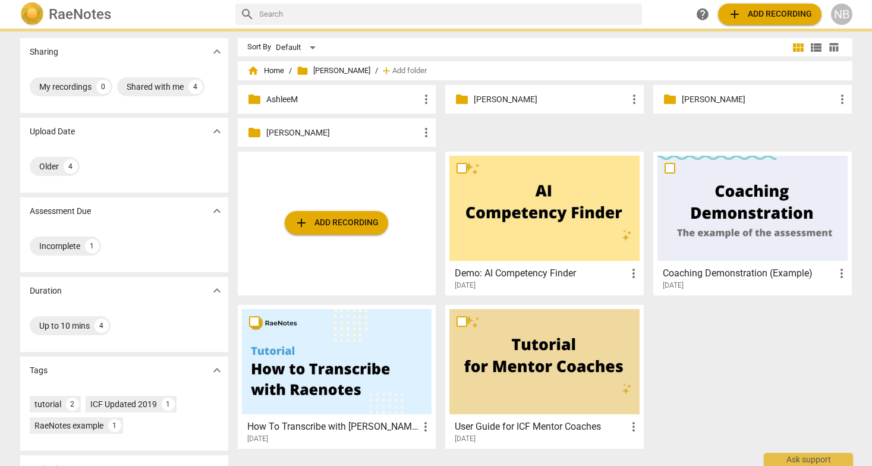
click at [502, 104] on p "Diara N." at bounding box center [550, 99] width 153 height 12
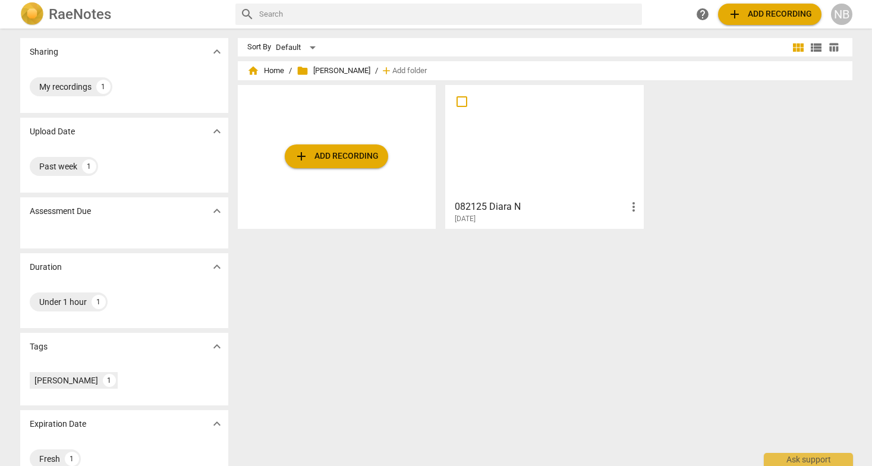
click at [354, 157] on span "add Add recording" at bounding box center [336, 156] width 84 height 14
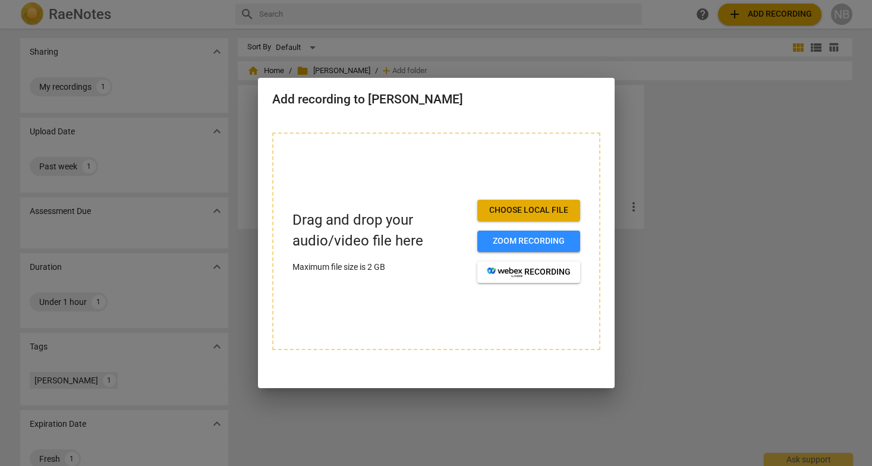
click at [629, 242] on div at bounding box center [436, 233] width 872 height 466
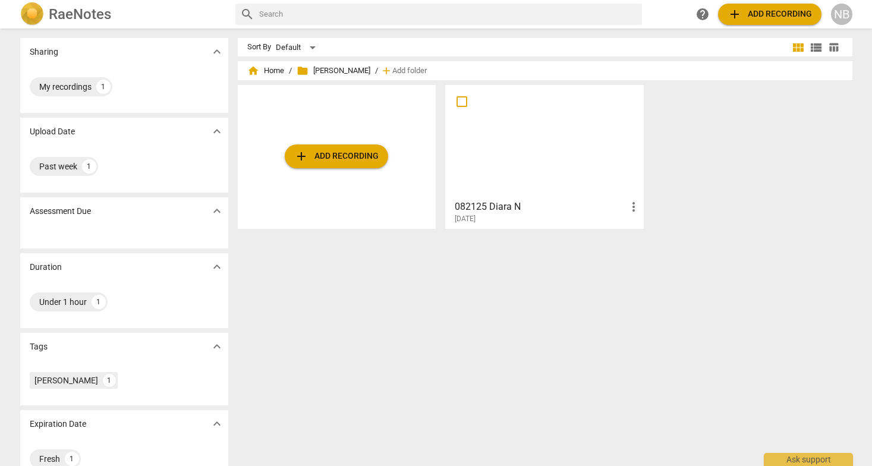
click at [349, 169] on div "add Add recording" at bounding box center [337, 157] width 198 height 144
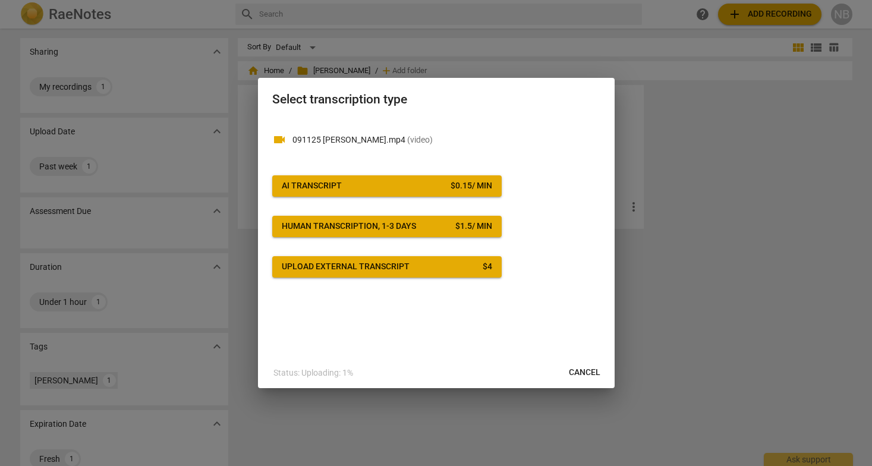
click at [412, 187] on span "AI Transcript $ 0.15 / min" at bounding box center [387, 186] width 210 height 12
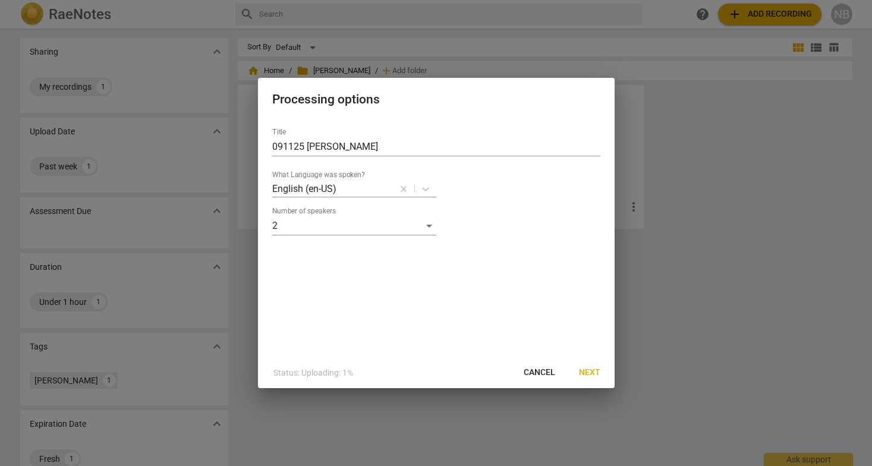
click at [591, 370] on span "Next" at bounding box center [589, 373] width 21 height 12
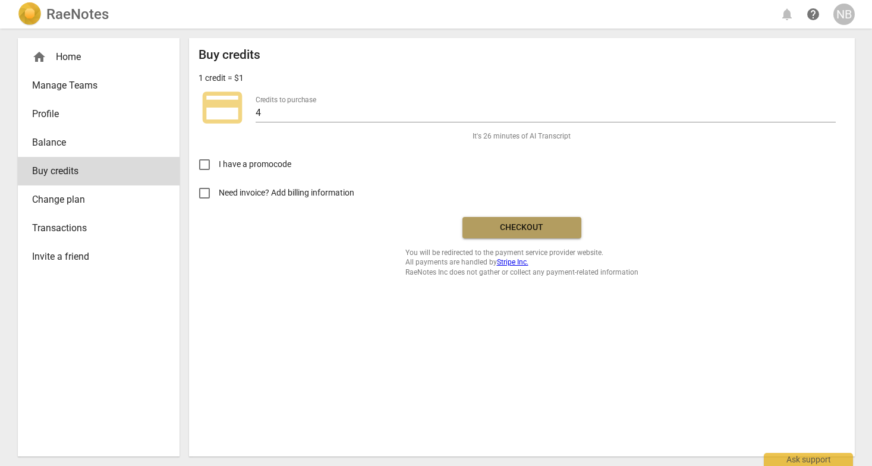
click at [479, 228] on span "Checkout" at bounding box center [522, 228] width 100 height 12
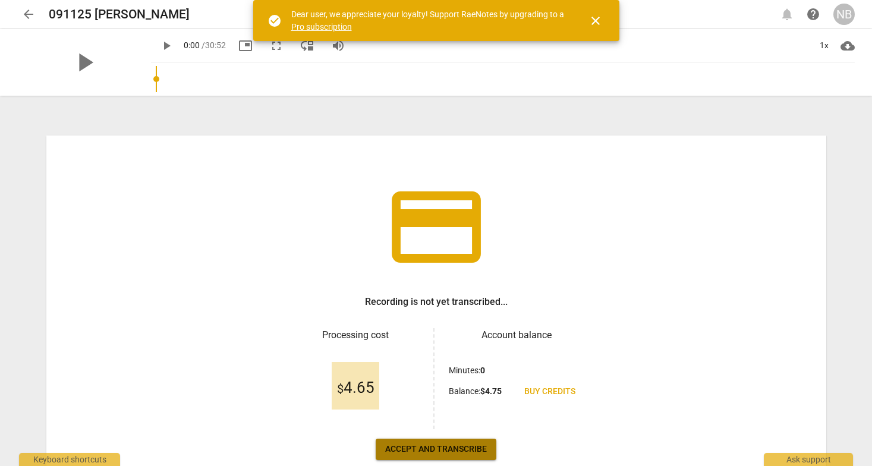
click at [449, 449] on span "Accept and transcribe" at bounding box center [436, 449] width 102 height 12
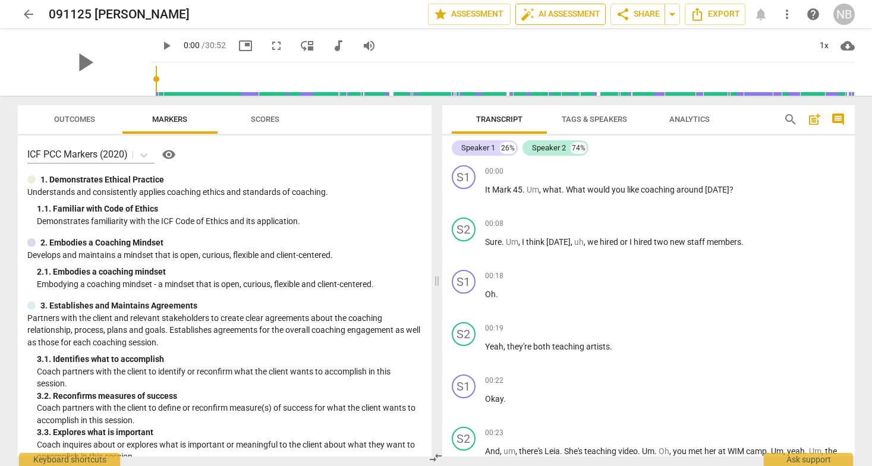
click at [557, 14] on span "auto_fix_high AI Assessment" at bounding box center [561, 14] width 80 height 14
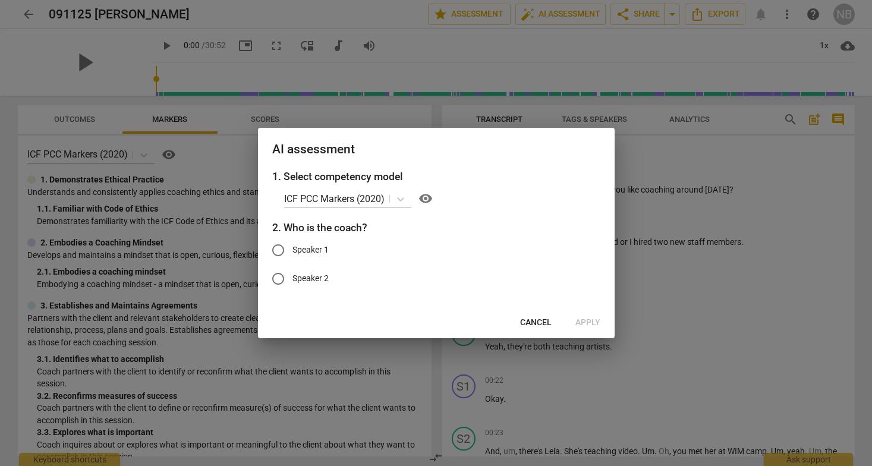
click at [291, 239] on input "Speaker 1" at bounding box center [278, 250] width 29 height 29
radio input "true"
click at [584, 319] on span "Apply" at bounding box center [587, 323] width 25 height 12
